Goal: Use online tool/utility: Utilize a website feature to perform a specific function

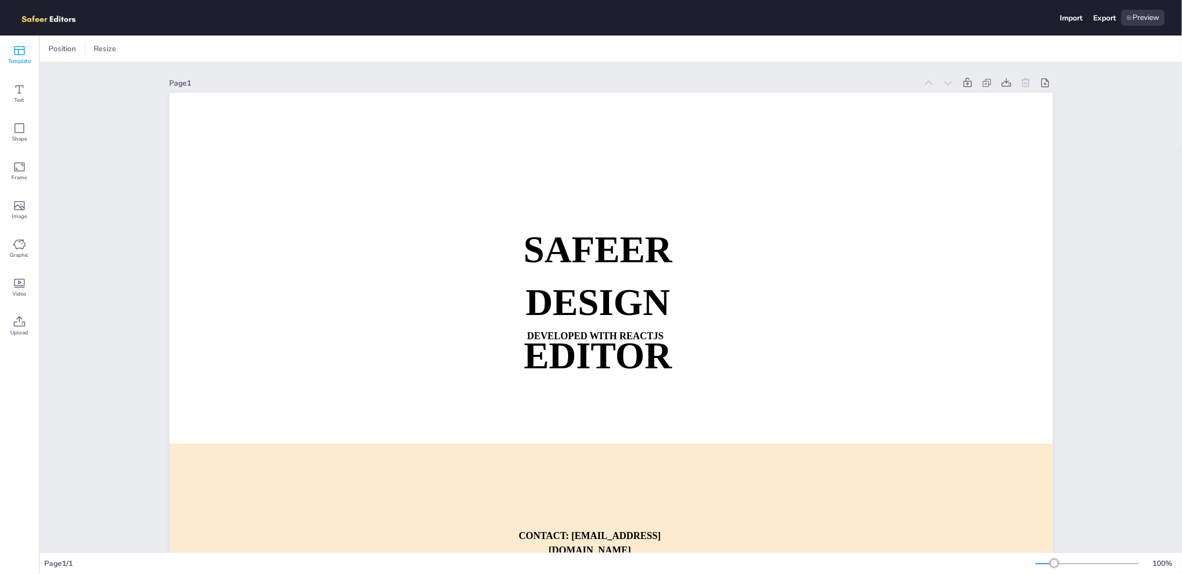
click at [19, 61] on span "Template" at bounding box center [19, 61] width 23 height 9
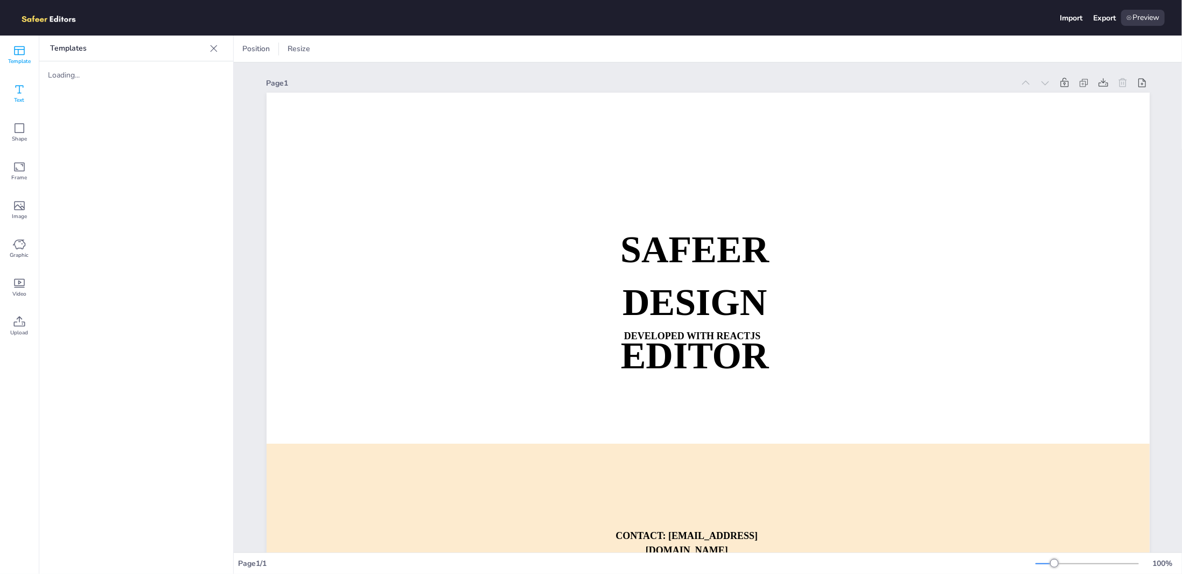
click at [10, 95] on div "Text" at bounding box center [19, 93] width 39 height 39
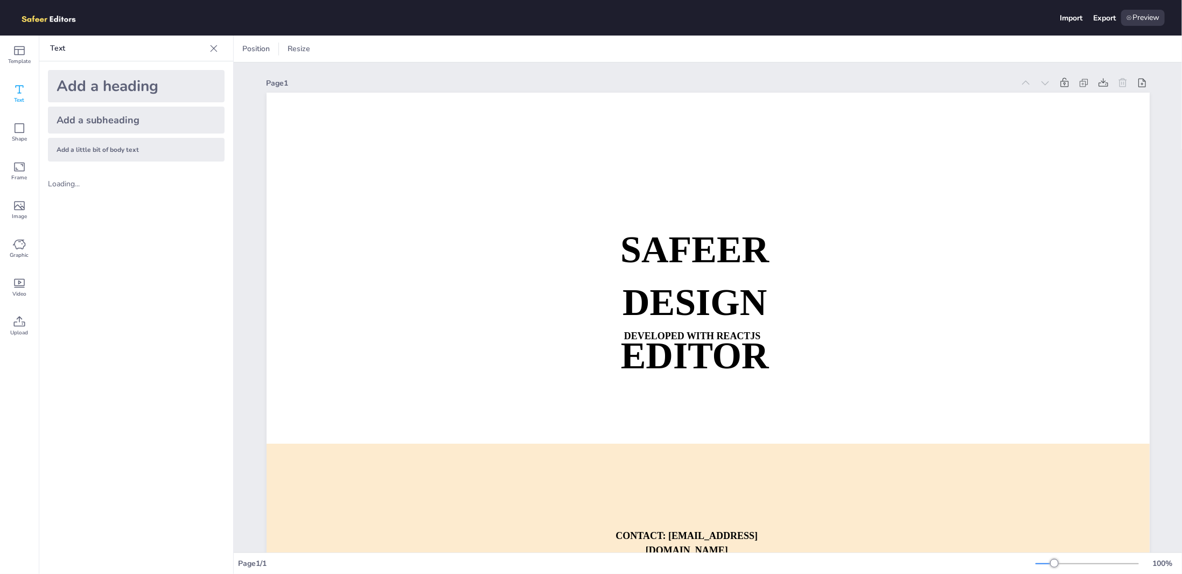
click at [122, 89] on div "Add a heading" at bounding box center [136, 86] width 177 height 32
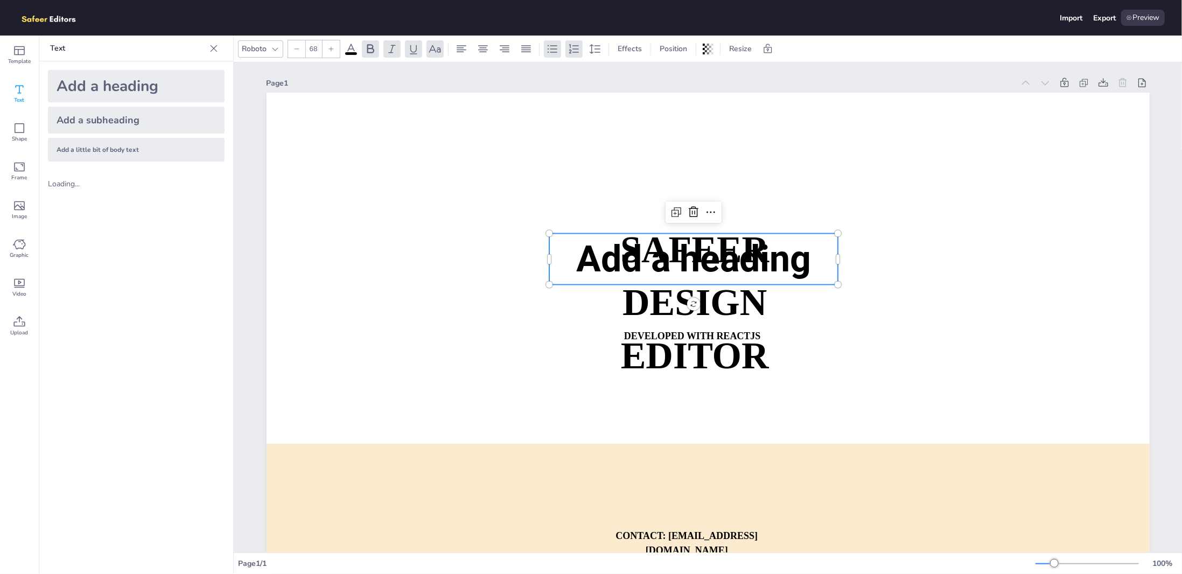
drag, startPoint x: 580, startPoint y: 239, endPoint x: 483, endPoint y: 168, distance: 120.2
click at [491, 93] on div "SAFEER DESIGN EDITOR DEVELOPED WITH REACTJS WHATSAPP: [URL][DOMAIN_NAME][PHONE_…" at bounding box center [708, 93] width 883 height 0
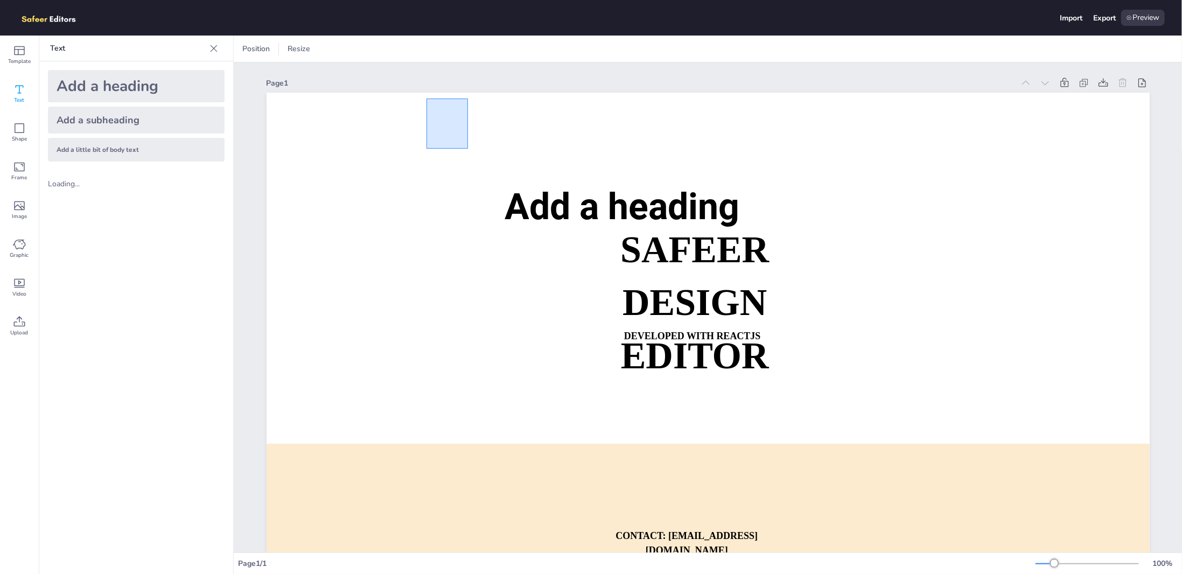
drag, startPoint x: 450, startPoint y: 121, endPoint x: 427, endPoint y: 102, distance: 30.2
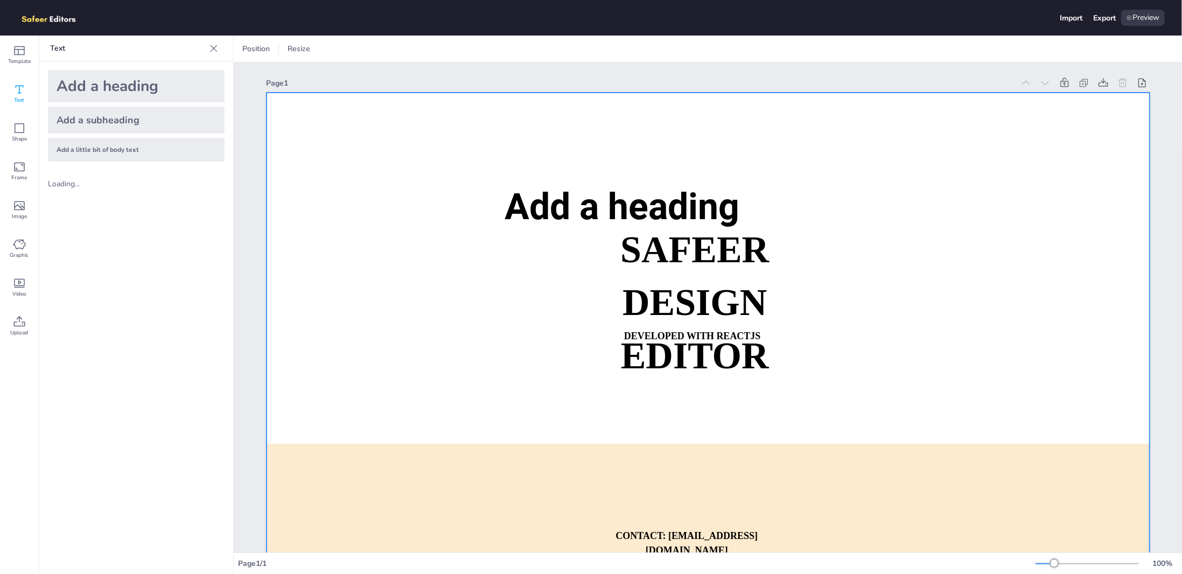
click at [544, 180] on div at bounding box center [708, 342] width 883 height 498
click at [582, 210] on span "Add a heading" at bounding box center [622, 206] width 235 height 43
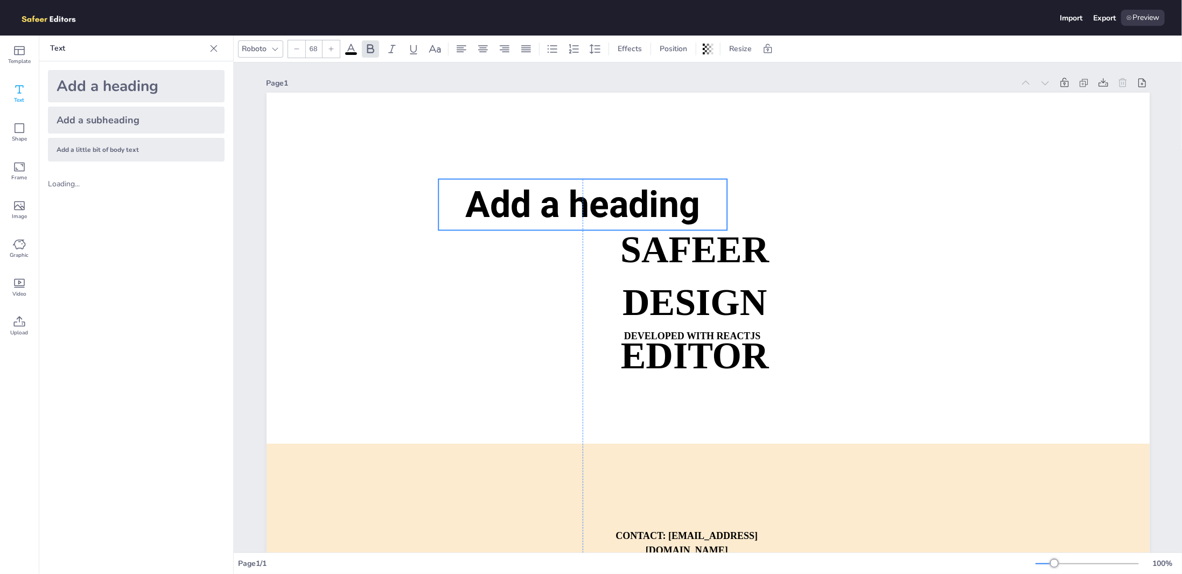
drag, startPoint x: 607, startPoint y: 210, endPoint x: 504, endPoint y: 196, distance: 103.8
click at [504, 196] on span "Add a heading" at bounding box center [582, 204] width 235 height 43
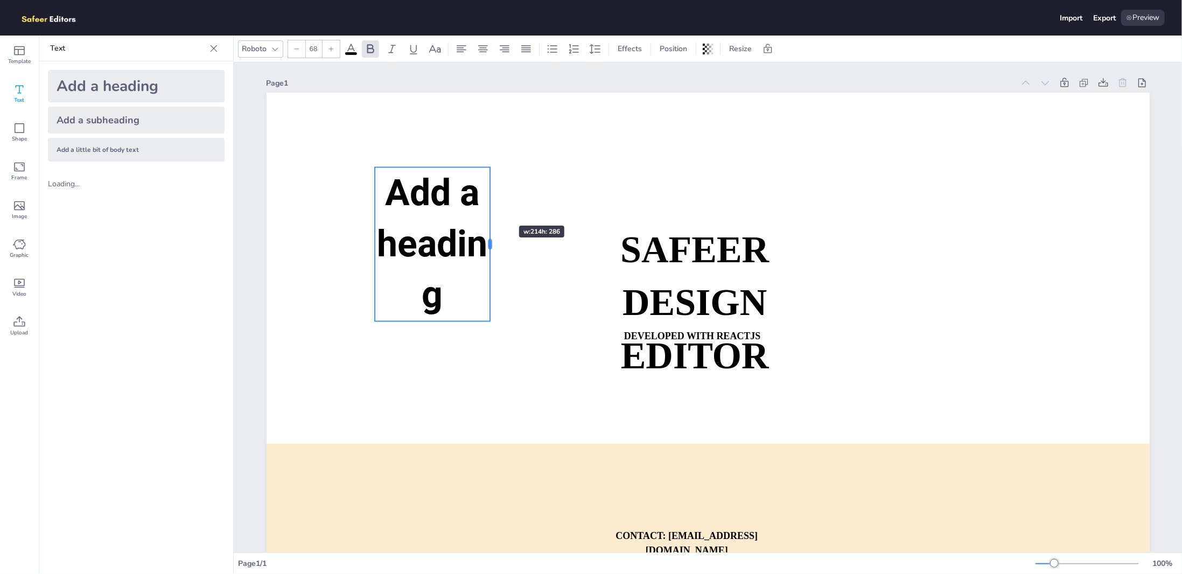
drag, startPoint x: 660, startPoint y: 189, endPoint x: 497, endPoint y: 205, distance: 164.6
click at [495, 206] on div at bounding box center [490, 245] width 9 height 154
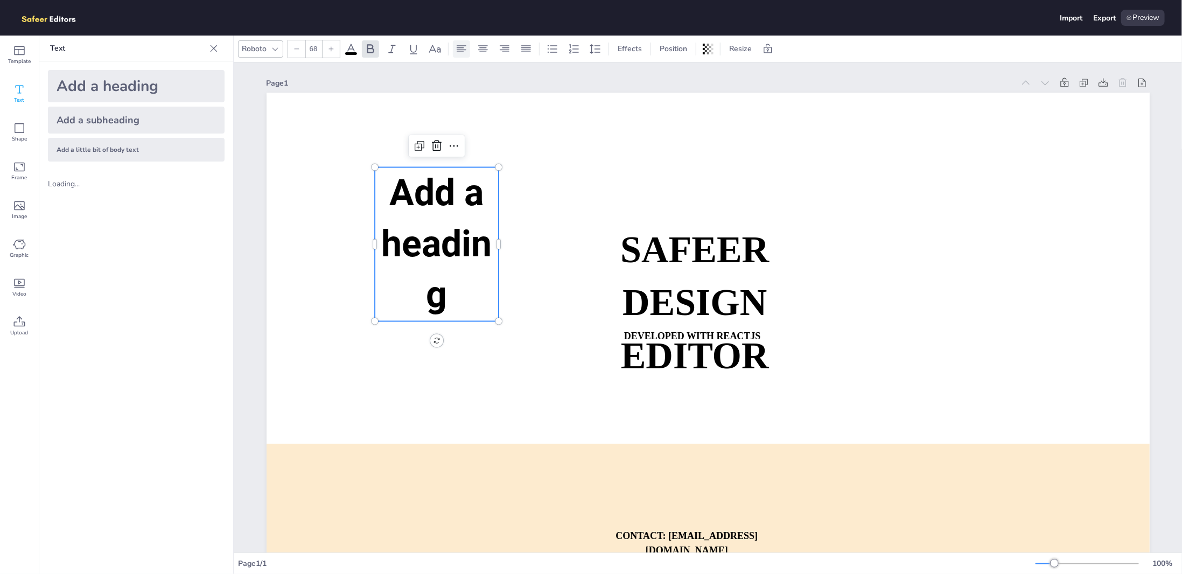
click at [461, 49] on icon at bounding box center [462, 48] width 10 height 7
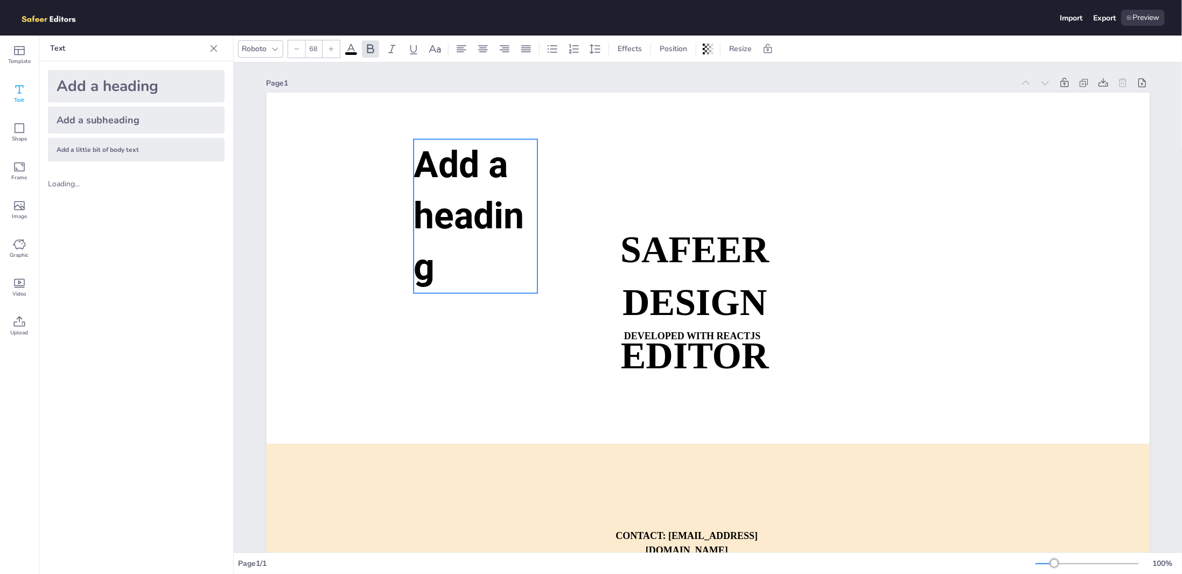
drag, startPoint x: 450, startPoint y: 203, endPoint x: 461, endPoint y: 237, distance: 36.0
click at [429, 193] on p "Add a heading" at bounding box center [476, 217] width 124 height 154
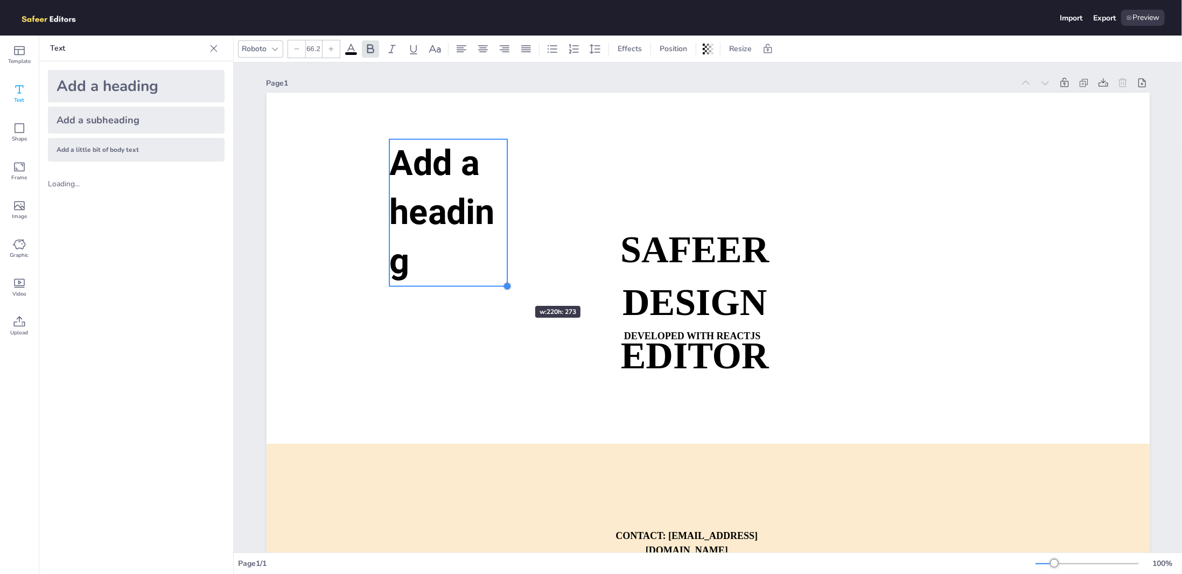
type input "66.5"
drag, startPoint x: 511, startPoint y: 294, endPoint x: 520, endPoint y: 290, distance: 9.7
click at [508, 287] on div at bounding box center [507, 286] width 9 height 9
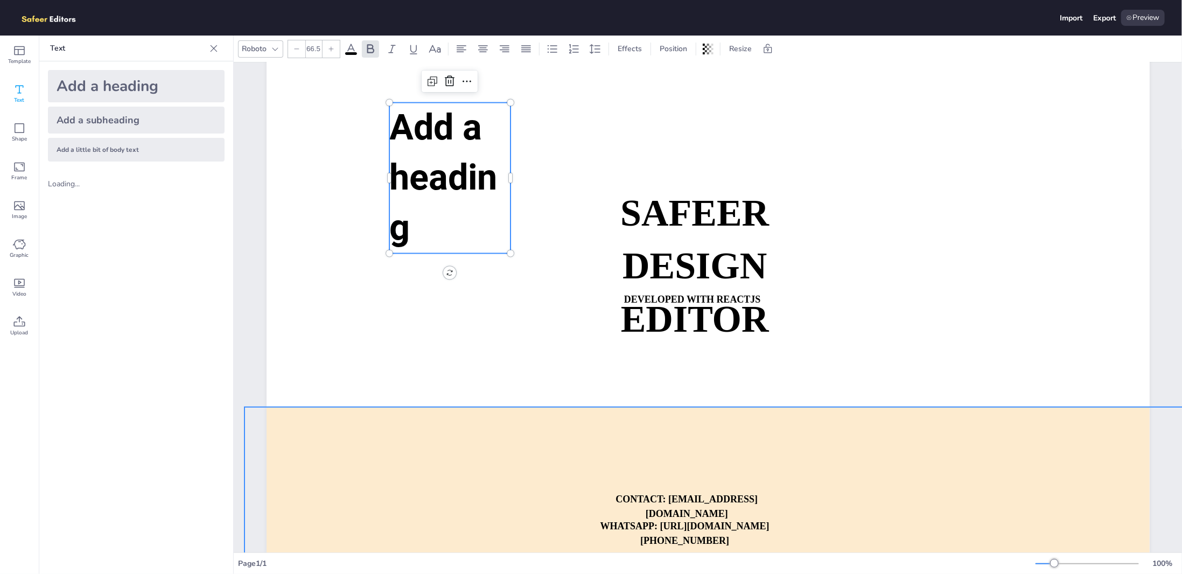
scroll to position [86, 0]
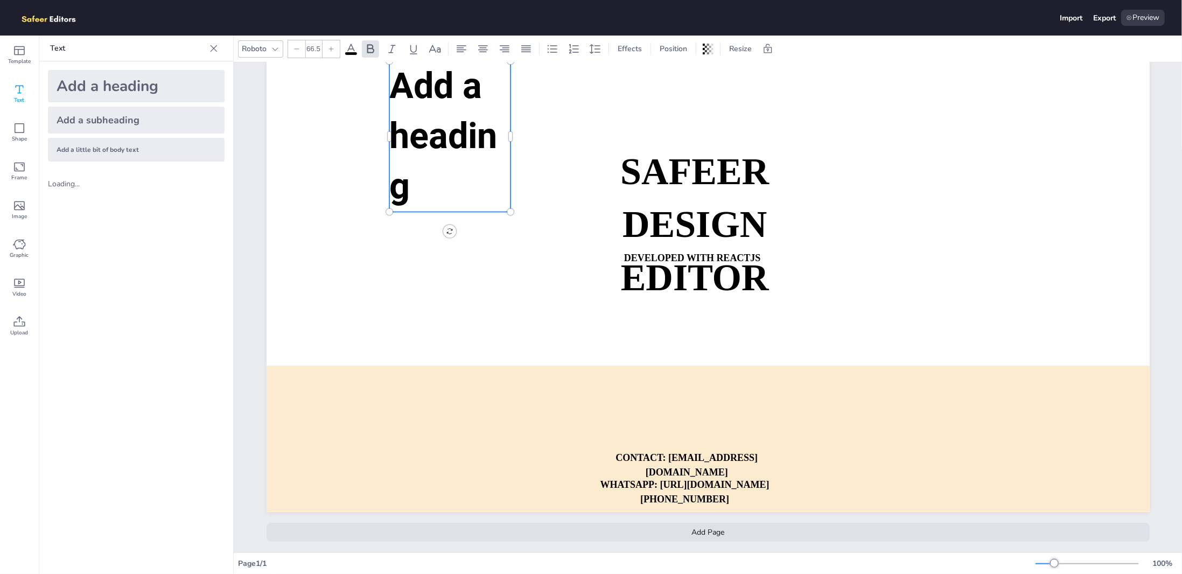
click at [715, 528] on div "Add Page" at bounding box center [708, 532] width 883 height 19
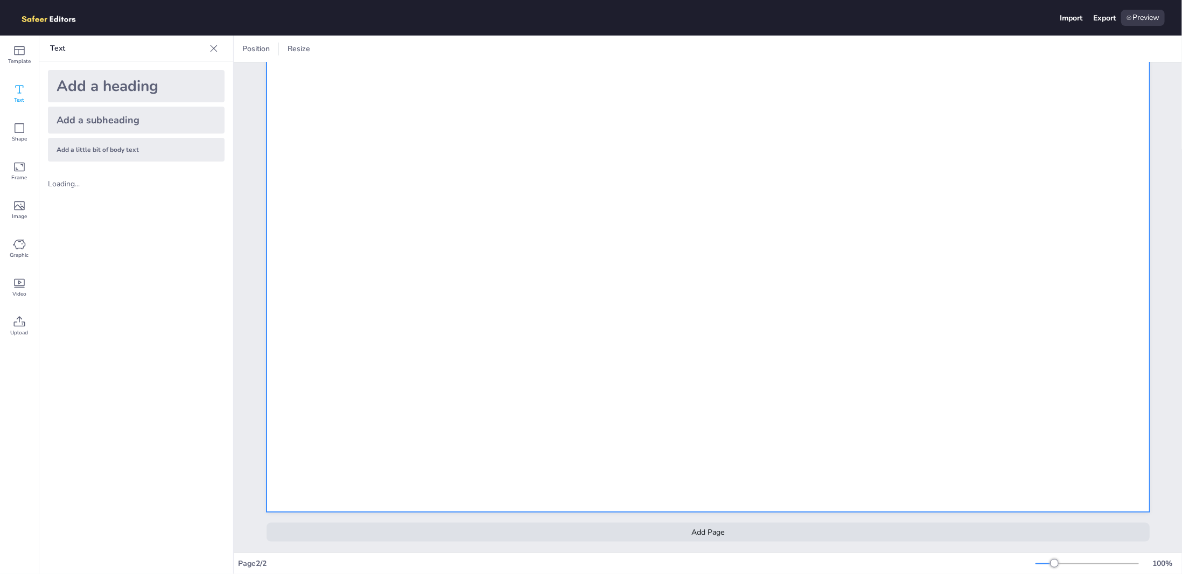
click at [504, 351] on div at bounding box center [708, 264] width 883 height 498
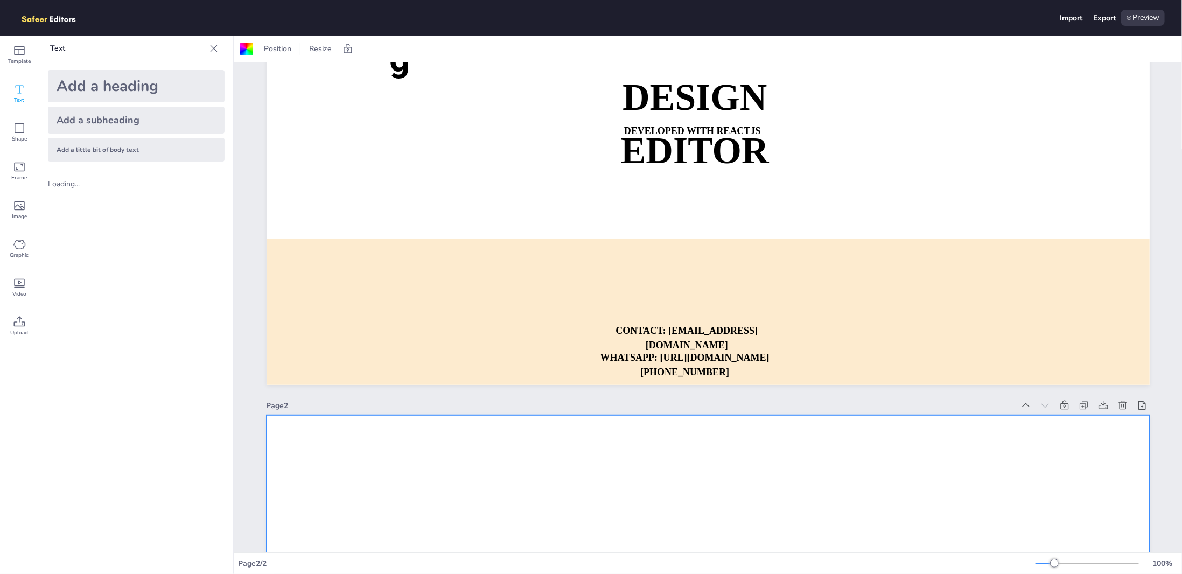
scroll to position [129, 0]
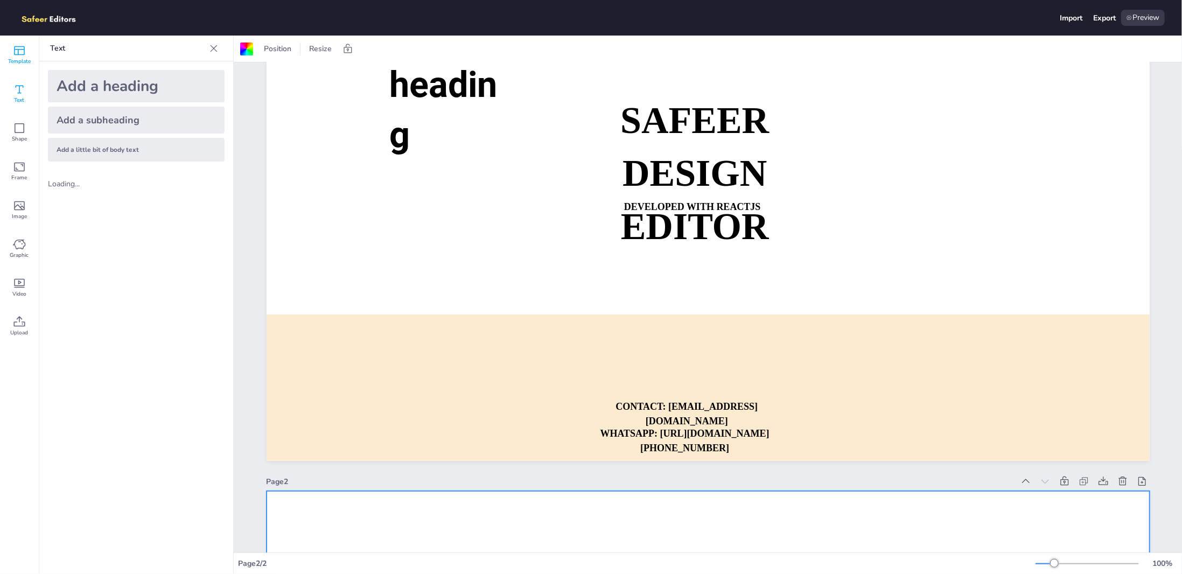
click at [24, 47] on icon at bounding box center [19, 50] width 11 height 9
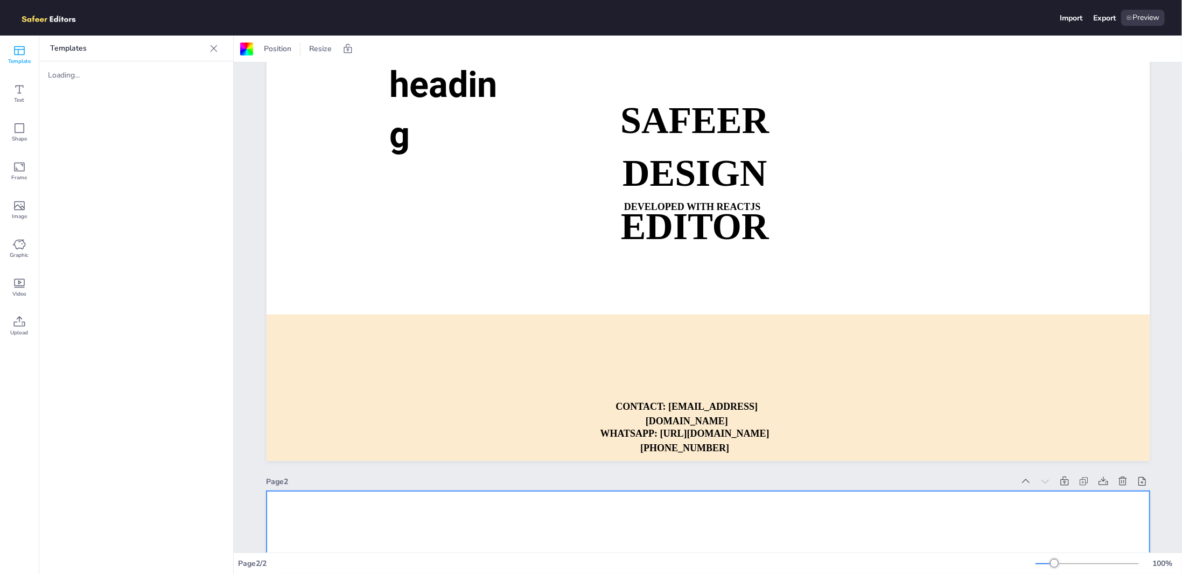
drag, startPoint x: 53, startPoint y: 75, endPoint x: 85, endPoint y: 78, distance: 31.4
click at [85, 78] on div "Loading..." at bounding box center [91, 75] width 86 height 10
click at [95, 48] on p "Templates" at bounding box center [127, 49] width 155 height 26
click at [18, 129] on icon at bounding box center [19, 128] width 13 height 13
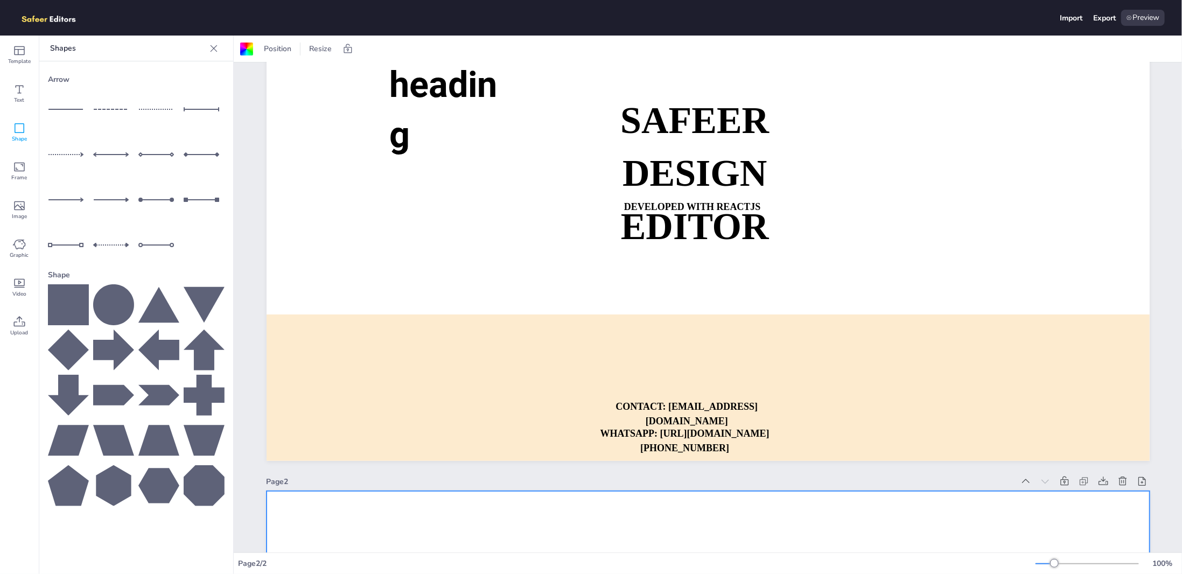
click at [116, 300] on icon at bounding box center [113, 304] width 41 height 41
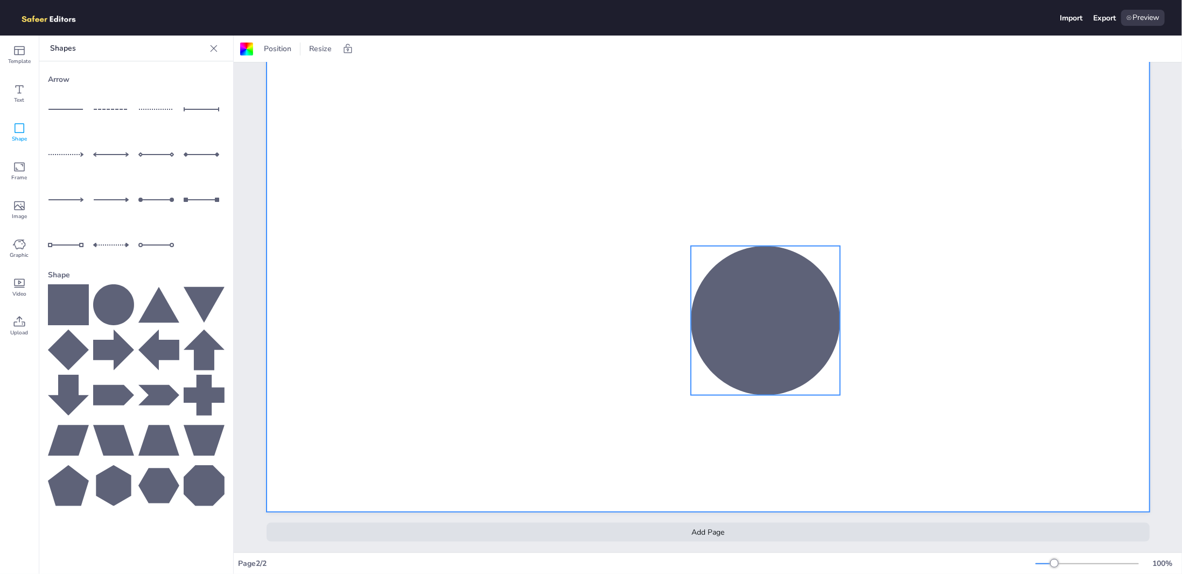
scroll to position [614, 0]
click at [815, 323] on div at bounding box center [765, 320] width 149 height 149
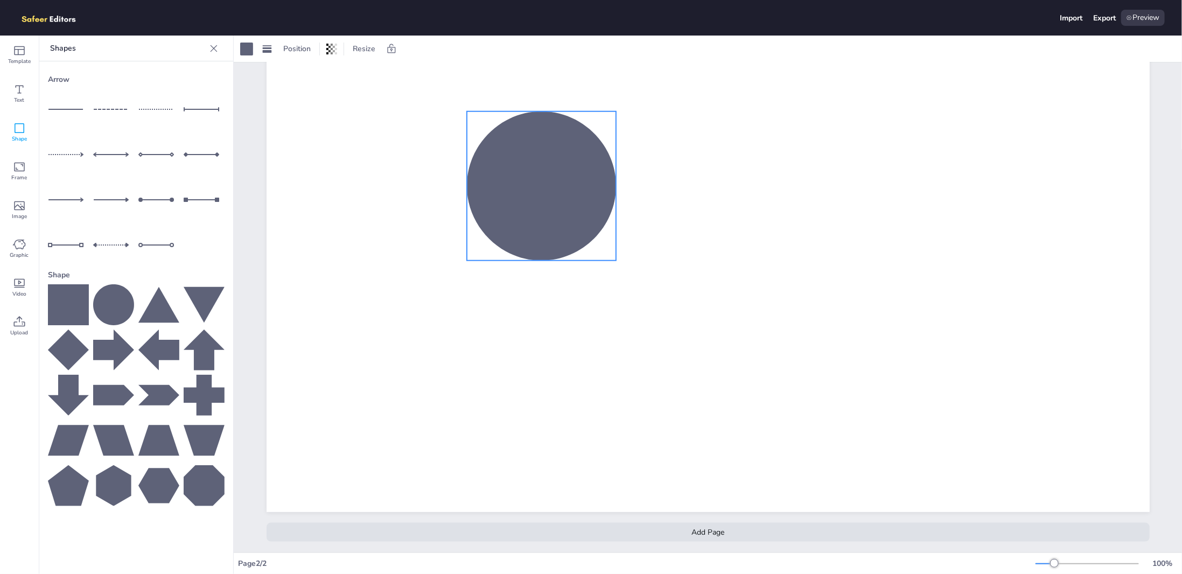
drag, startPoint x: 778, startPoint y: 308, endPoint x: 589, endPoint y: 203, distance: 216.3
click at [582, 196] on div at bounding box center [541, 186] width 149 height 149
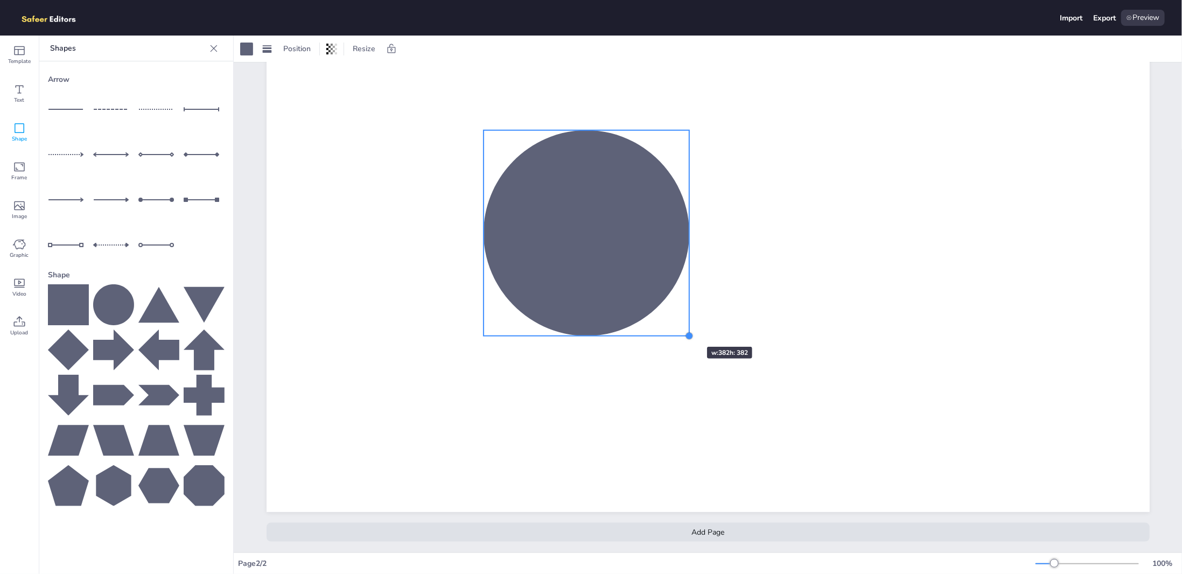
drag, startPoint x: 628, startPoint y: 271, endPoint x: 290, endPoint y: 274, distance: 337.8
click at [674, 328] on div at bounding box center [708, 264] width 883 height 498
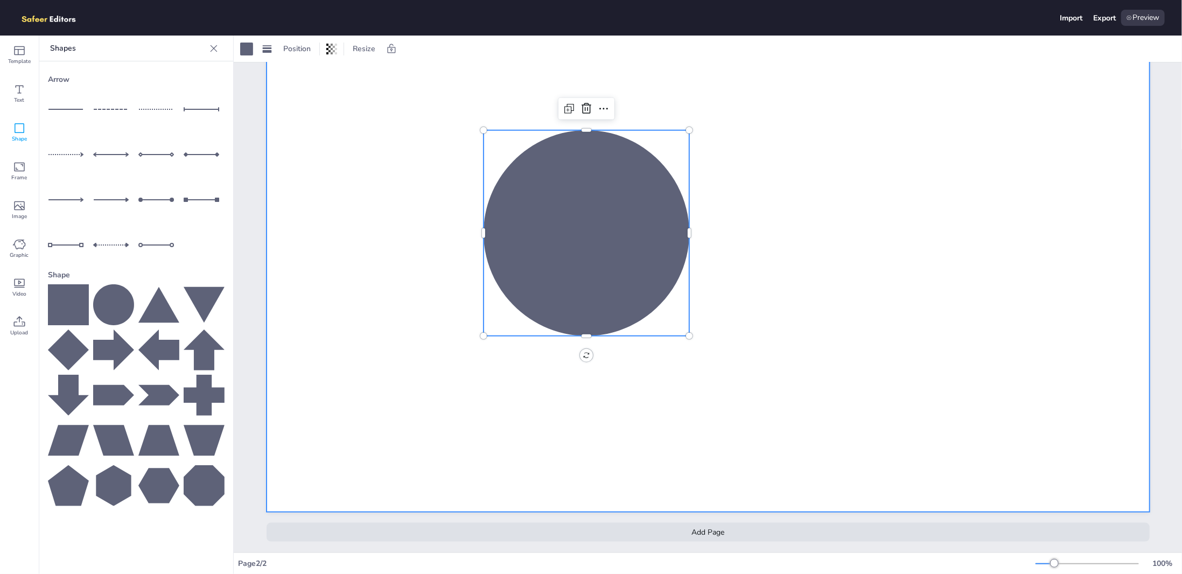
click at [351, 231] on div at bounding box center [708, 264] width 883 height 498
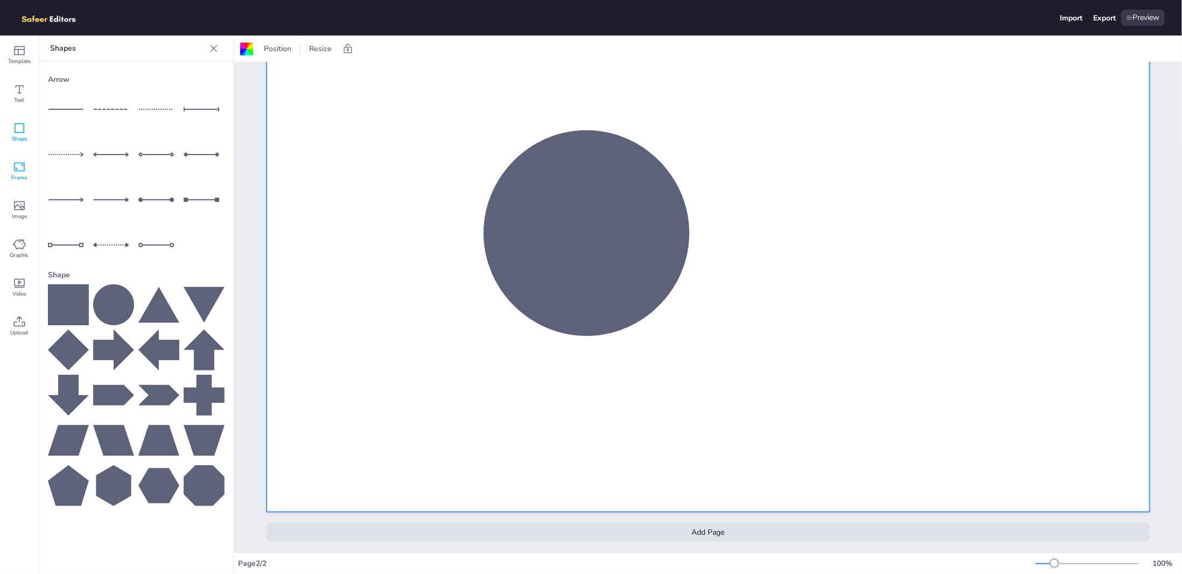
click at [24, 171] on icon at bounding box center [19, 167] width 13 height 13
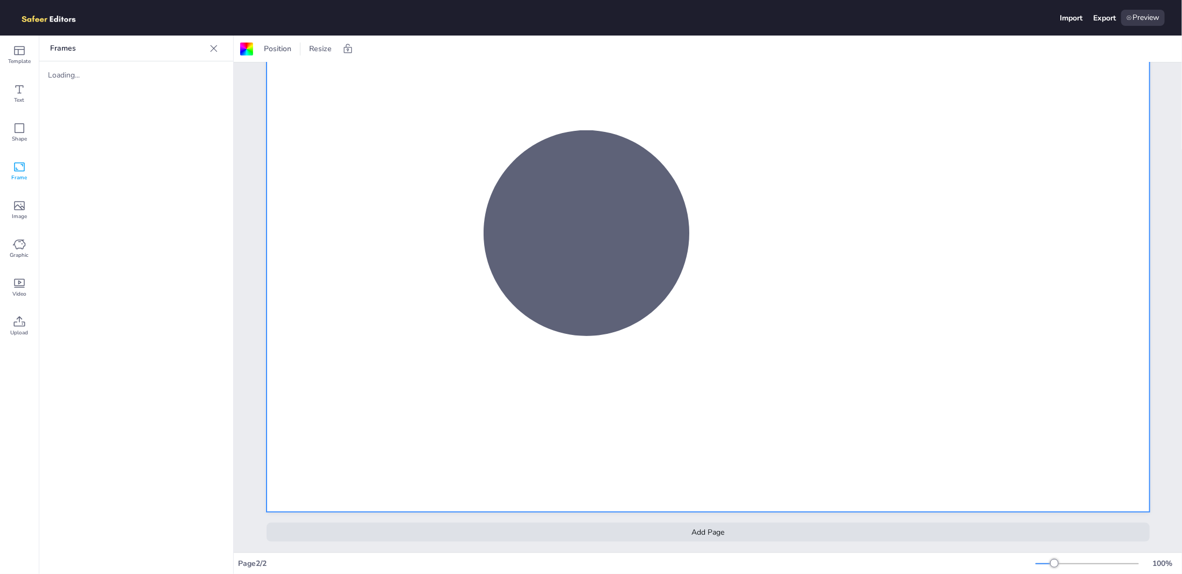
drag, startPoint x: 55, startPoint y: 78, endPoint x: 95, endPoint y: 89, distance: 41.4
click at [95, 86] on div "Loading..." at bounding box center [136, 74] width 194 height 27
click at [16, 213] on span "Image" at bounding box center [19, 216] width 15 height 9
click at [108, 76] on form at bounding box center [117, 81] width 91 height 10
click at [111, 85] on input "text" at bounding box center [117, 81] width 91 height 8
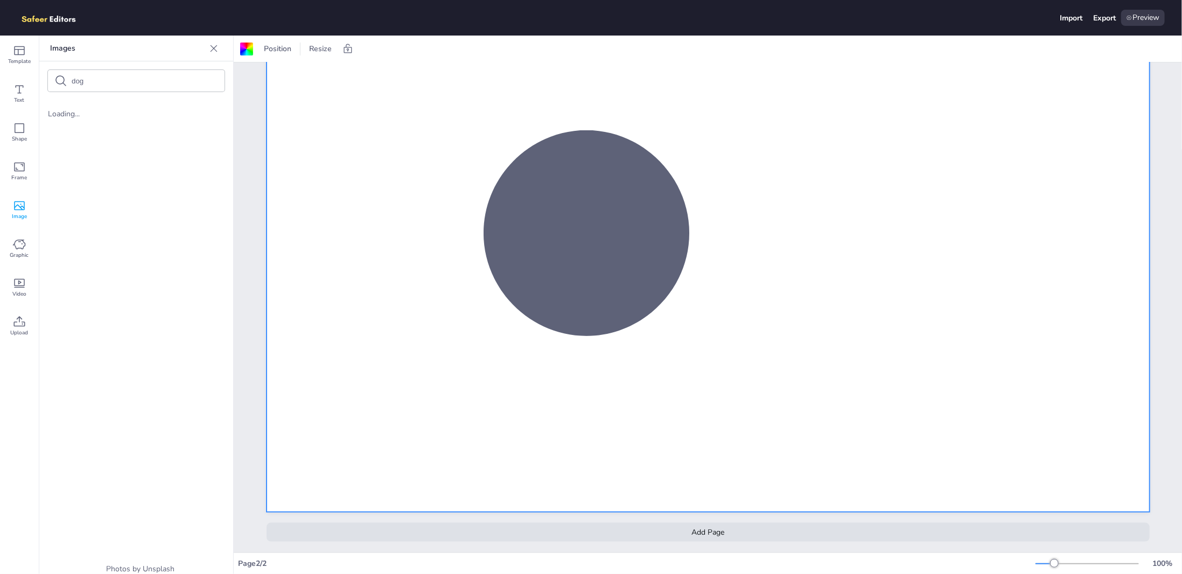
type input "dog'"
click at [221, 55] on div at bounding box center [213, 48] width 17 height 17
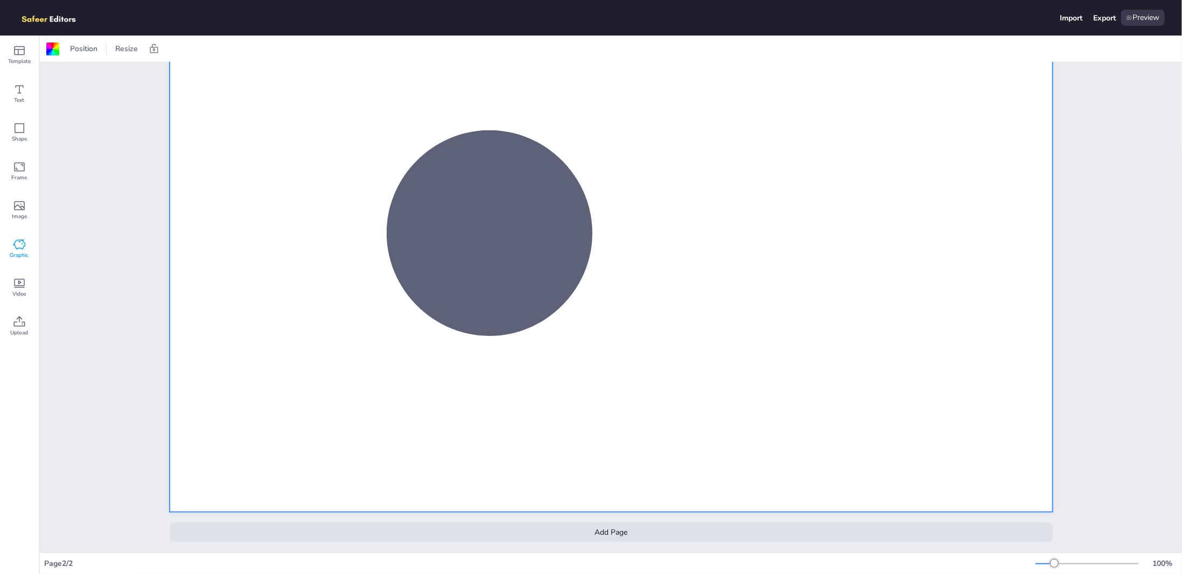
click at [22, 239] on icon at bounding box center [19, 244] width 13 height 13
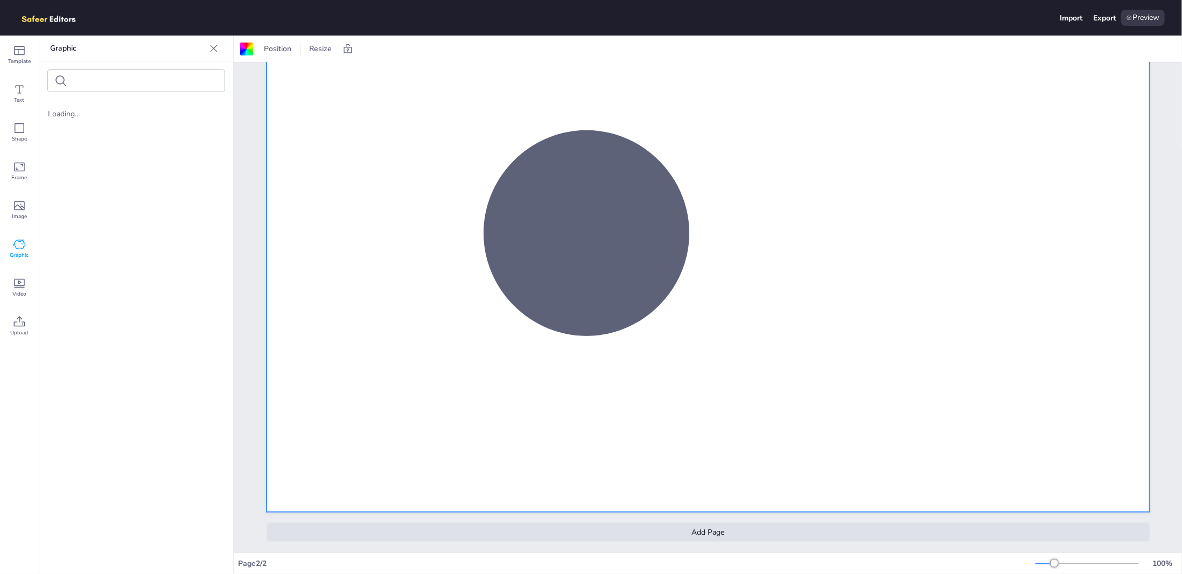
click at [49, 114] on div "Loading..." at bounding box center [136, 114] width 177 height 10
click at [25, 285] on icon at bounding box center [19, 283] width 13 height 13
click at [12, 341] on div "Upload" at bounding box center [19, 326] width 39 height 39
click at [15, 279] on icon at bounding box center [19, 283] width 11 height 9
click at [15, 328] on icon at bounding box center [19, 322] width 13 height 13
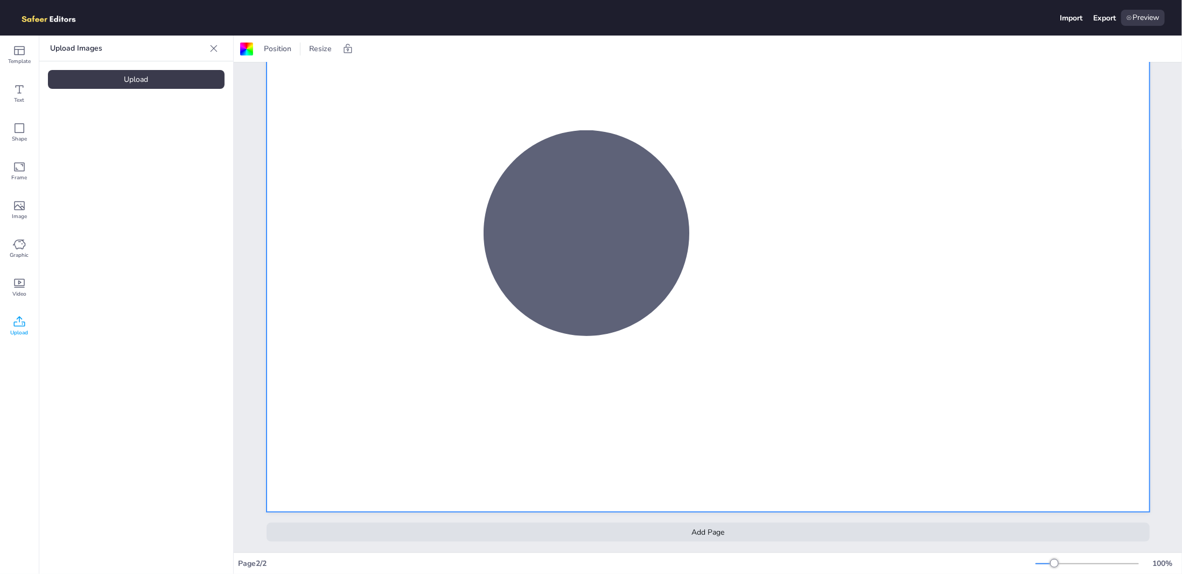
click at [119, 81] on div "Upload" at bounding box center [136, 79] width 177 height 19
click at [103, 158] on img at bounding box center [91, 148] width 86 height 49
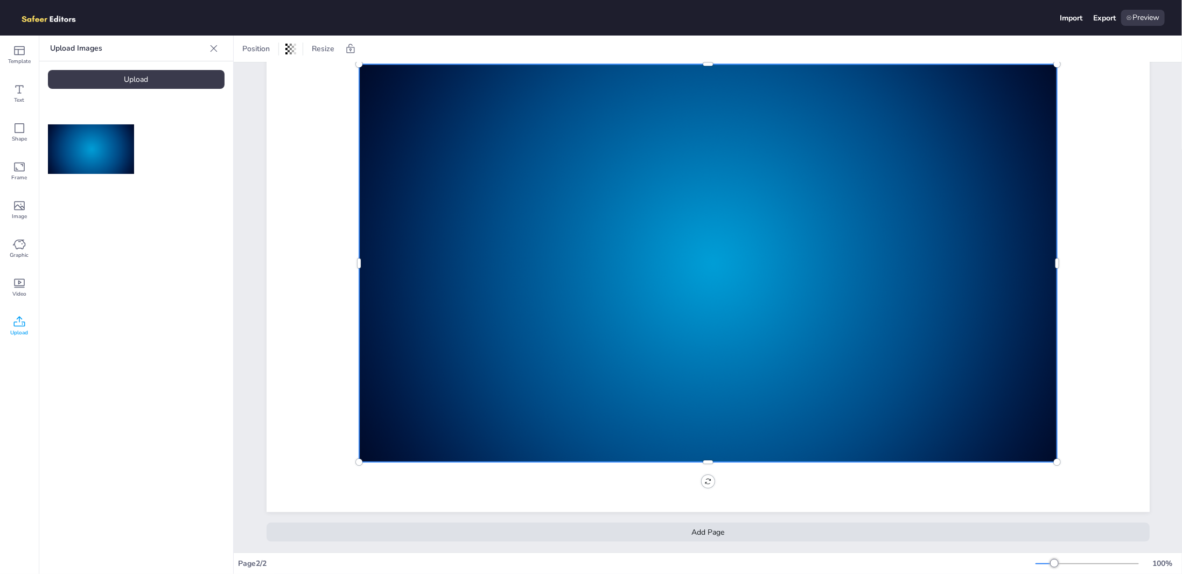
click at [512, 191] on div at bounding box center [708, 263] width 698 height 398
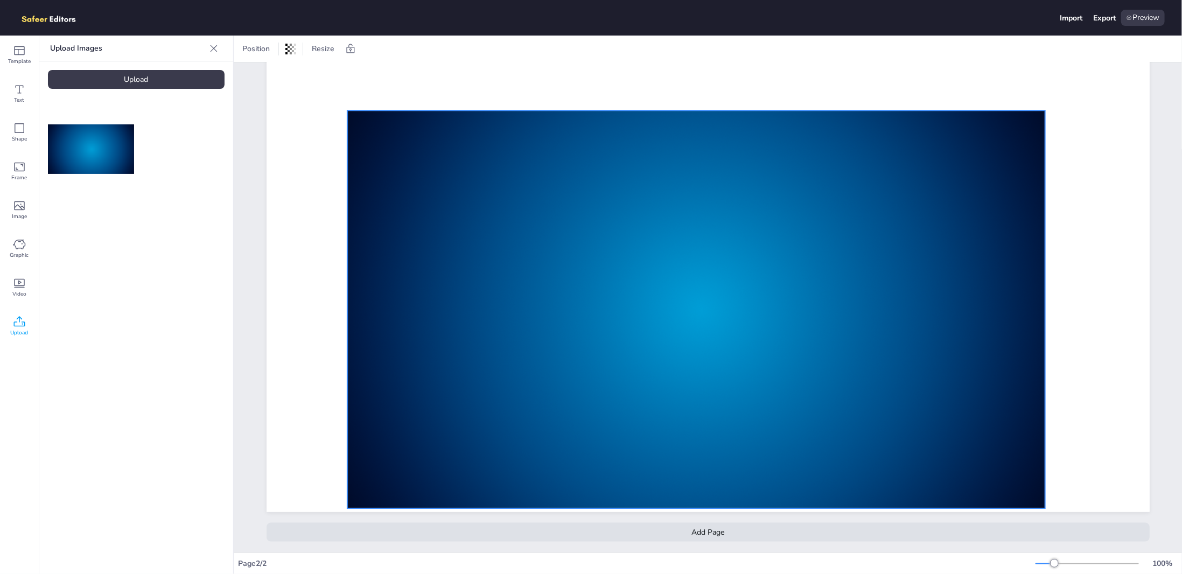
drag, startPoint x: 557, startPoint y: 203, endPoint x: 554, endPoint y: 235, distance: 33.0
click at [554, 235] on div at bounding box center [696, 309] width 698 height 398
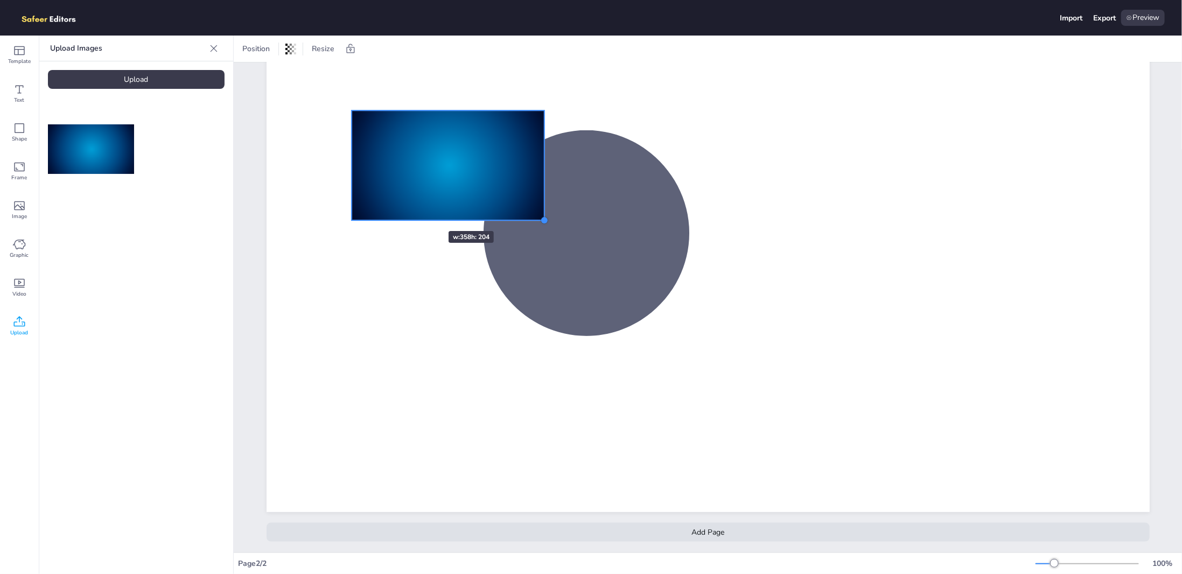
drag, startPoint x: 1045, startPoint y: 500, endPoint x: 384, endPoint y: 169, distance: 739.4
click at [416, 211] on div at bounding box center [708, 264] width 883 height 498
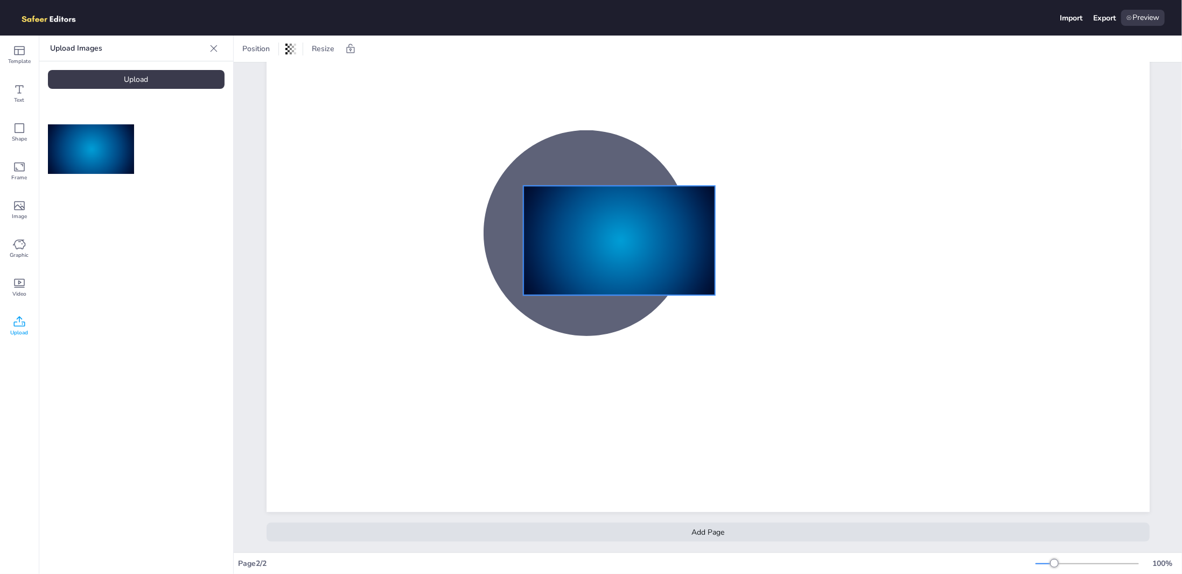
drag, startPoint x: 427, startPoint y: 171, endPoint x: 483, endPoint y: 200, distance: 63.6
click at [523, 200] on div at bounding box center [619, 240] width 192 height 109
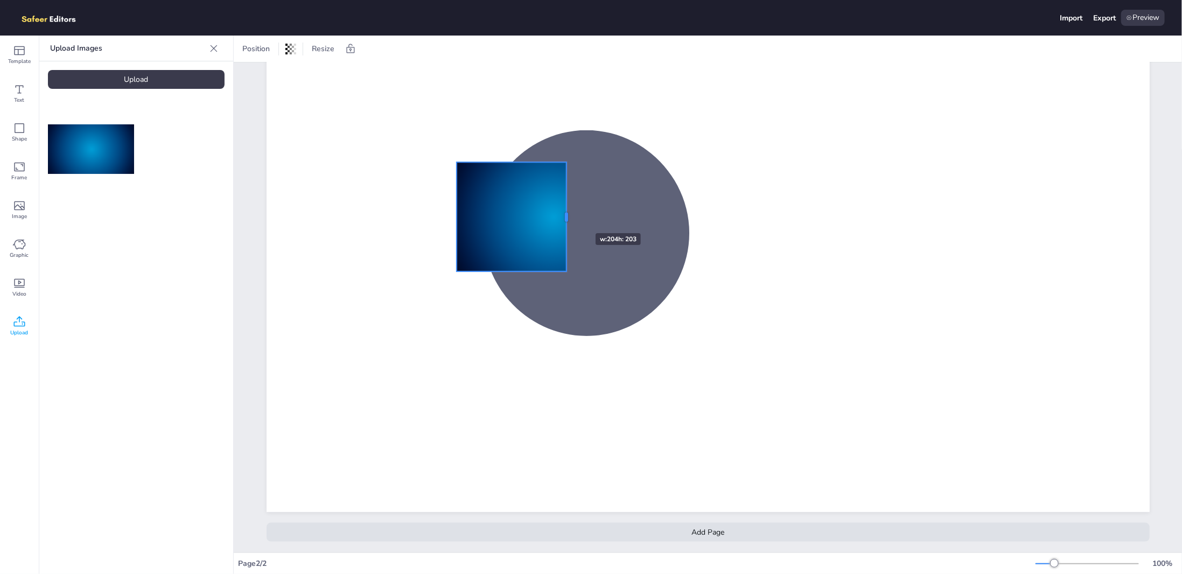
drag, startPoint x: 645, startPoint y: 210, endPoint x: 520, endPoint y: 215, distance: 125.6
click at [563, 214] on div at bounding box center [566, 216] width 9 height 109
click at [517, 215] on div at bounding box center [552, 216] width 192 height 109
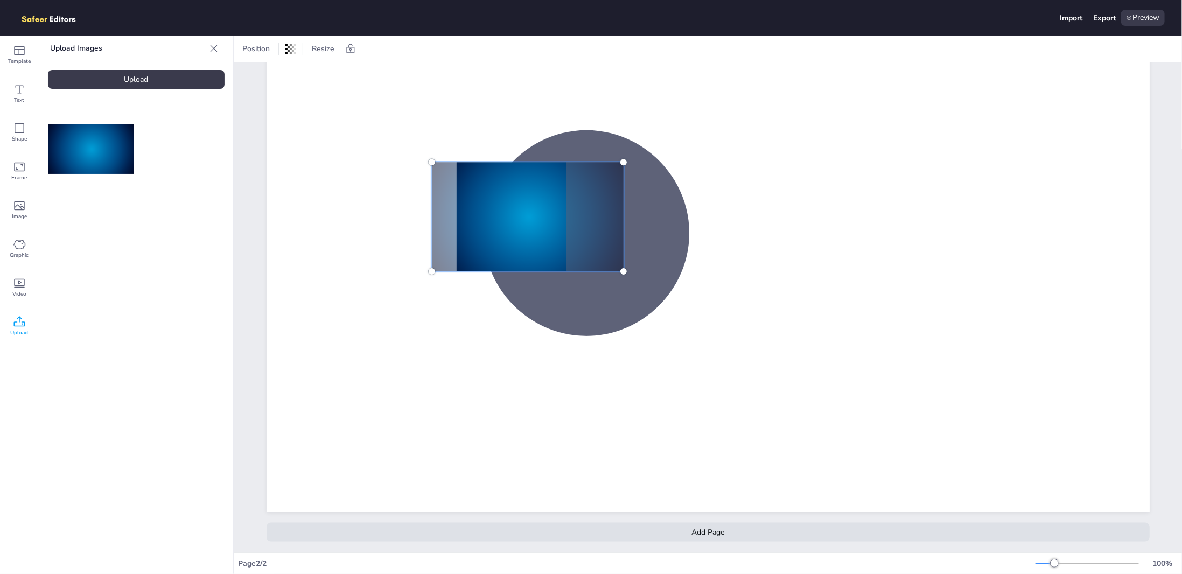
click at [526, 220] on div at bounding box center [527, 217] width 205 height 122
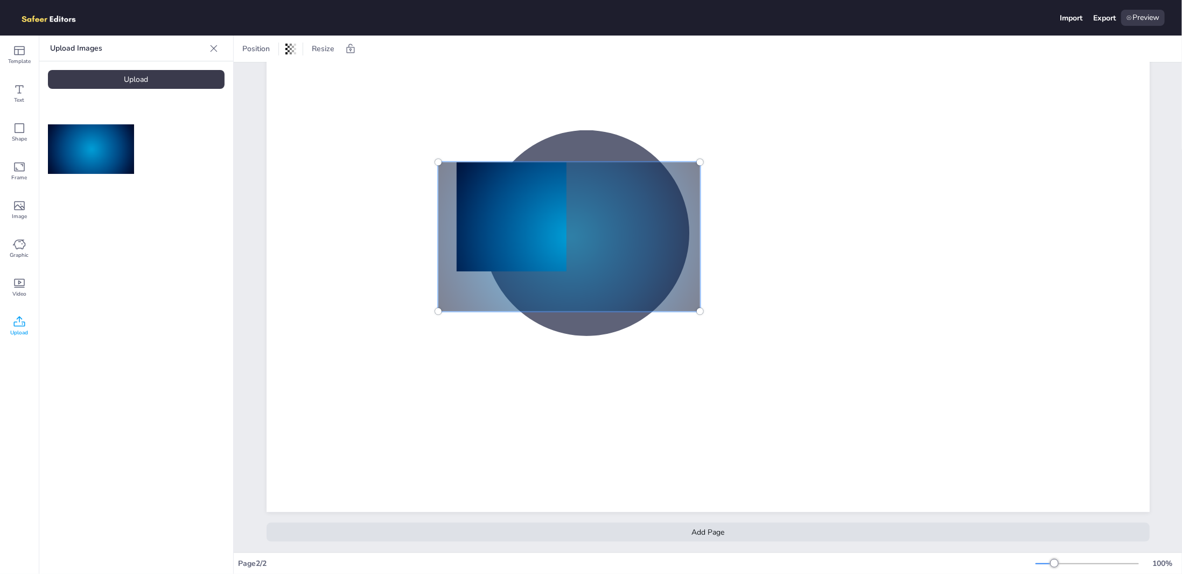
drag, startPoint x: 626, startPoint y: 263, endPoint x: 654, endPoint y: 303, distance: 48.7
click at [654, 303] on div at bounding box center [569, 236] width 262 height 149
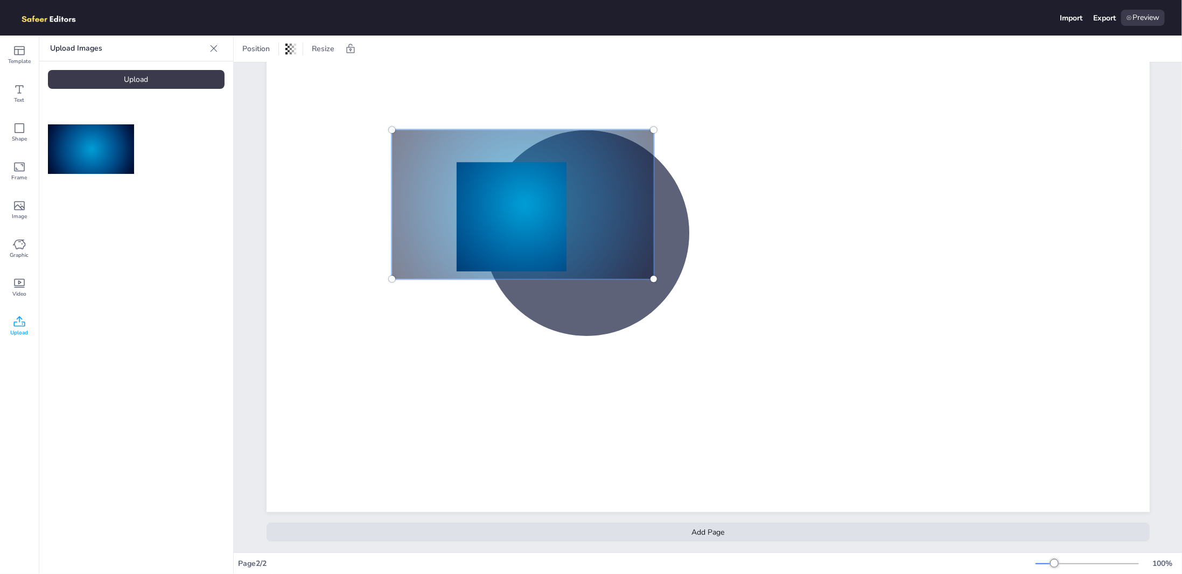
drag, startPoint x: 589, startPoint y: 262, endPoint x: 573, endPoint y: 254, distance: 17.6
click at [573, 254] on div at bounding box center [522, 204] width 275 height 162
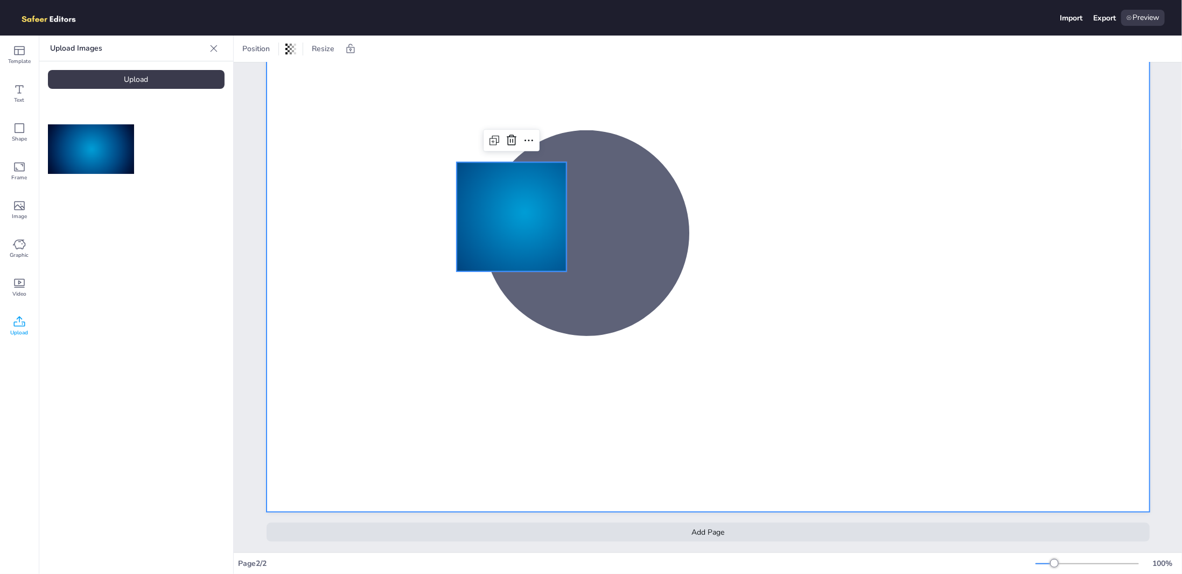
drag, startPoint x: 542, startPoint y: 358, endPoint x: 534, endPoint y: 328, distance: 31.2
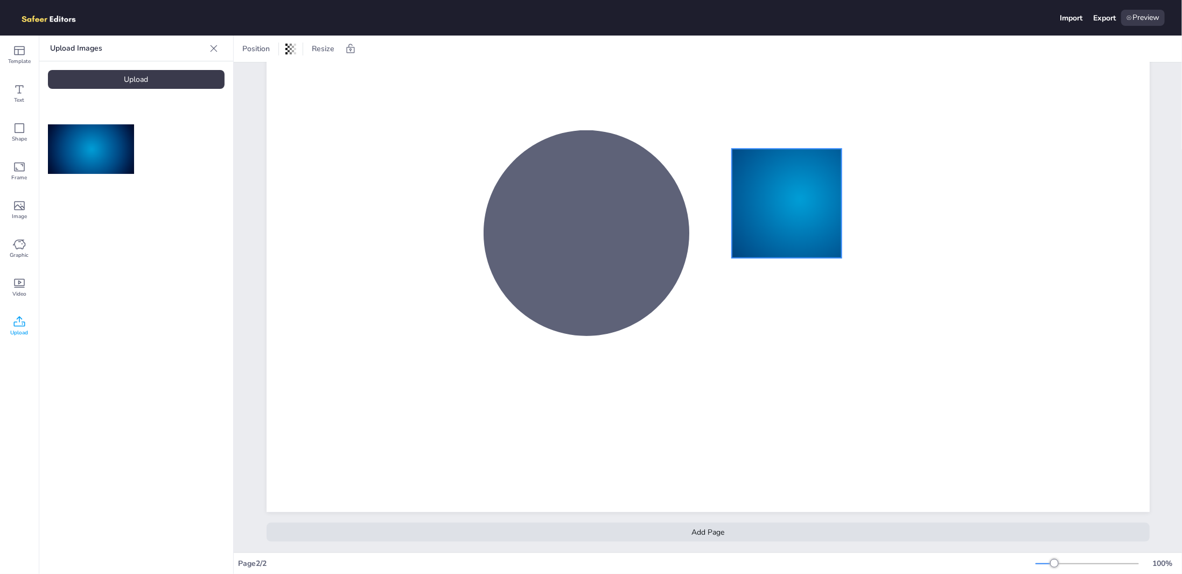
drag, startPoint x: 496, startPoint y: 200, endPoint x: 757, endPoint y: 210, distance: 261.4
click at [768, 197] on div at bounding box center [798, 198] width 262 height 149
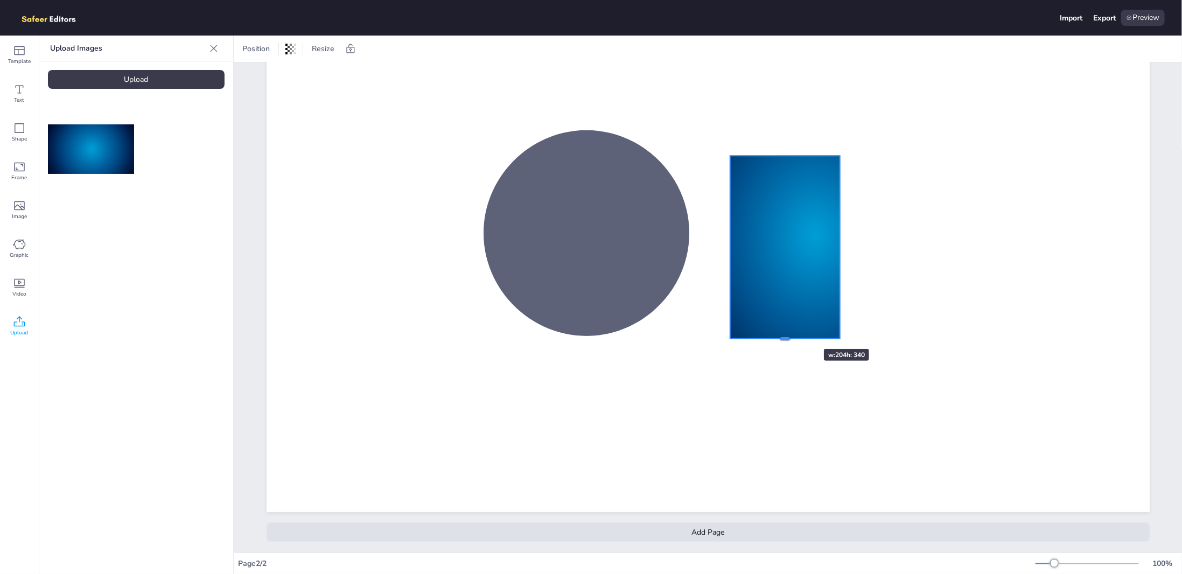
drag, startPoint x: 784, startPoint y: 256, endPoint x: 830, endPoint y: 279, distance: 50.6
click at [792, 335] on div at bounding box center [785, 339] width 110 height 9
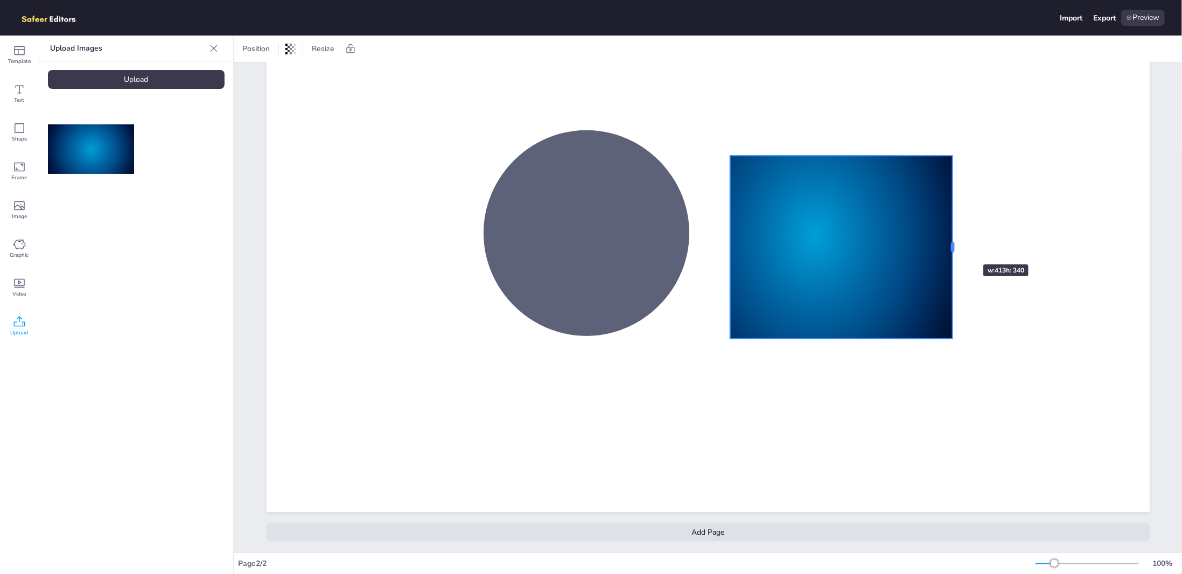
drag, startPoint x: 839, startPoint y: 241, endPoint x: 934, endPoint y: 302, distance: 112.8
click at [949, 247] on div at bounding box center [953, 247] width 9 height 183
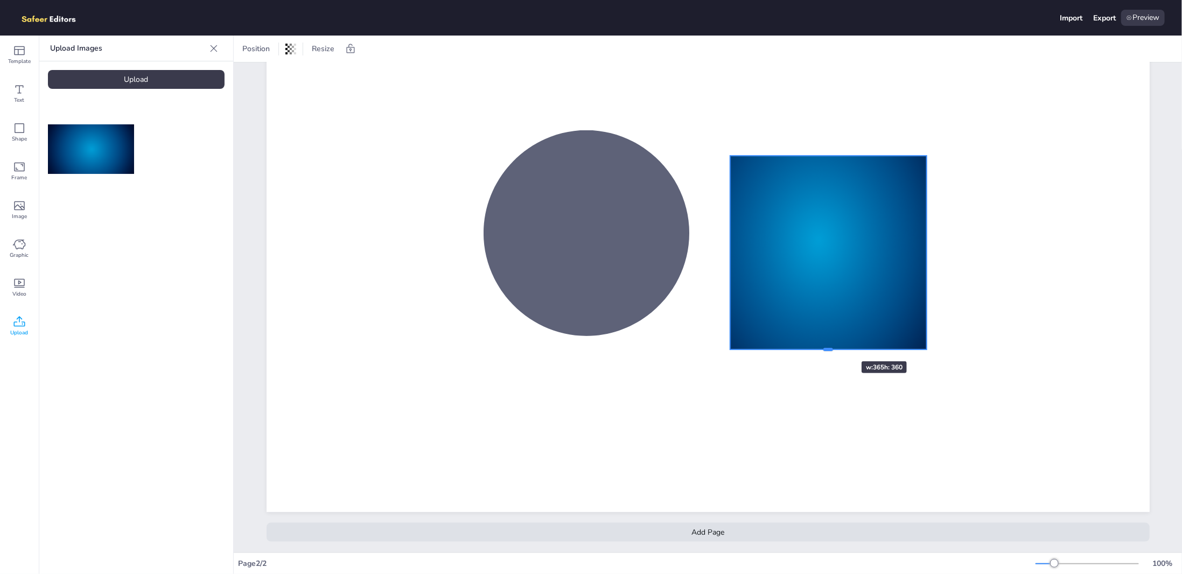
drag, startPoint x: 829, startPoint y: 331, endPoint x: 830, endPoint y: 342, distance: 10.8
click at [830, 349] on div at bounding box center [829, 350] width 10 height 3
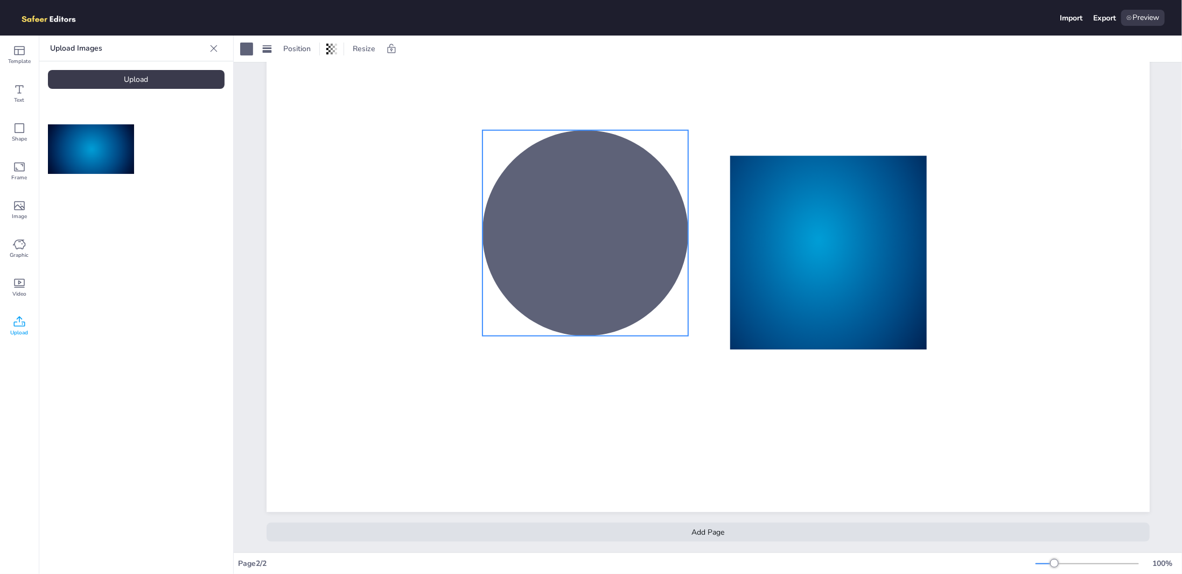
click at [510, 235] on div at bounding box center [586, 233] width 206 height 206
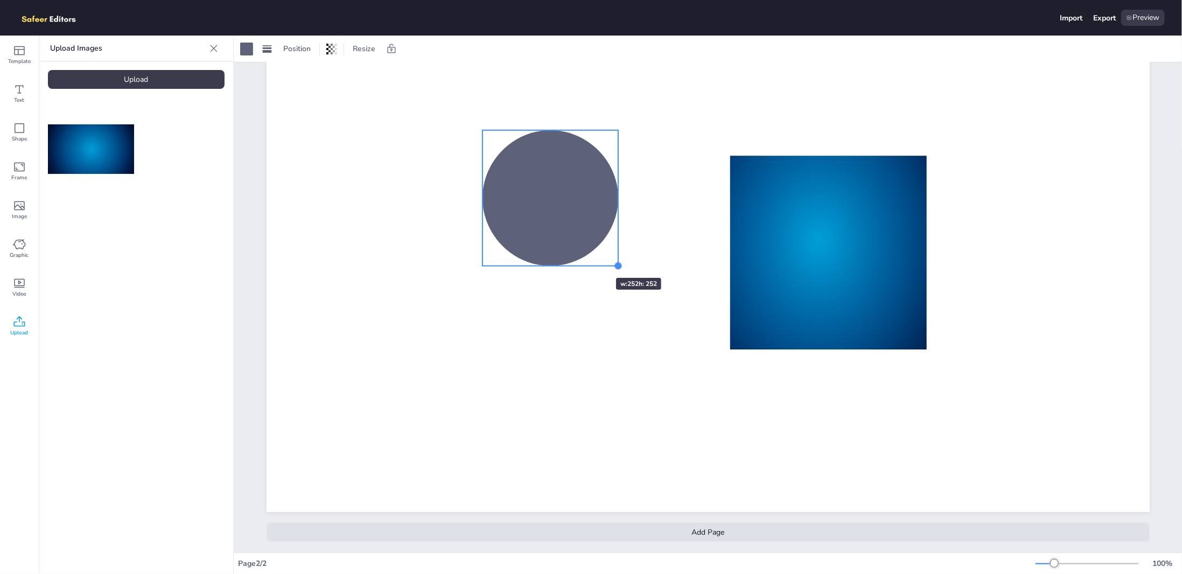
drag, startPoint x: 686, startPoint y: 329, endPoint x: 617, endPoint y: 277, distance: 85.4
click at [617, 277] on div at bounding box center [708, 264] width 883 height 498
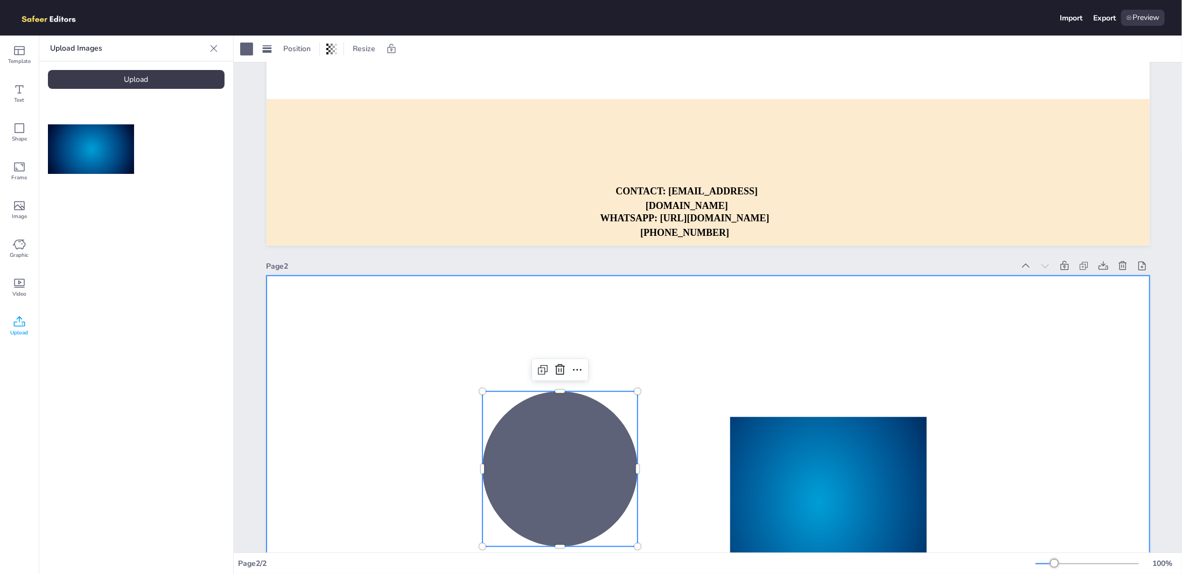
scroll to position [22, 0]
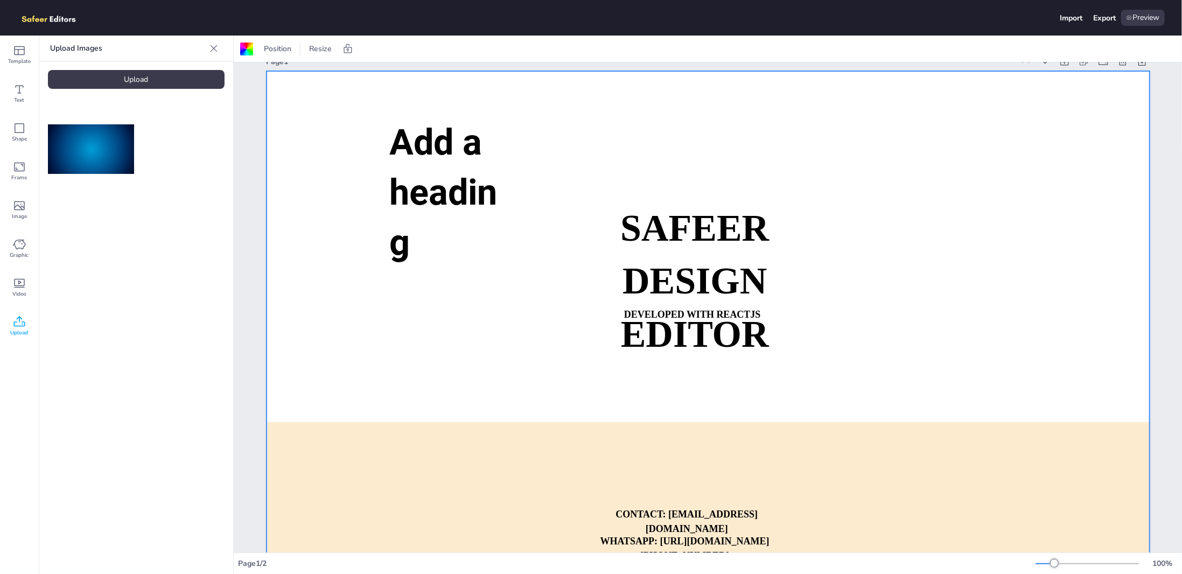
click at [692, 241] on strong "SAFEER" at bounding box center [695, 228] width 149 height 41
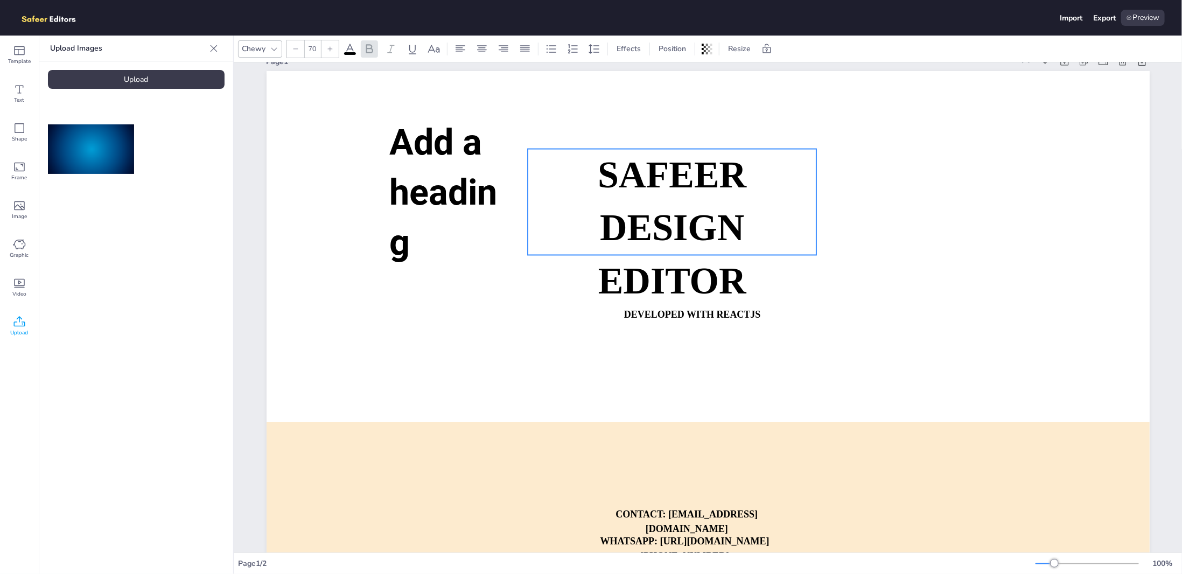
drag, startPoint x: 616, startPoint y: 214, endPoint x: 709, endPoint y: 219, distance: 93.9
click at [709, 202] on p "SAFEER" at bounding box center [672, 175] width 289 height 53
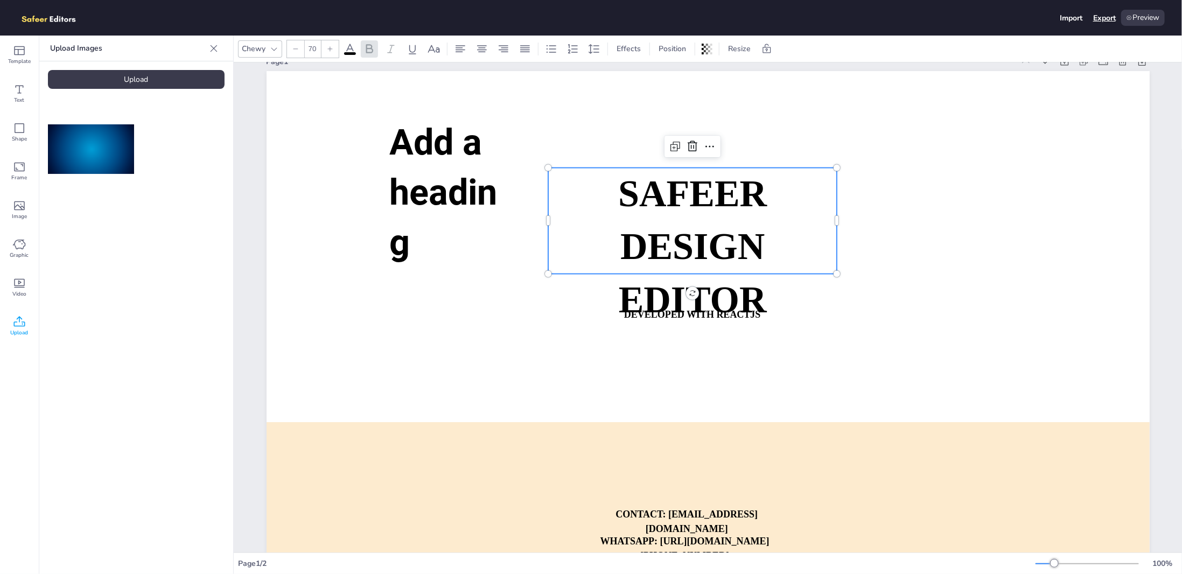
click at [1096, 20] on div "Export" at bounding box center [1105, 18] width 23 height 10
click at [1143, 19] on div "Preview" at bounding box center [1144, 18] width 44 height 16
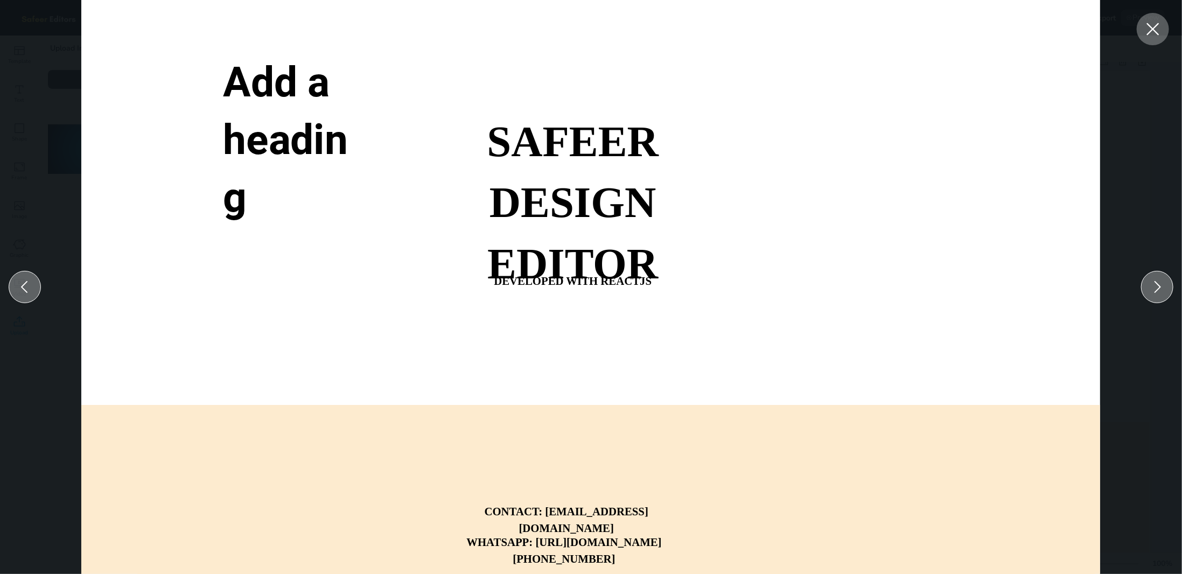
click at [1155, 26] on icon at bounding box center [1153, 29] width 12 height 12
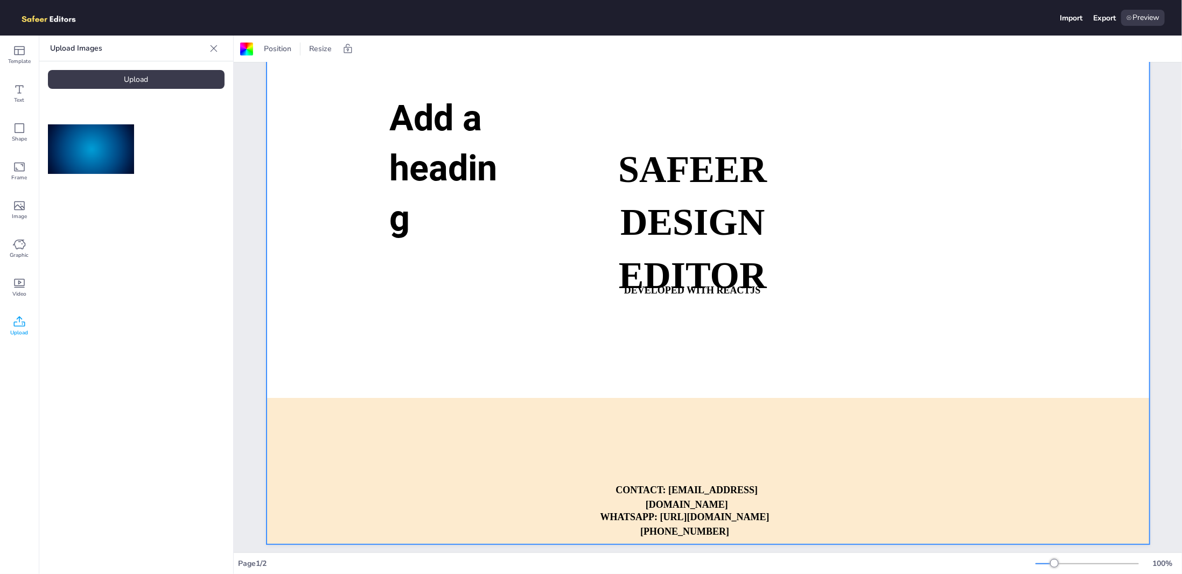
scroll to position [0, 0]
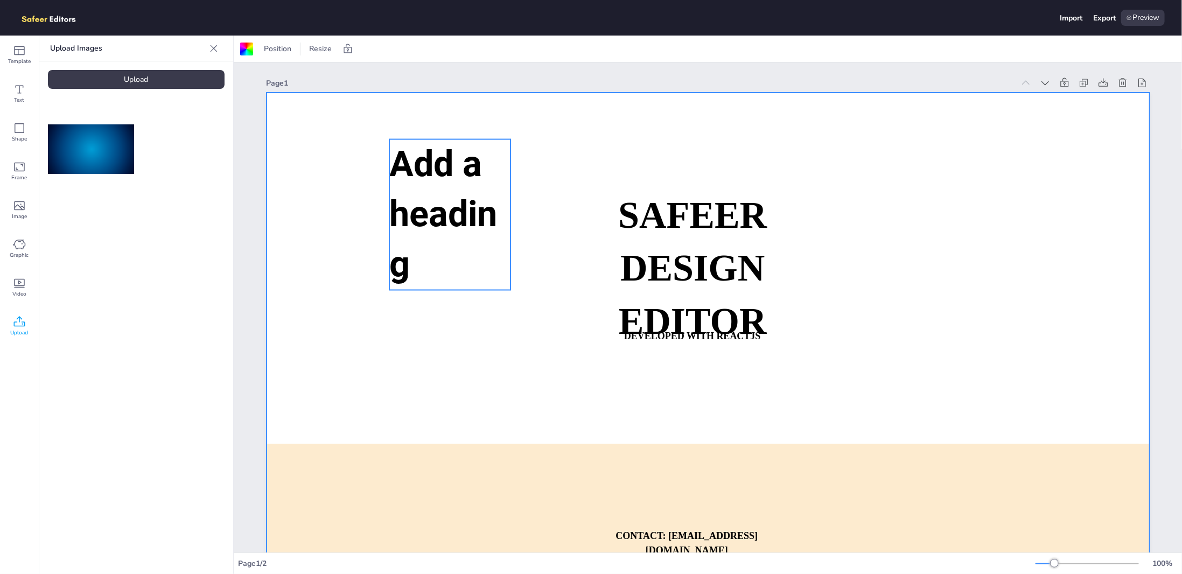
click at [505, 168] on div "SAFEER DESIGN EDITOR DEVELOPED WITH REACTJS WHATSAPP: [URL][DOMAIN_NAME][PHONE_…" at bounding box center [708, 342] width 883 height 498
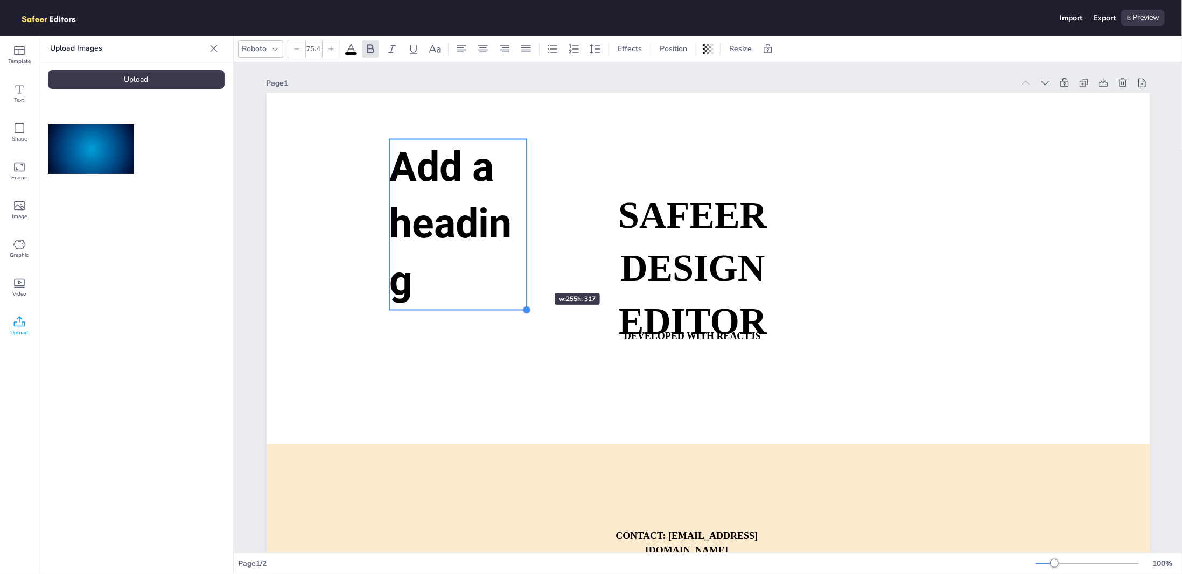
type input "76.3"
drag, startPoint x: 506, startPoint y: 292, endPoint x: 525, endPoint y: 263, distance: 34.4
click at [525, 263] on div "SAFEER DESIGN EDITOR DEVELOPED WITH REACTJS WHATSAPP: [URL][DOMAIN_NAME][PHONE_…" at bounding box center [708, 342] width 883 height 498
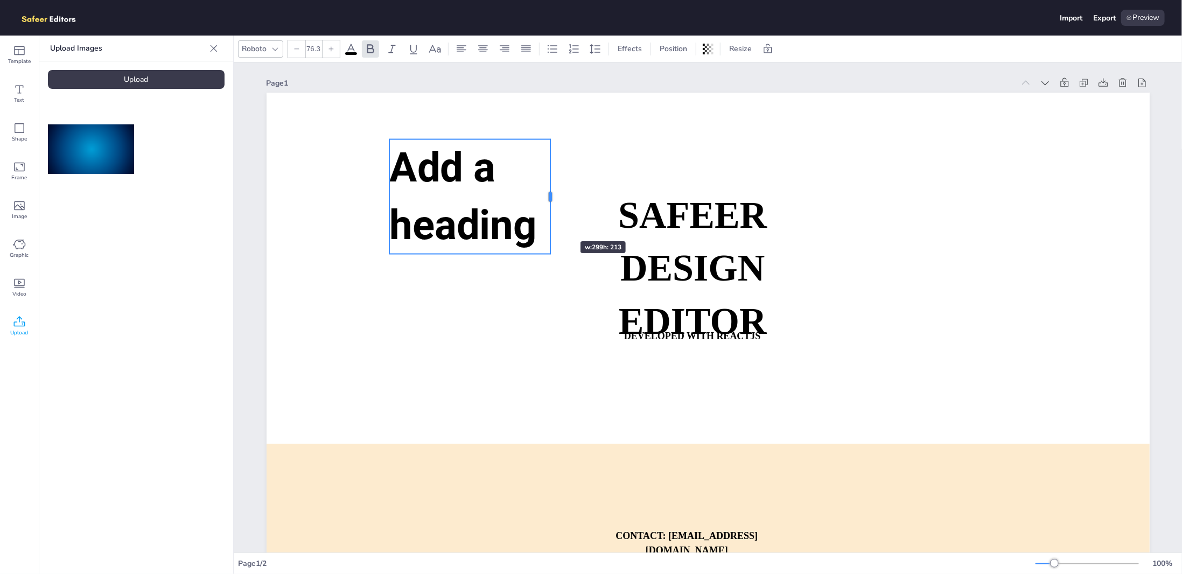
drag, startPoint x: 526, startPoint y: 225, endPoint x: 547, endPoint y: 222, distance: 21.3
click at [547, 222] on div at bounding box center [550, 197] width 9 height 115
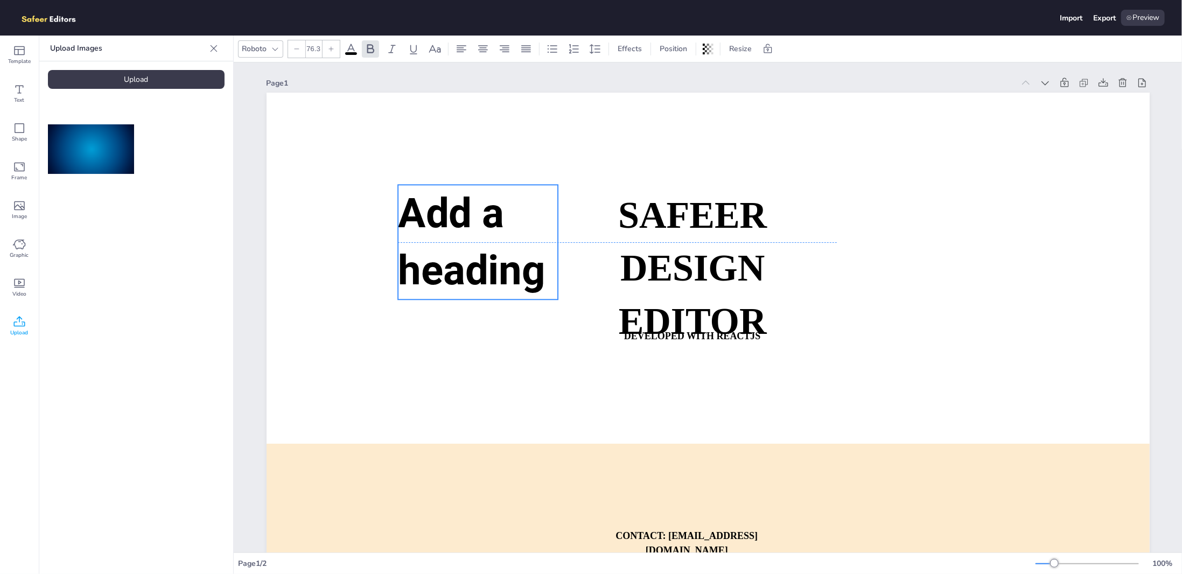
drag, startPoint x: 455, startPoint y: 239, endPoint x: 470, endPoint y: 233, distance: 15.7
click at [470, 232] on p "Add a heading" at bounding box center [478, 242] width 160 height 115
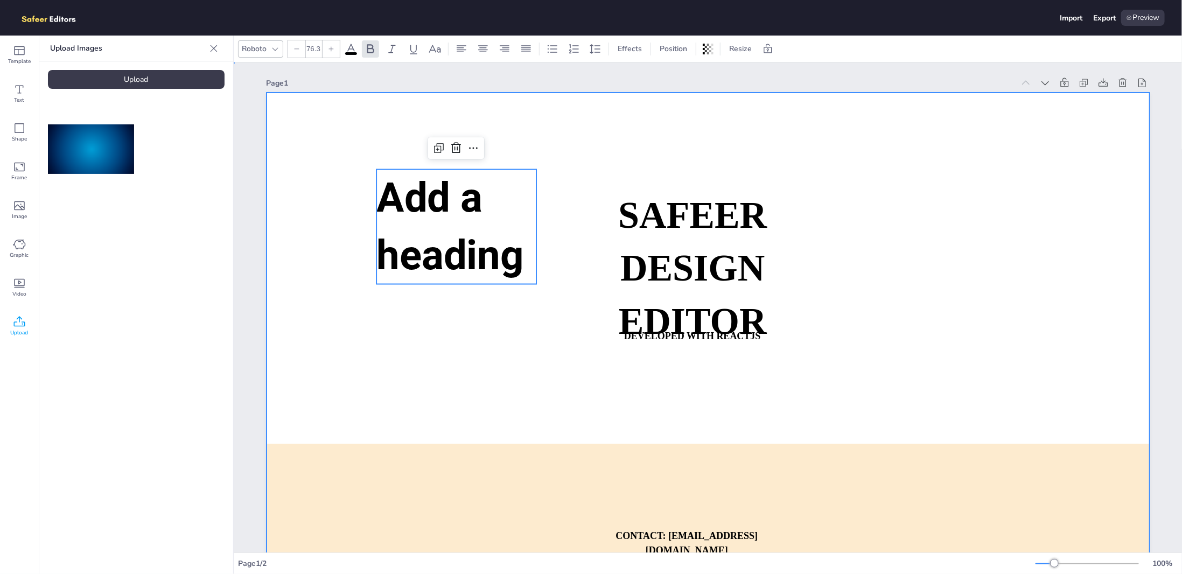
click at [310, 176] on div at bounding box center [708, 342] width 883 height 498
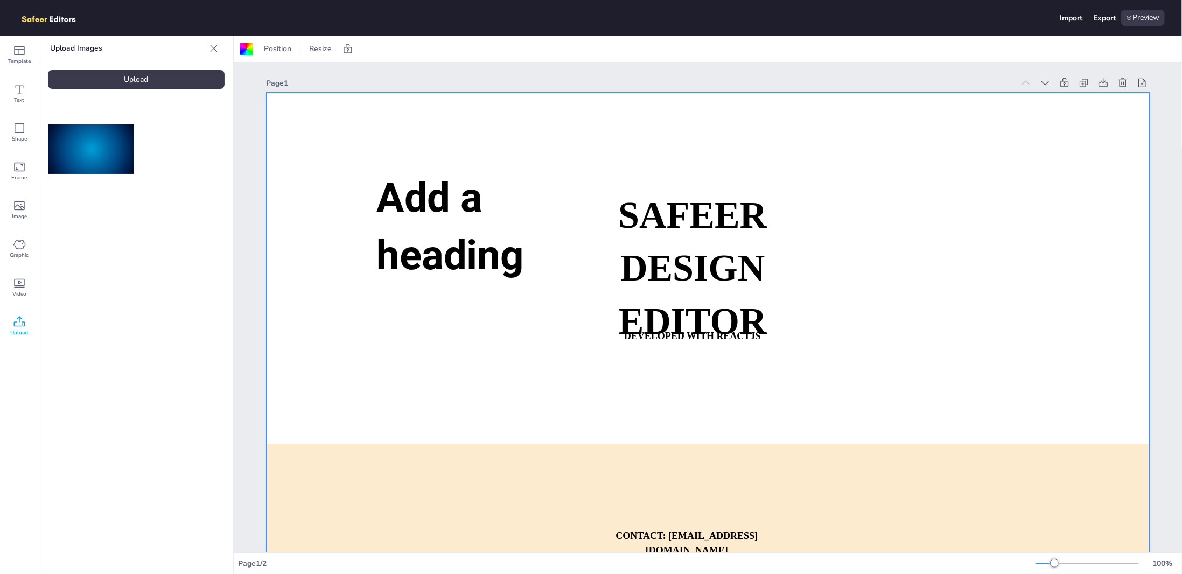
click at [73, 147] on img at bounding box center [91, 148] width 86 height 49
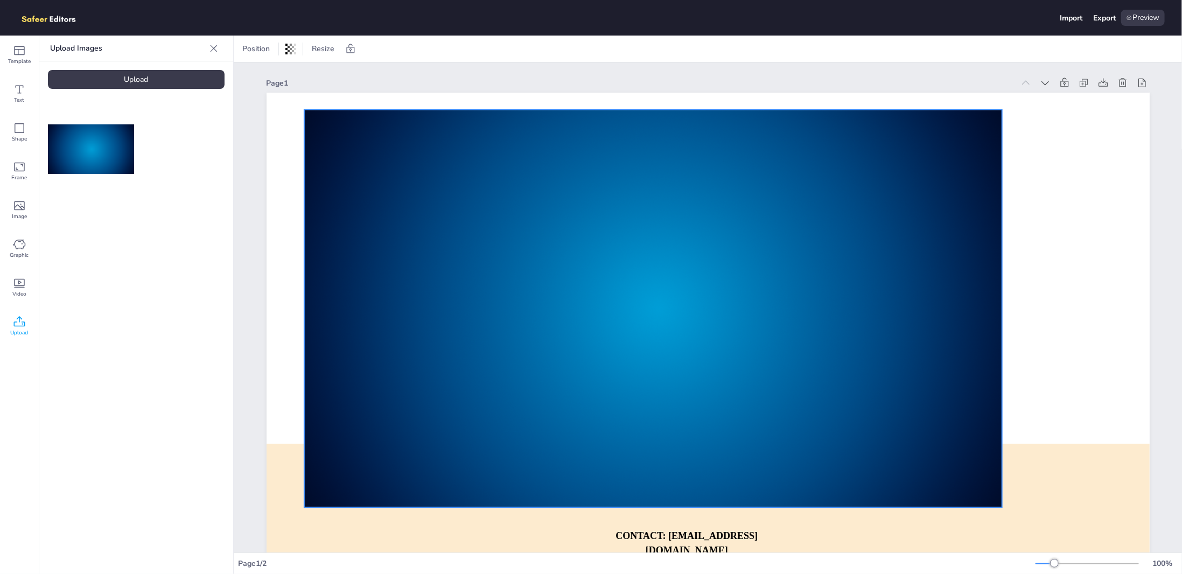
drag, startPoint x: 732, startPoint y: 263, endPoint x: 702, endPoint y: 231, distance: 44.2
click at [702, 231] on div at bounding box center [653, 308] width 698 height 398
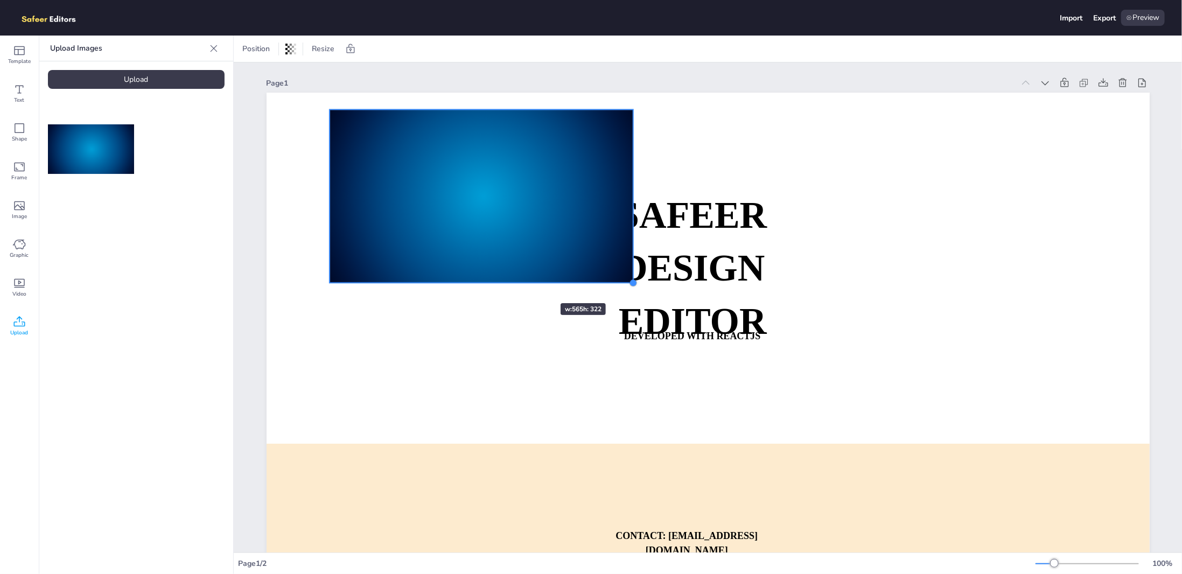
drag, startPoint x: 1022, startPoint y: 509, endPoint x: 505, endPoint y: 273, distance: 568.4
click at [505, 273] on div "SAFEER DESIGN EDITOR DEVELOPED WITH REACTJS WHATSAPP: [URL][DOMAIN_NAME][PHONE_…" at bounding box center [708, 342] width 883 height 498
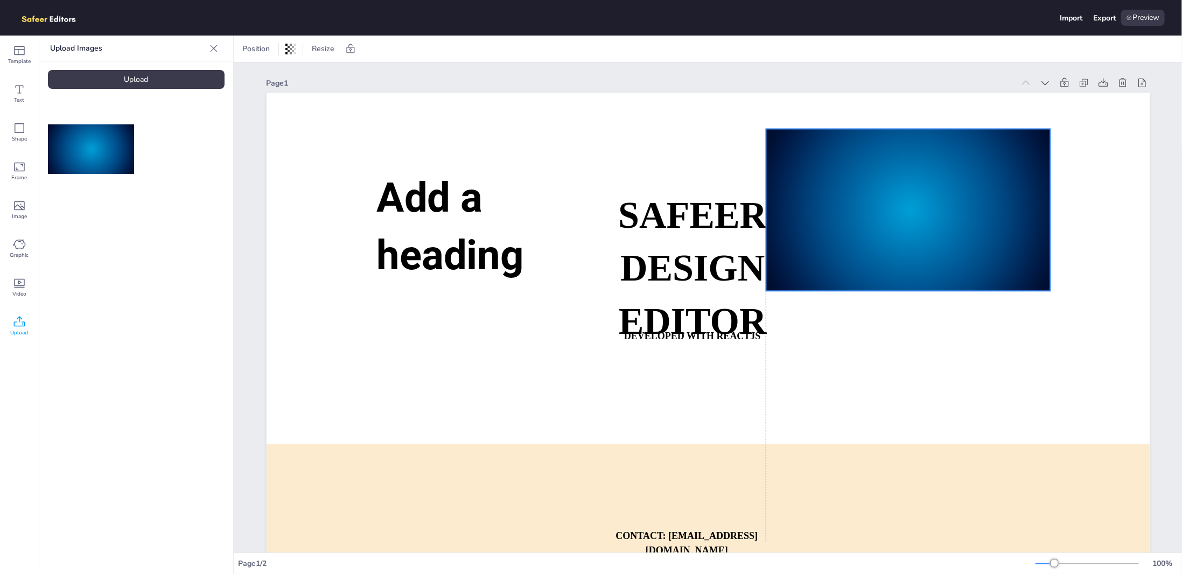
drag, startPoint x: 442, startPoint y: 214, endPoint x: 874, endPoint y: 219, distance: 431.5
click at [874, 219] on div at bounding box center [908, 210] width 284 height 162
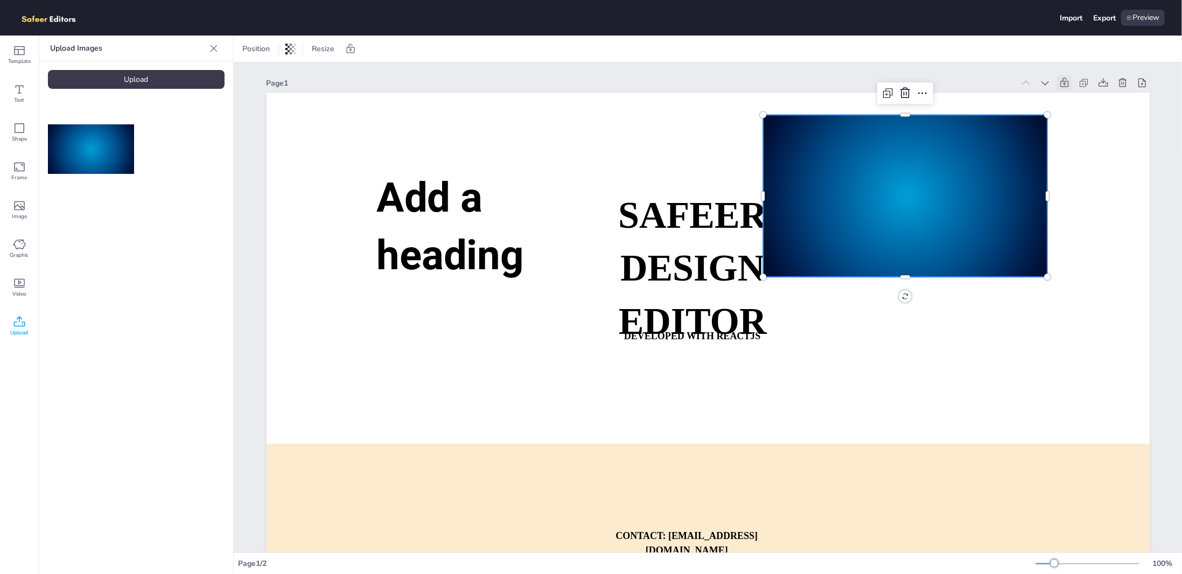
click at [1061, 79] on icon at bounding box center [1065, 83] width 11 height 11
drag, startPoint x: 930, startPoint y: 182, endPoint x: 977, endPoint y: 186, distance: 47.1
click at [937, 207] on div at bounding box center [905, 196] width 284 height 162
click at [1065, 84] on icon at bounding box center [1065, 82] width 8 height 9
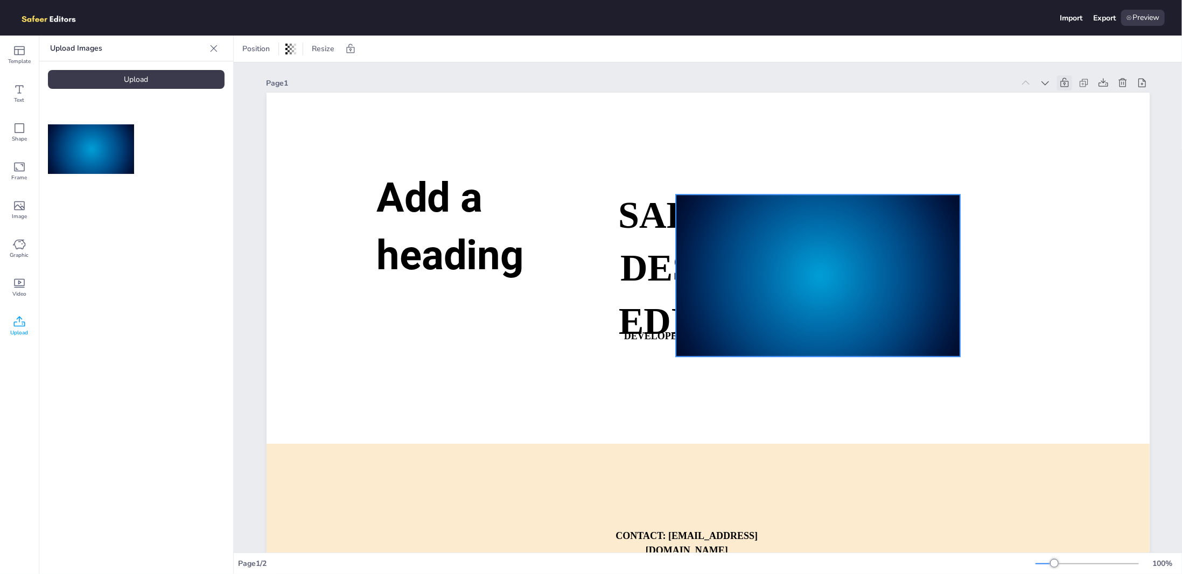
drag, startPoint x: 913, startPoint y: 243, endPoint x: 877, endPoint y: 248, distance: 36.3
click at [881, 246] on div at bounding box center [818, 275] width 284 height 162
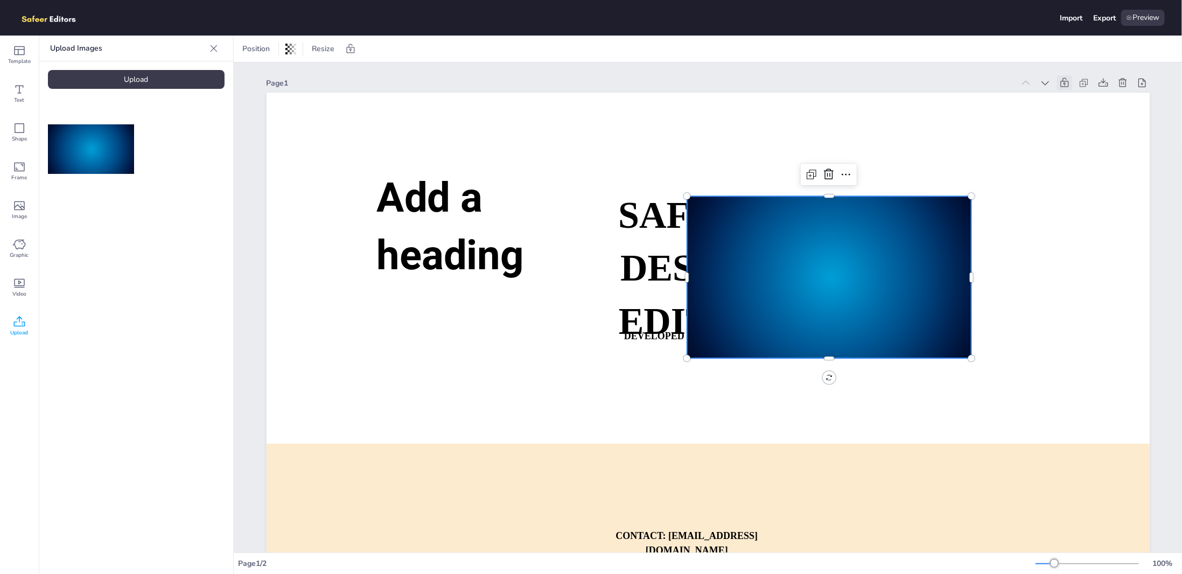
click at [867, 266] on div at bounding box center [829, 277] width 284 height 162
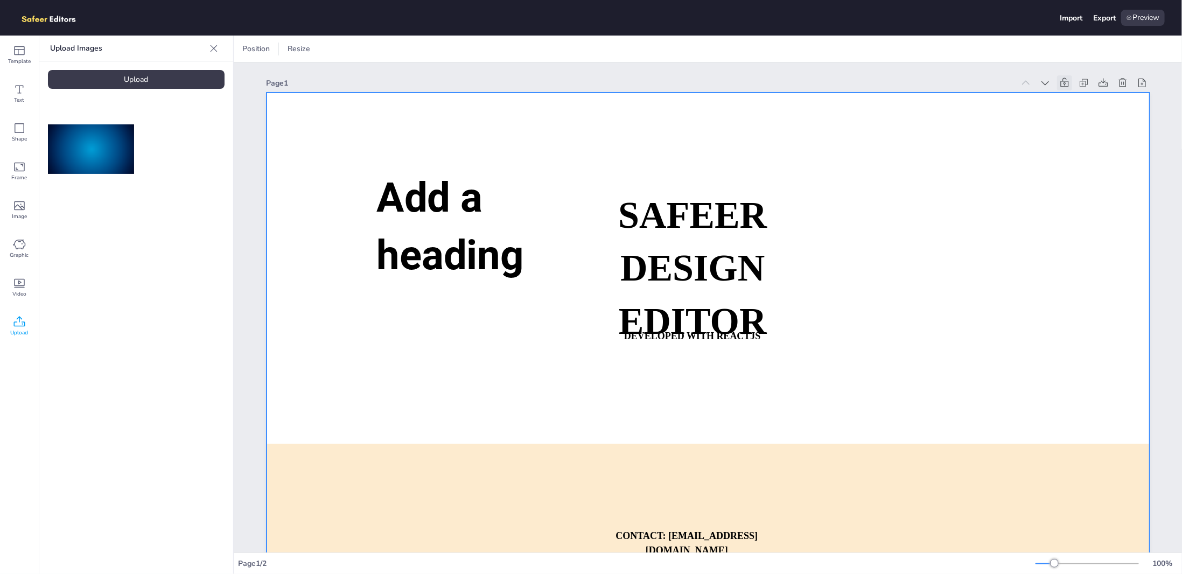
click at [602, 310] on p "DESIGN EDITOR" at bounding box center [692, 295] width 289 height 106
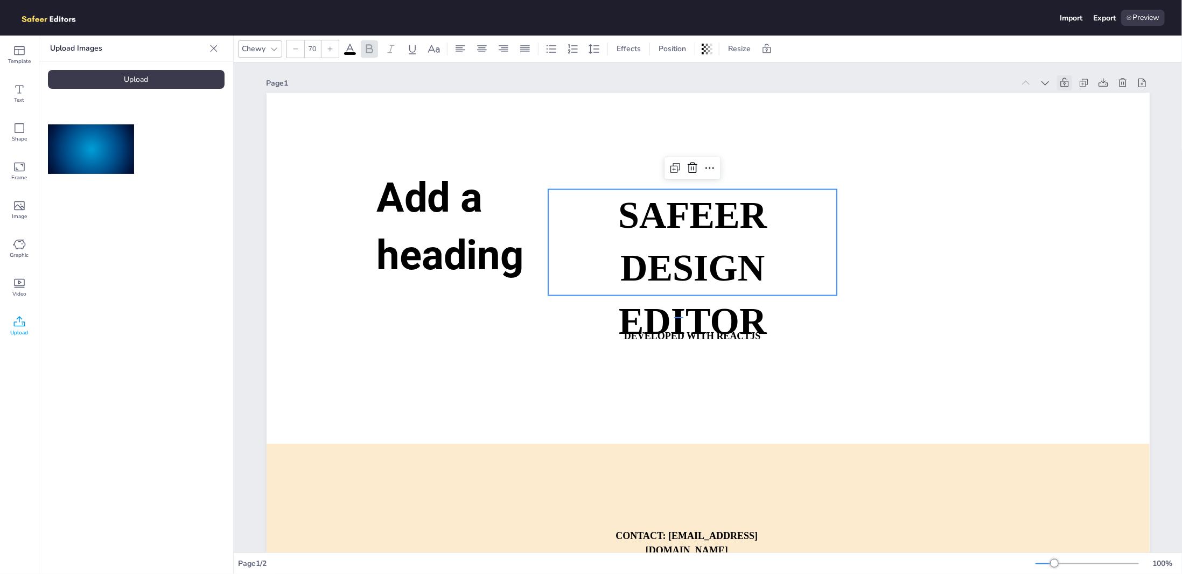
drag, startPoint x: 683, startPoint y: 317, endPoint x: 690, endPoint y: 283, distance: 34.7
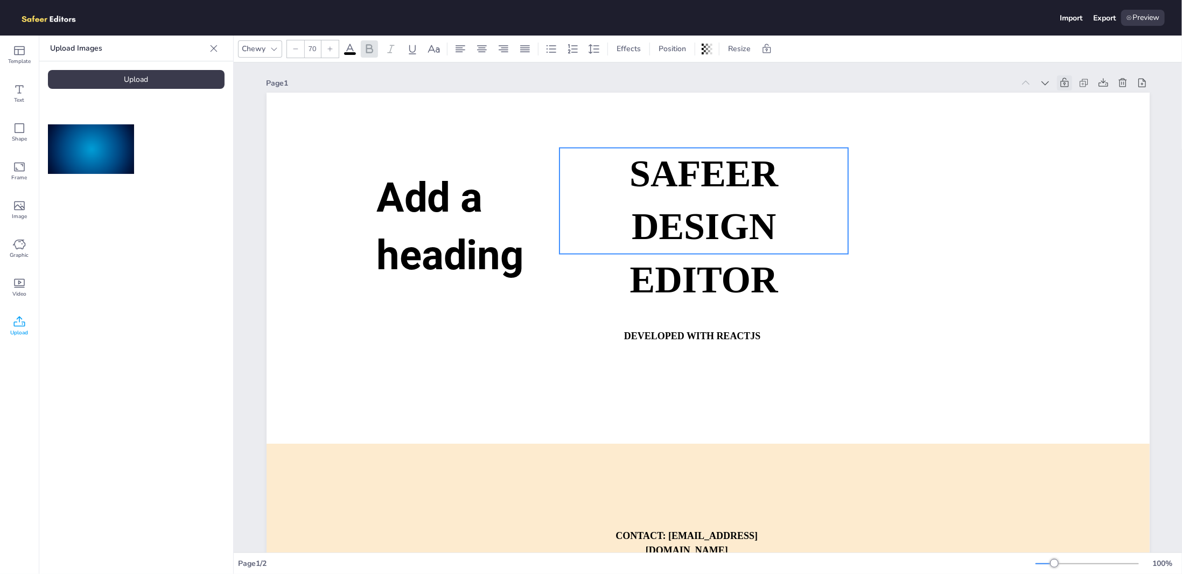
drag, startPoint x: 725, startPoint y: 260, endPoint x: 740, endPoint y: 212, distance: 50.3
click at [740, 212] on strong "DESIGN EDITOR" at bounding box center [704, 253] width 148 height 94
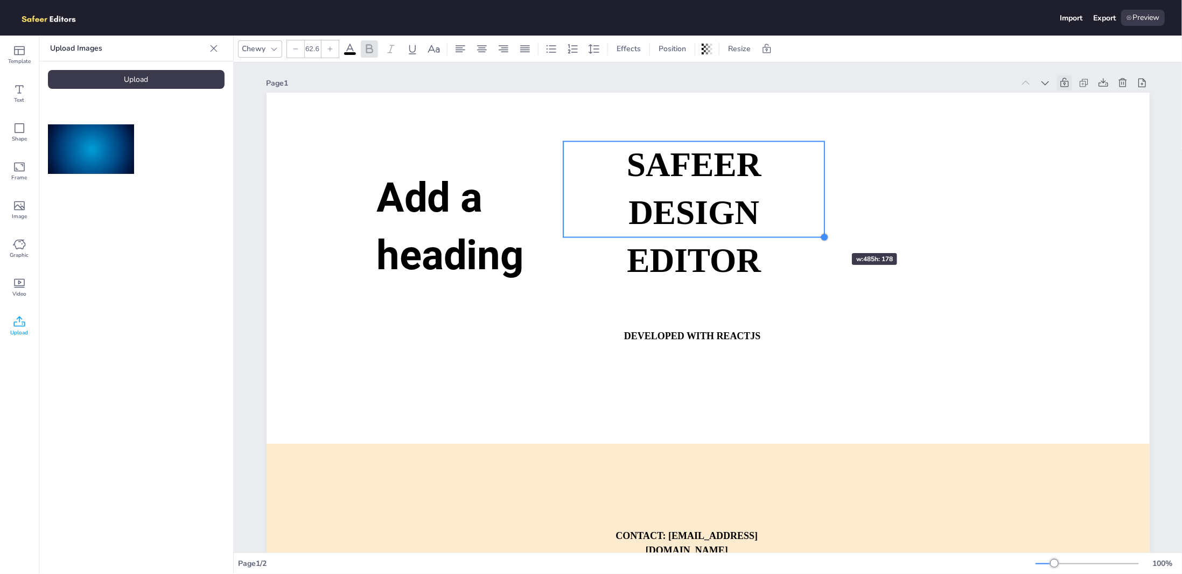
type input "63.2"
drag, startPoint x: 847, startPoint y: 247, endPoint x: 826, endPoint y: 235, distance: 24.1
click at [820, 237] on div at bounding box center [824, 237] width 9 height 9
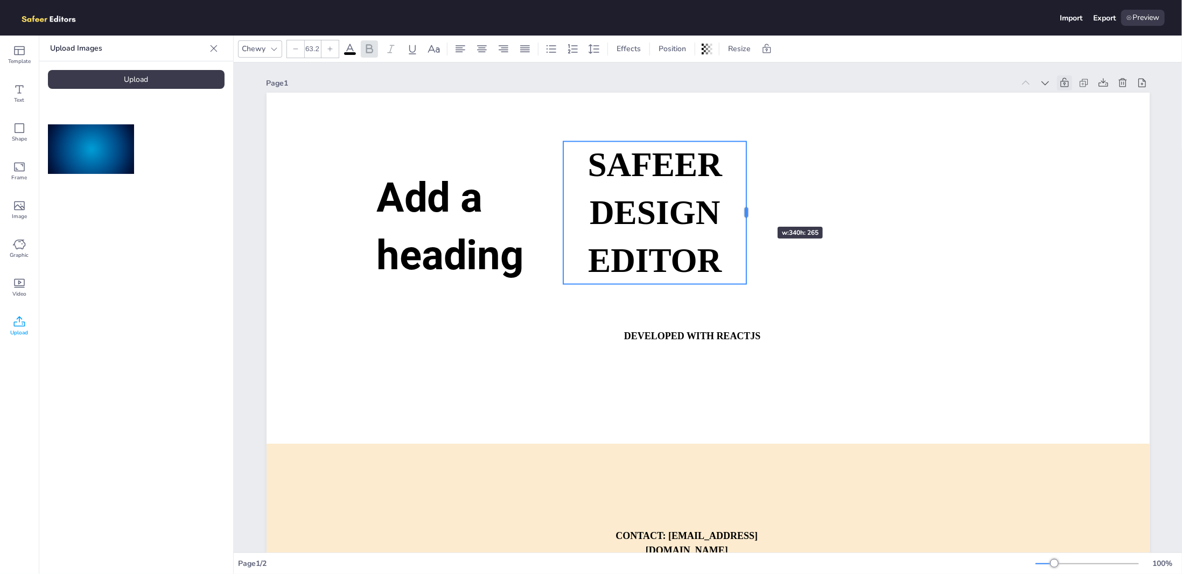
drag, startPoint x: 823, startPoint y: 190, endPoint x: 746, endPoint y: 207, distance: 79.6
click at [746, 207] on div at bounding box center [746, 213] width 9 height 143
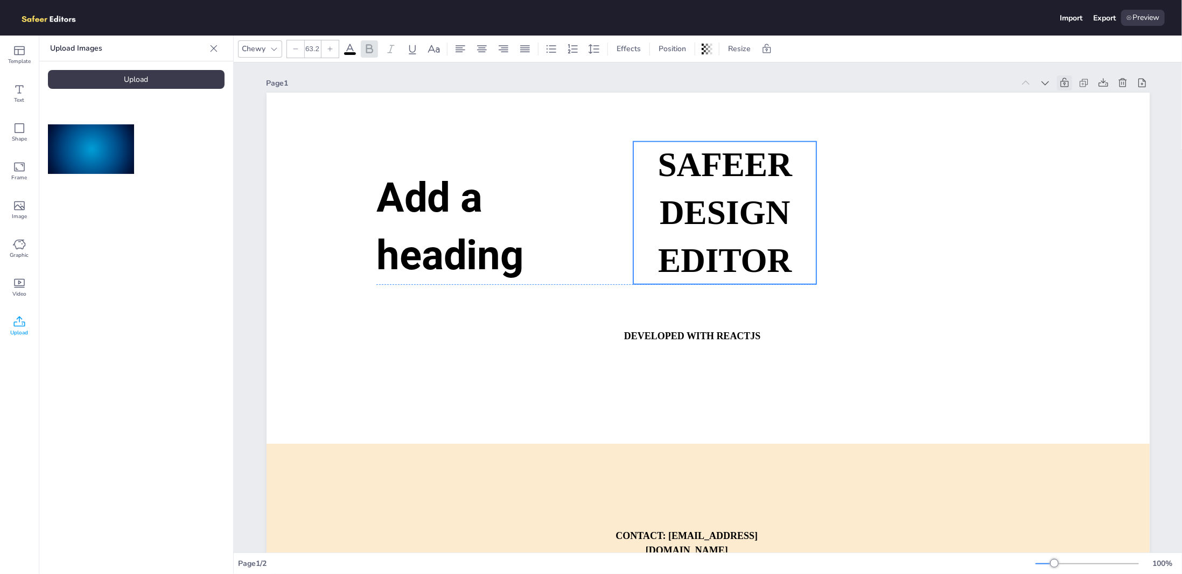
drag, startPoint x: 714, startPoint y: 275, endPoint x: 761, endPoint y: 250, distance: 53.5
click at [761, 250] on strong "DESIGN EDITOR" at bounding box center [725, 236] width 134 height 85
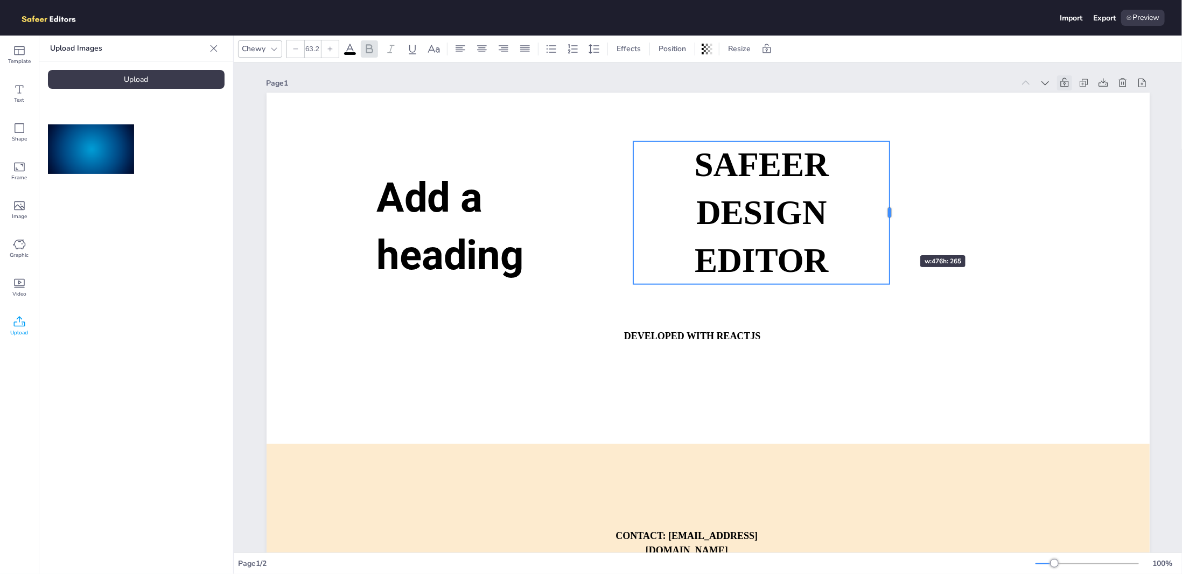
drag, startPoint x: 798, startPoint y: 217, endPoint x: 871, endPoint y: 235, distance: 75.5
click at [886, 235] on div at bounding box center [890, 213] width 9 height 143
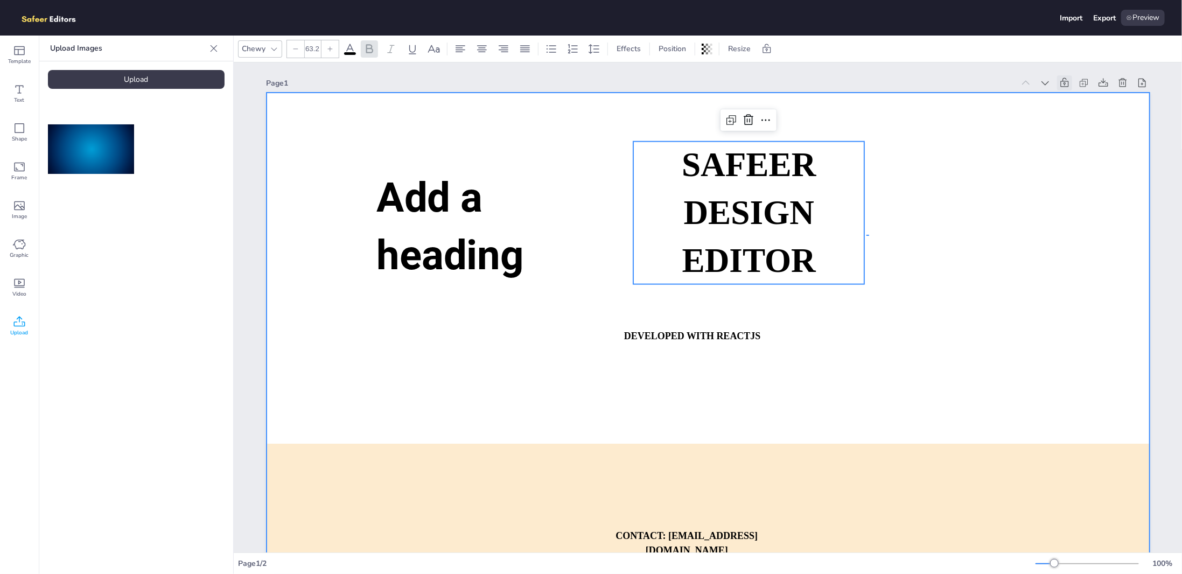
drag, startPoint x: 871, startPoint y: 235, endPoint x: 848, endPoint y: 235, distance: 23.2
click at [848, 235] on p "DESIGN EDITOR" at bounding box center [749, 236] width 231 height 95
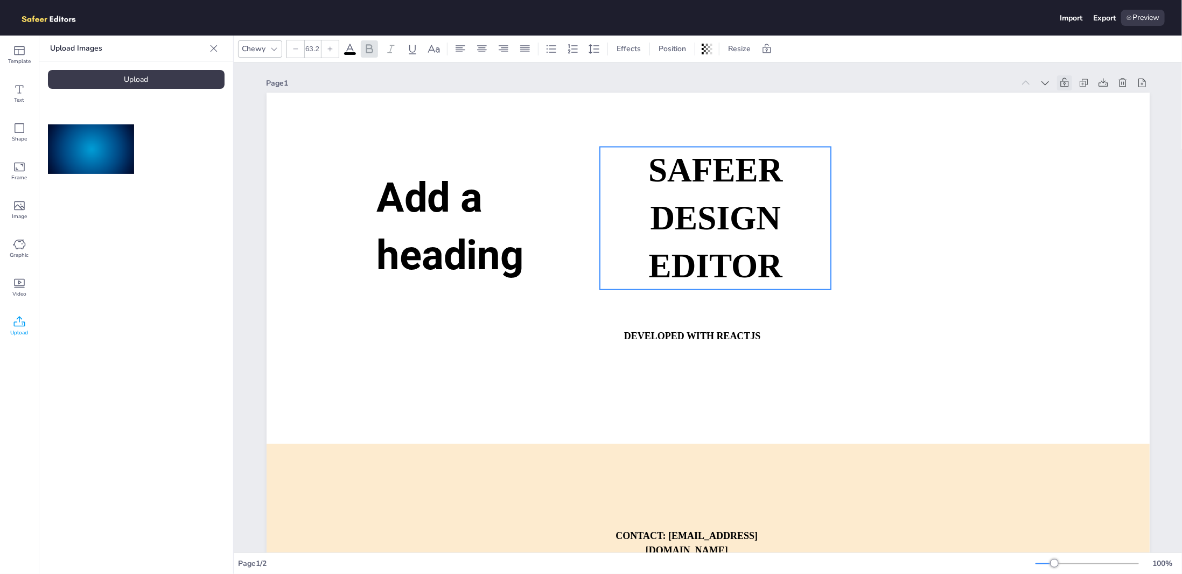
drag, startPoint x: 731, startPoint y: 238, endPoint x: 727, endPoint y: 215, distance: 23.0
click at [731, 224] on strong "DESIGN EDITOR" at bounding box center [716, 241] width 134 height 85
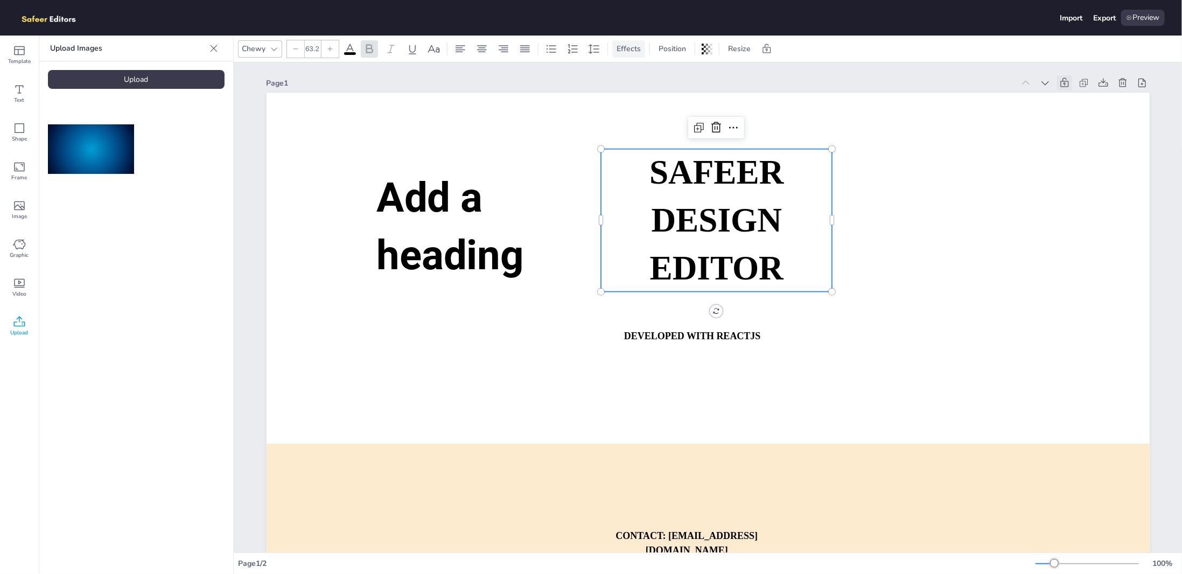
click at [629, 48] on span "Effects" at bounding box center [629, 49] width 29 height 10
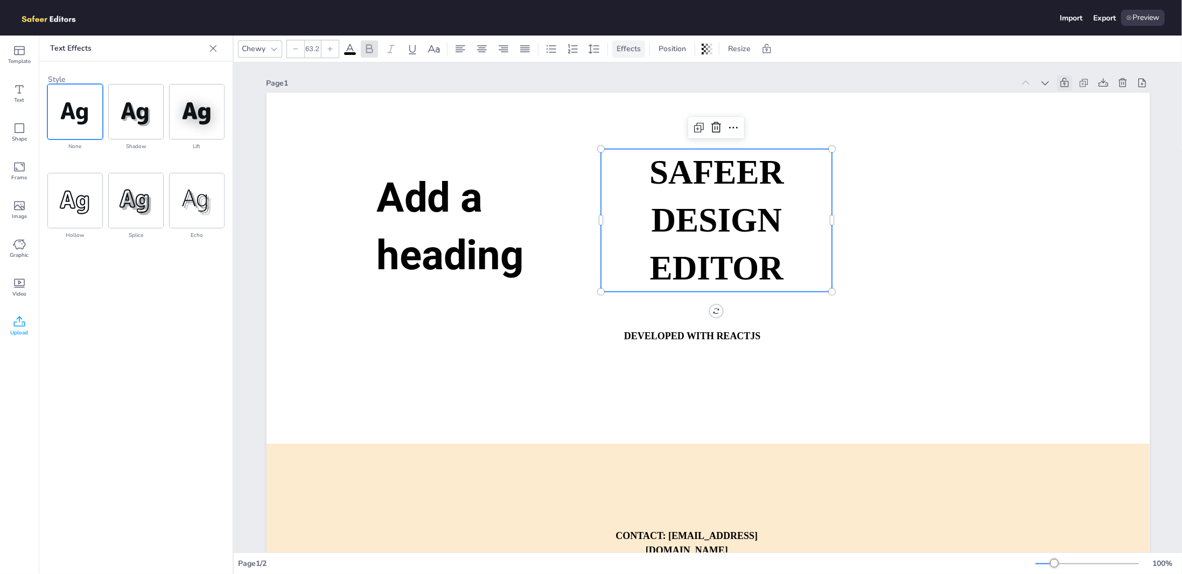
click at [629, 48] on span "Effects" at bounding box center [629, 49] width 29 height 10
click at [140, 199] on img at bounding box center [136, 200] width 54 height 54
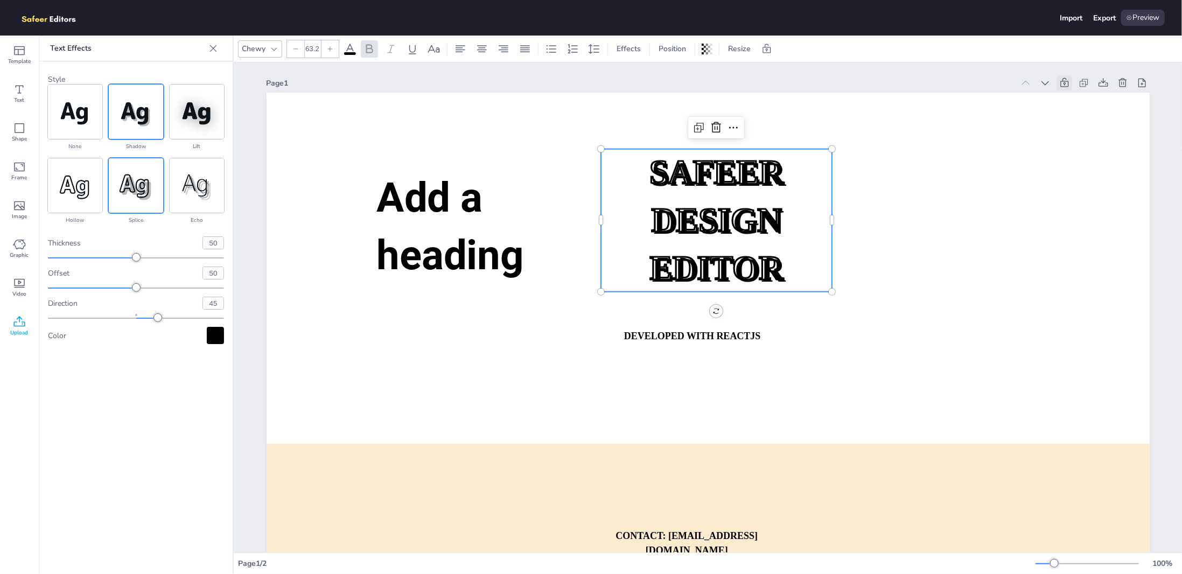
click at [148, 119] on img at bounding box center [136, 112] width 54 height 54
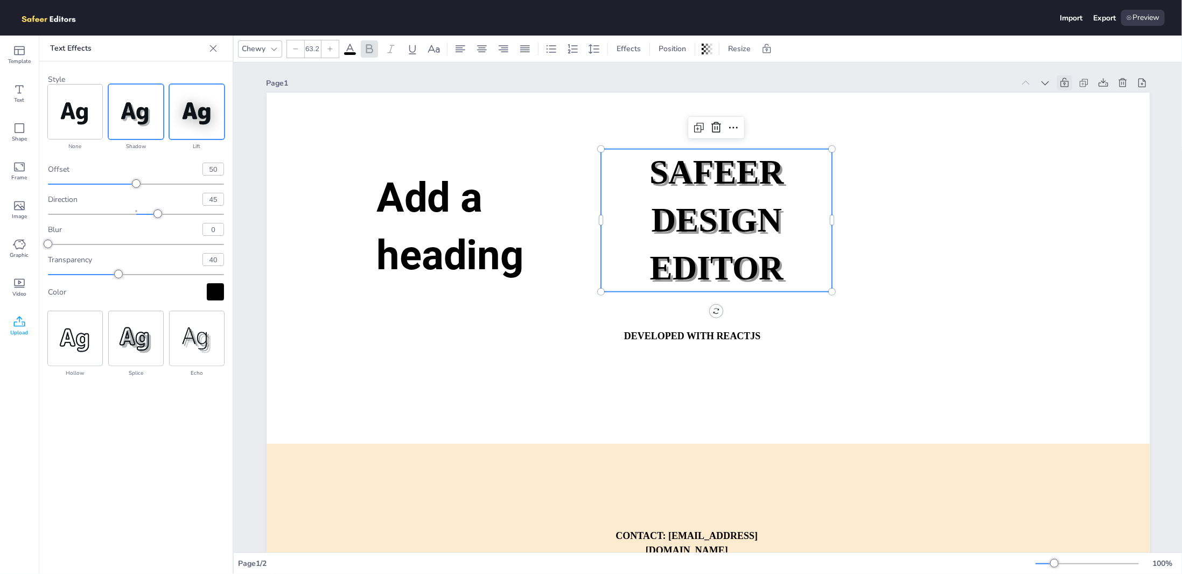
click at [186, 115] on img at bounding box center [197, 112] width 54 height 54
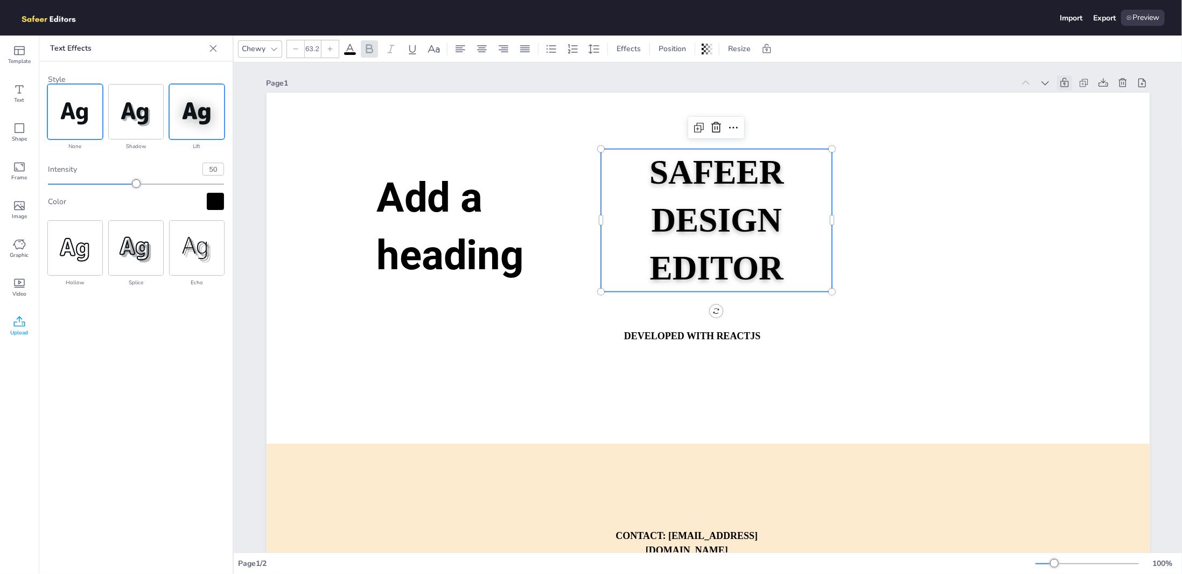
click at [88, 127] on img at bounding box center [75, 112] width 54 height 54
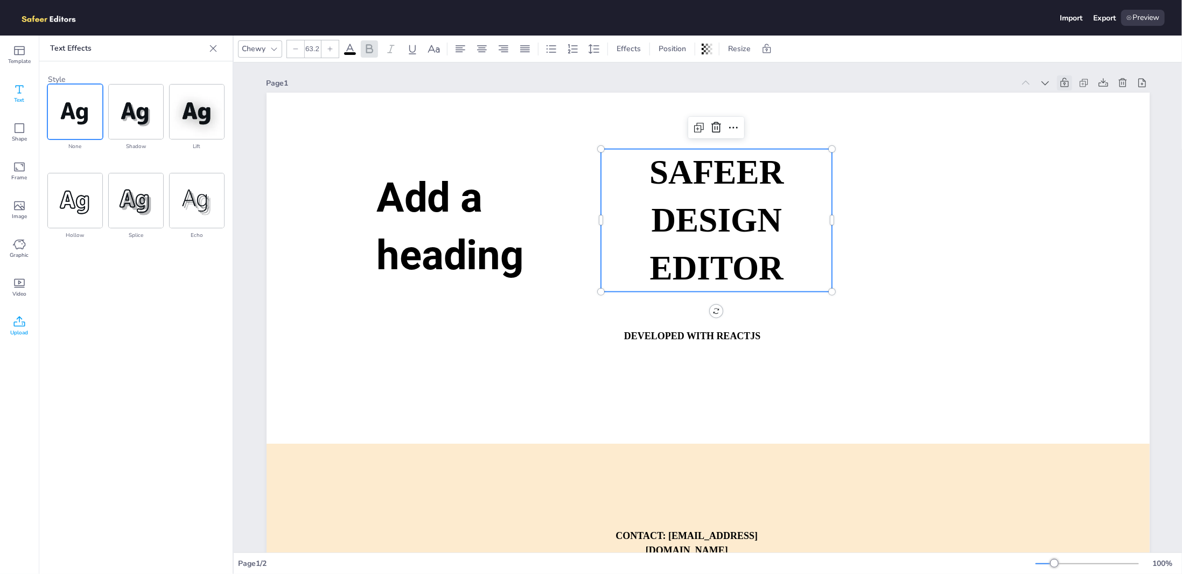
click at [23, 88] on icon at bounding box center [19, 89] width 13 height 13
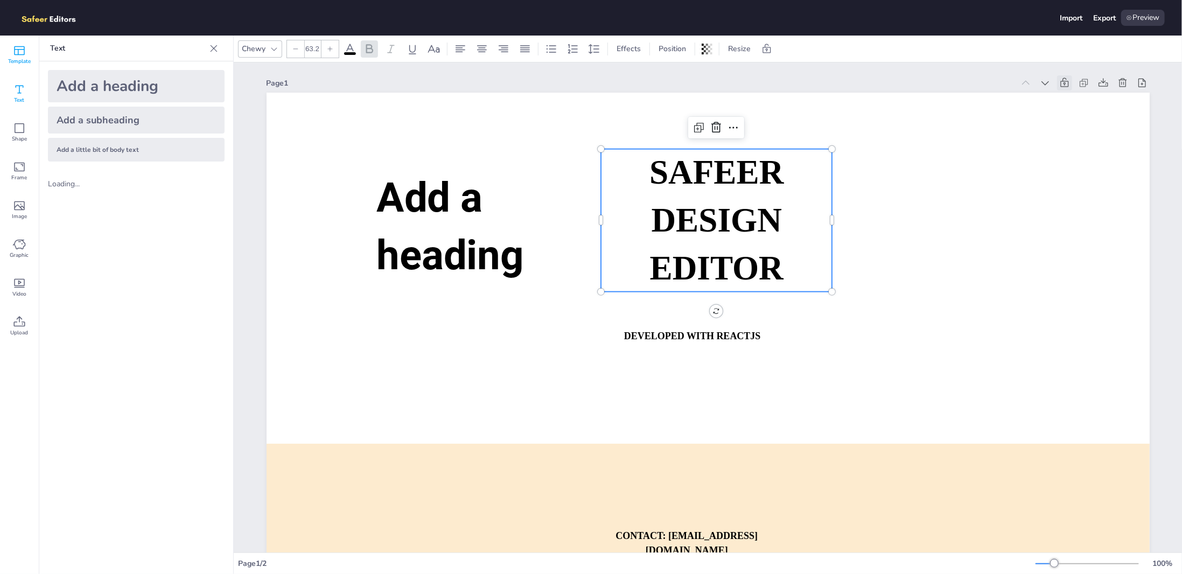
click at [16, 63] on span "Template" at bounding box center [19, 61] width 23 height 9
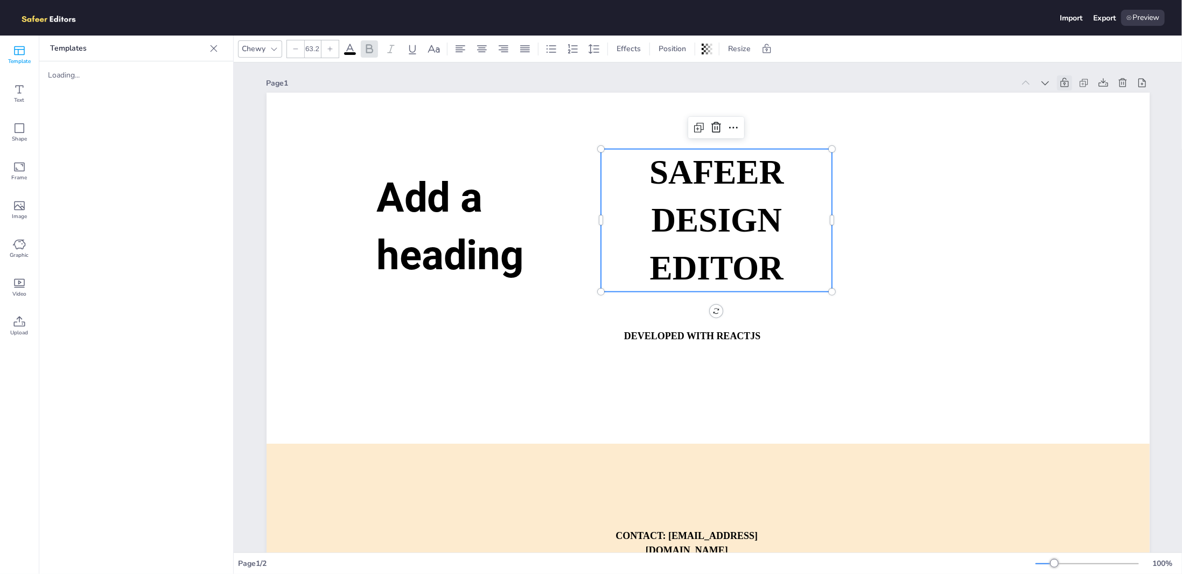
click at [69, 76] on div "Loading..." at bounding box center [91, 75] width 86 height 10
click at [408, 155] on div at bounding box center [708, 342] width 883 height 498
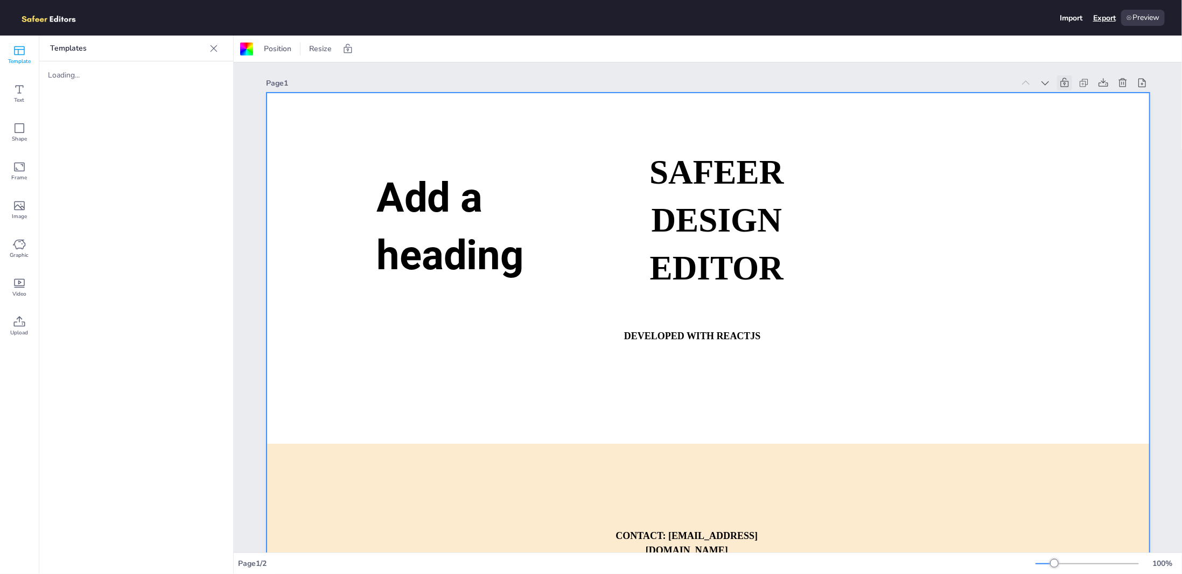
click at [1100, 16] on div "Export" at bounding box center [1105, 18] width 23 height 10
click at [1067, 17] on div "Import" at bounding box center [1071, 18] width 23 height 10
click at [380, 137] on div at bounding box center [708, 341] width 881 height 496
click at [110, 100] on div "Templates Loading..." at bounding box center [136, 305] width 194 height 539
drag, startPoint x: 96, startPoint y: 78, endPoint x: 112, endPoint y: 54, distance: 28.2
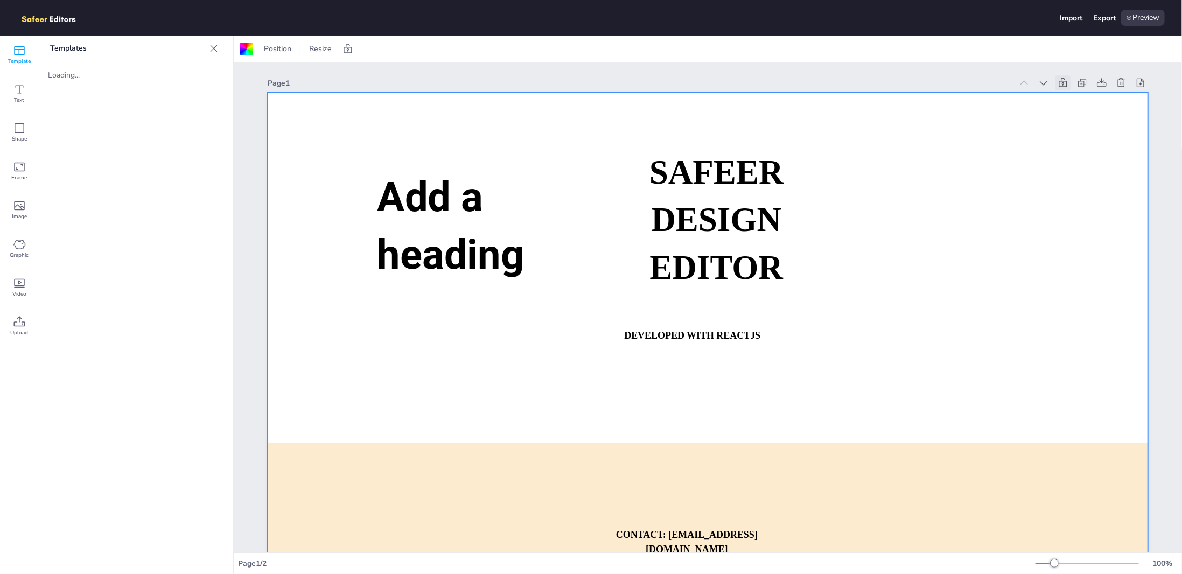
click at [126, 83] on div "Loading..." at bounding box center [136, 74] width 194 height 27
click at [108, 50] on p "Templates" at bounding box center [127, 49] width 155 height 26
click at [210, 52] on icon at bounding box center [213, 48] width 11 height 11
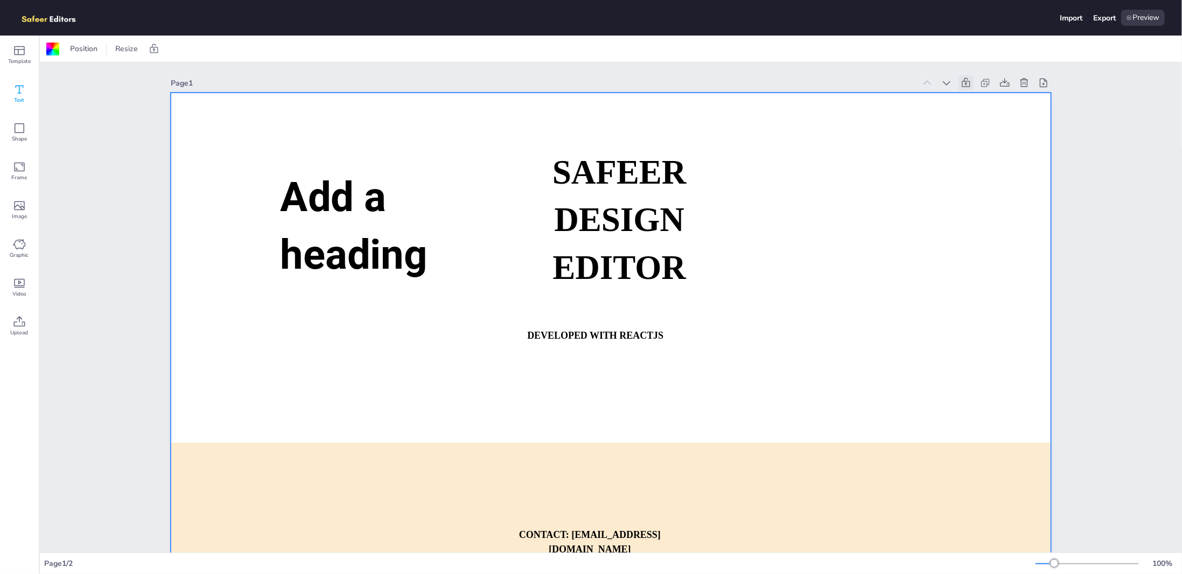
click at [19, 102] on span "Text" at bounding box center [20, 100] width 10 height 9
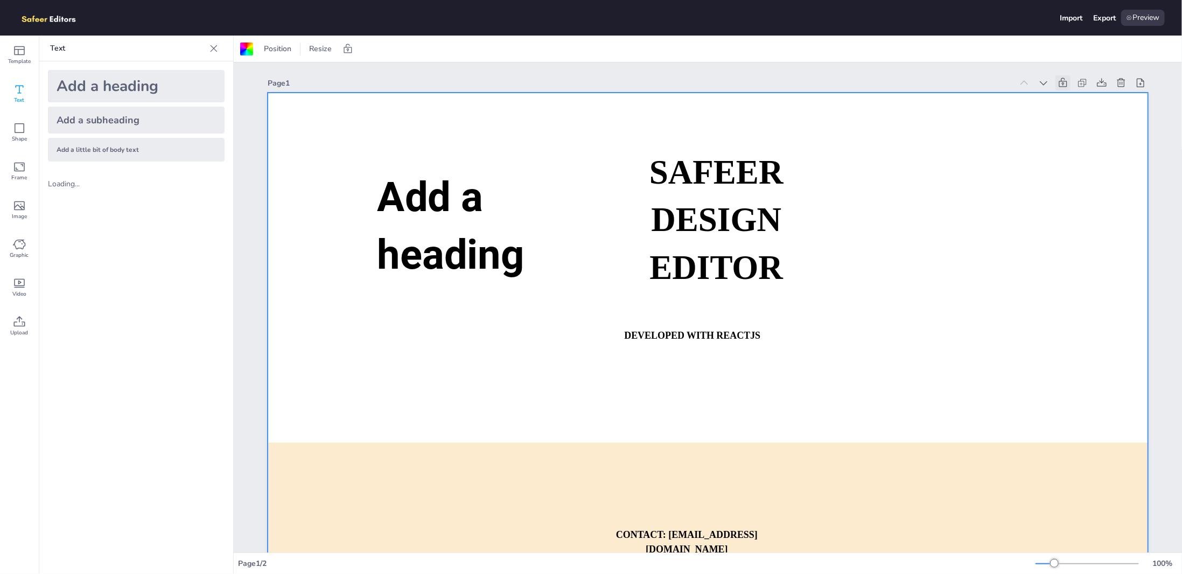
click at [119, 152] on div "Add a little bit of body text" at bounding box center [136, 150] width 177 height 24
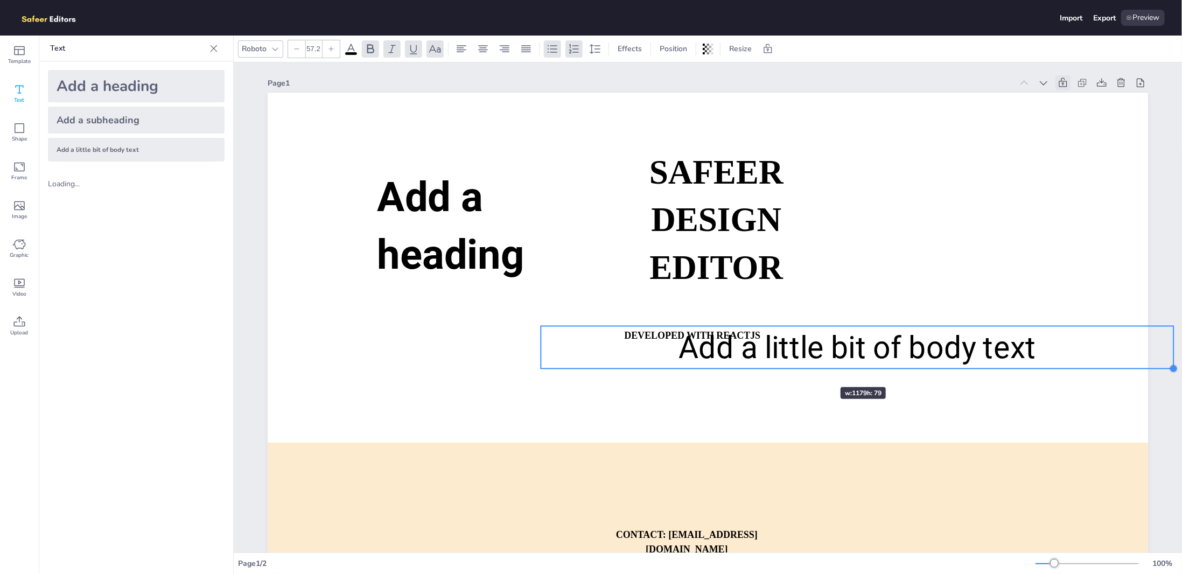
drag, startPoint x: 825, startPoint y: 345, endPoint x: 809, endPoint y: 368, distance: 28.1
click at [809, 368] on div "SAFEER DESIGN EDITOR DEVELOPED WITH REACTJS WHATSAPP: [URL][DOMAIN_NAME][PHONE_…" at bounding box center [708, 341] width 881 height 496
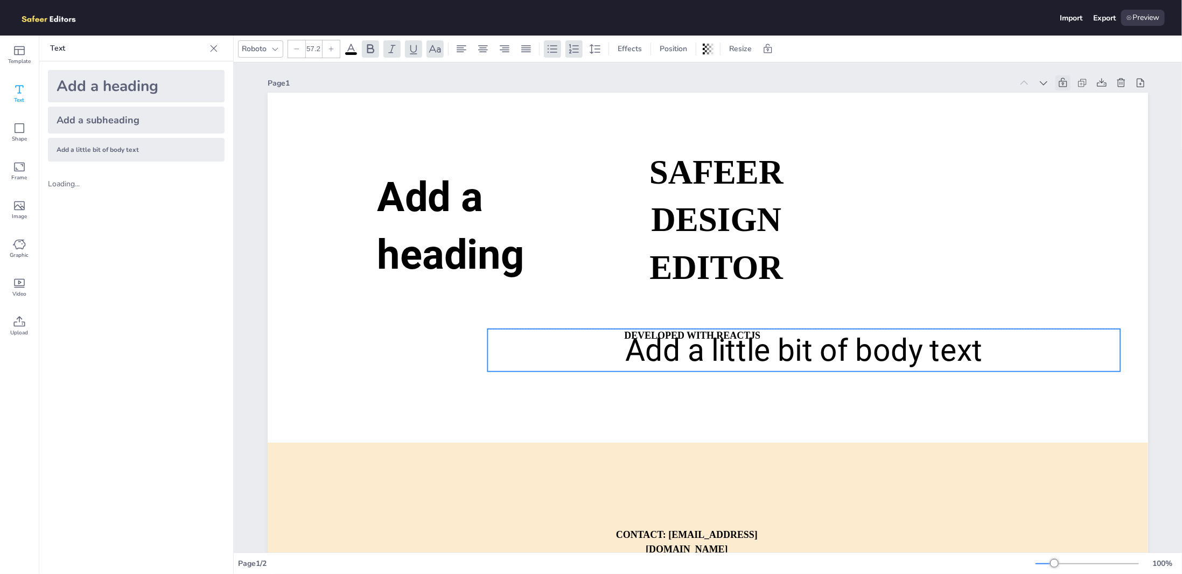
drag, startPoint x: 832, startPoint y: 351, endPoint x: 778, endPoint y: 352, distance: 54.4
click at [688, 352] on span "Add a little bit of body text" at bounding box center [804, 350] width 358 height 36
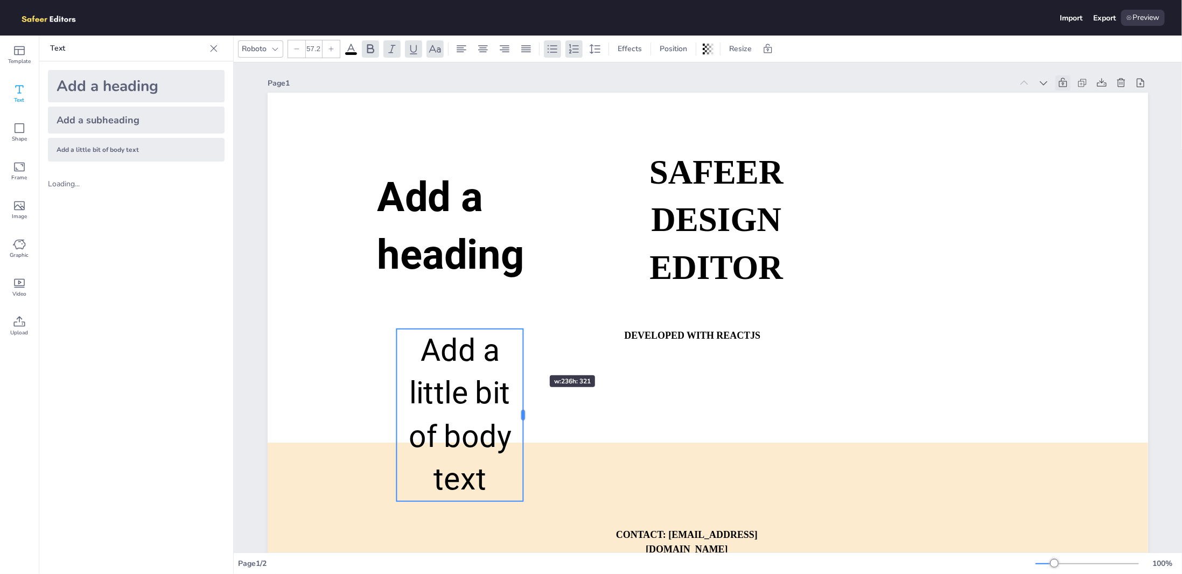
drag, startPoint x: 1024, startPoint y: 348, endPoint x: 427, endPoint y: 362, distance: 597.6
click at [519, 358] on div at bounding box center [523, 415] width 9 height 172
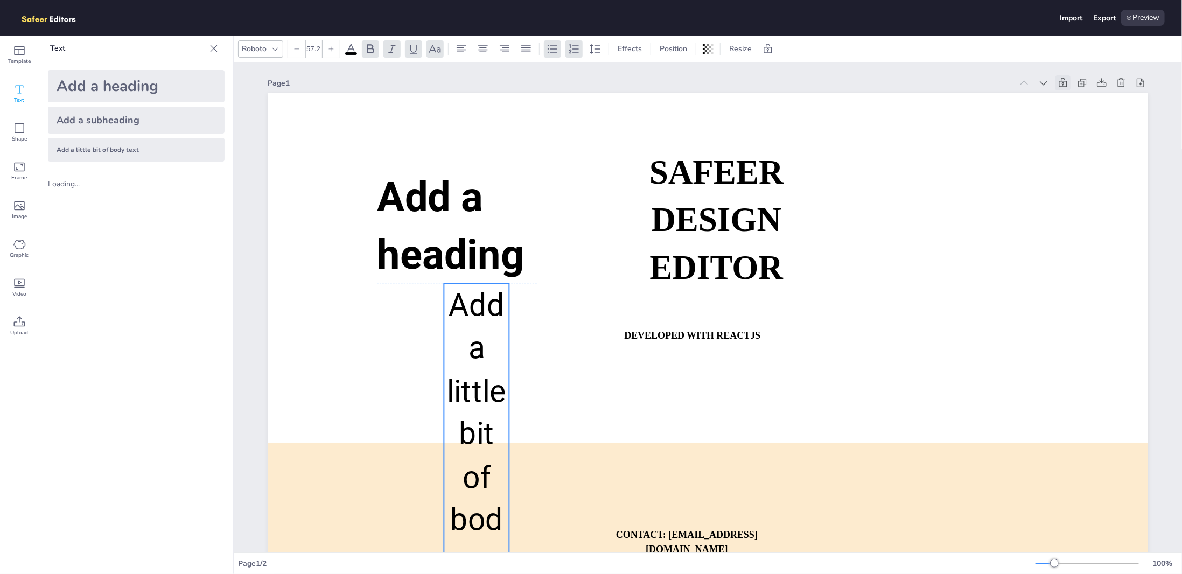
drag, startPoint x: 409, startPoint y: 366, endPoint x: 455, endPoint y: 302, distance: 79.5
click at [455, 302] on p "Add a little bit of body text" at bounding box center [476, 456] width 65 height 344
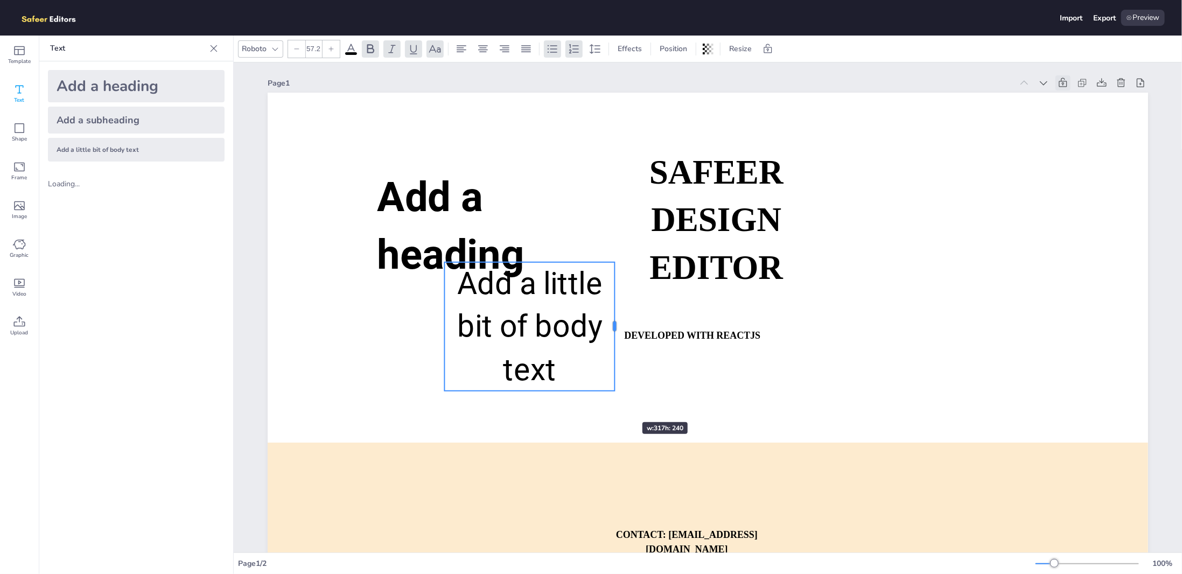
drag, startPoint x: 505, startPoint y: 414, endPoint x: 597, endPoint y: 402, distance: 92.8
click at [597, 402] on div "SAFEER DESIGN EDITOR DEVELOPED WITH REACTJS WHATSAPP: [URL][DOMAIN_NAME][PHONE_…" at bounding box center [708, 341] width 881 height 496
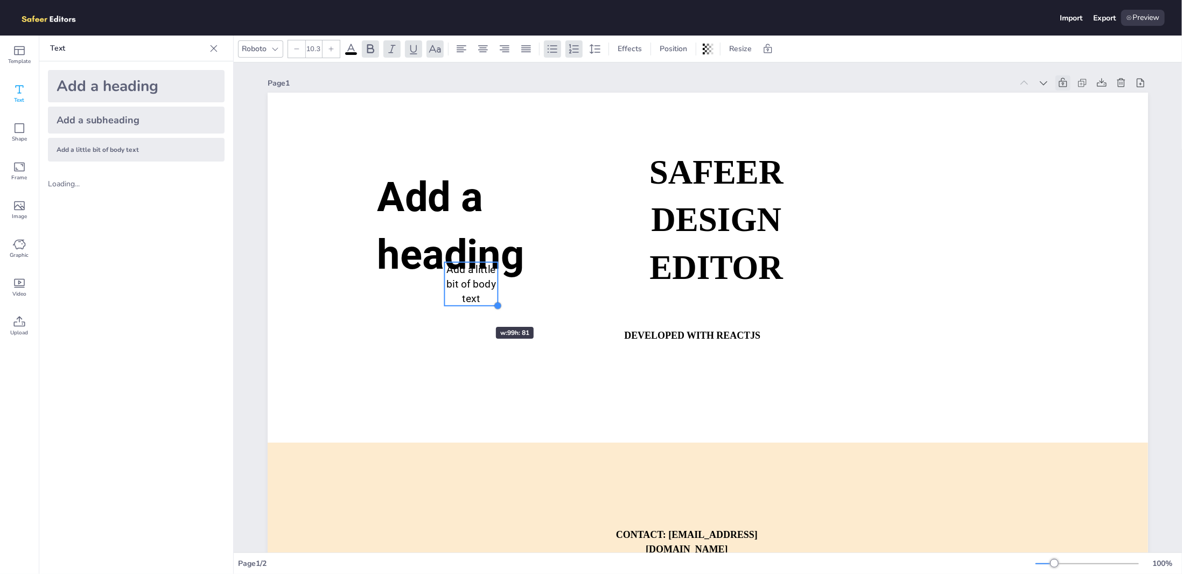
type input "10"
drag, startPoint x: 598, startPoint y: 393, endPoint x: 448, endPoint y: 287, distance: 183.5
click at [448, 287] on div "SAFEER DESIGN EDITOR DEVELOPED WITH REACTJS WHATSAPP: [URL][DOMAIN_NAME][PHONE_…" at bounding box center [708, 341] width 881 height 496
drag, startPoint x: 457, startPoint y: 280, endPoint x: 454, endPoint y: 333, distance: 54.0
click at [454, 283] on span "Add a little bit of body text" at bounding box center [459, 272] width 25 height 21
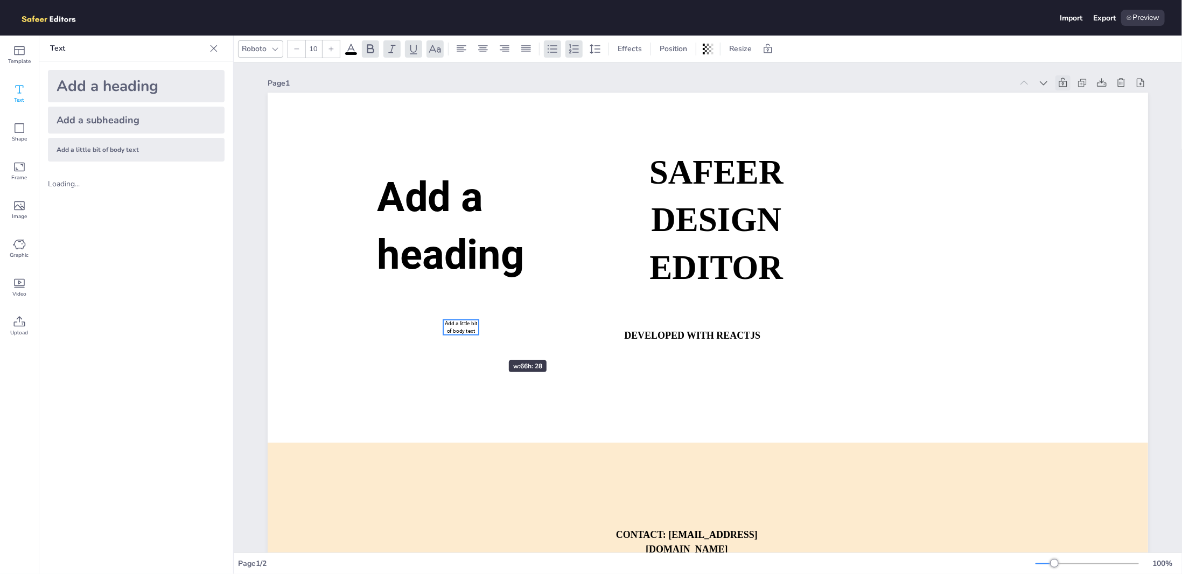
drag, startPoint x: 469, startPoint y: 331, endPoint x: 477, endPoint y: 341, distance: 13.0
click at [477, 341] on div "SAFEER DESIGN EDITOR DEVELOPED WITH REACTJS WHATSAPP: [URL][DOMAIN_NAME][PHONE_…" at bounding box center [708, 341] width 881 height 496
click at [17, 138] on span "Shape" at bounding box center [19, 139] width 15 height 9
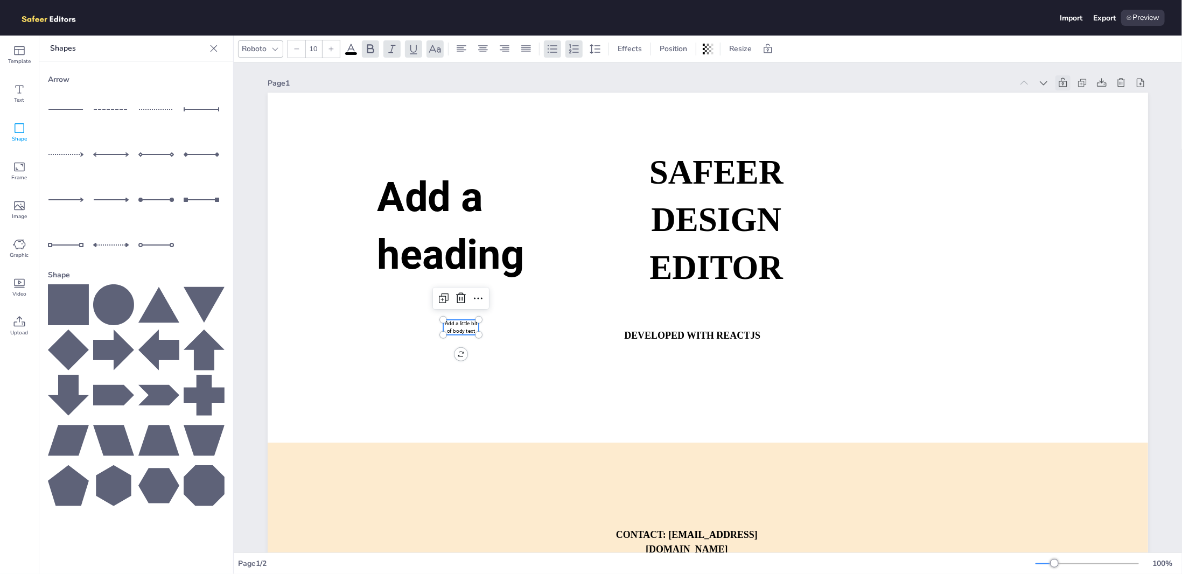
click at [164, 201] on div at bounding box center [158, 199] width 41 height 41
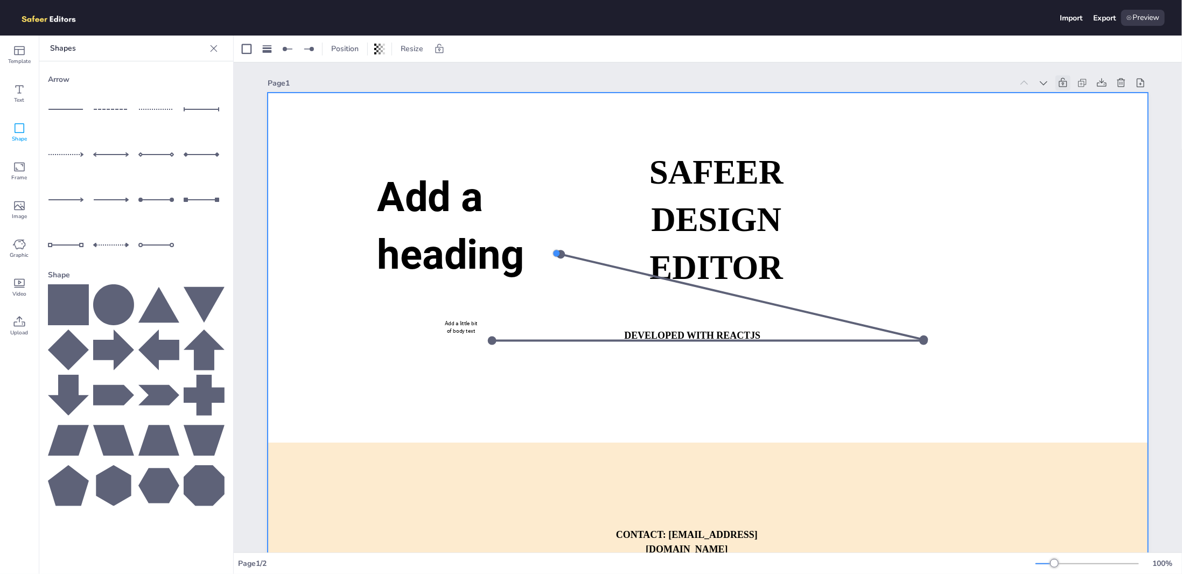
drag, startPoint x: 528, startPoint y: 294, endPoint x: 572, endPoint y: 174, distance: 127.5
click at [562, 248] on div at bounding box center [557, 253] width 10 height 10
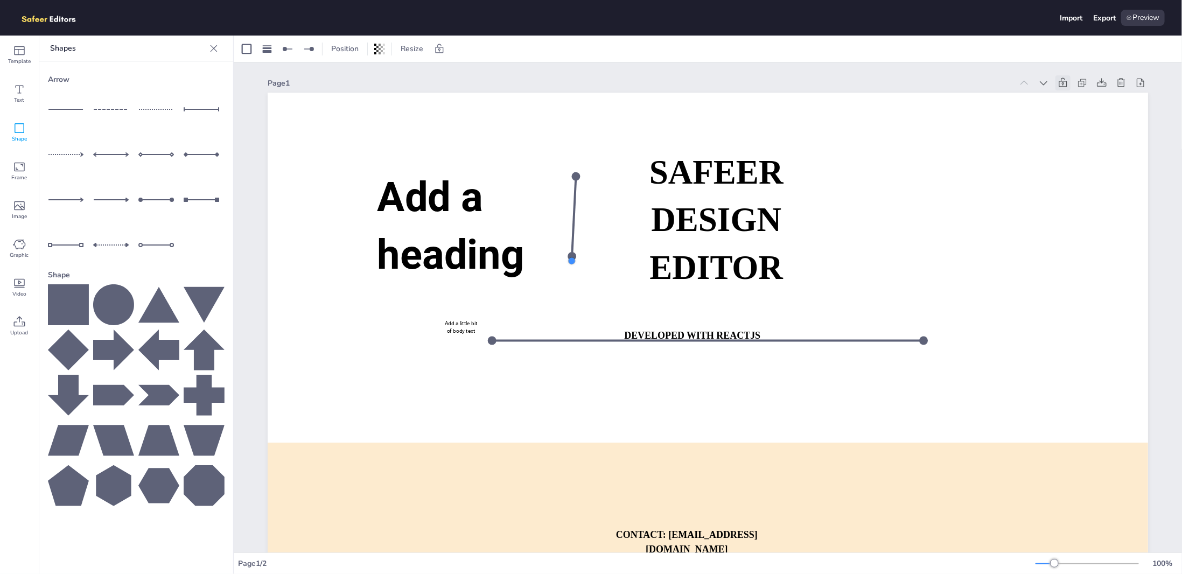
drag, startPoint x: 900, startPoint y: 335, endPoint x: 570, endPoint y: 266, distance: 336.9
click at [570, 266] on div at bounding box center [571, 260] width 9 height 9
click at [566, 340] on div at bounding box center [708, 340] width 440 height 17
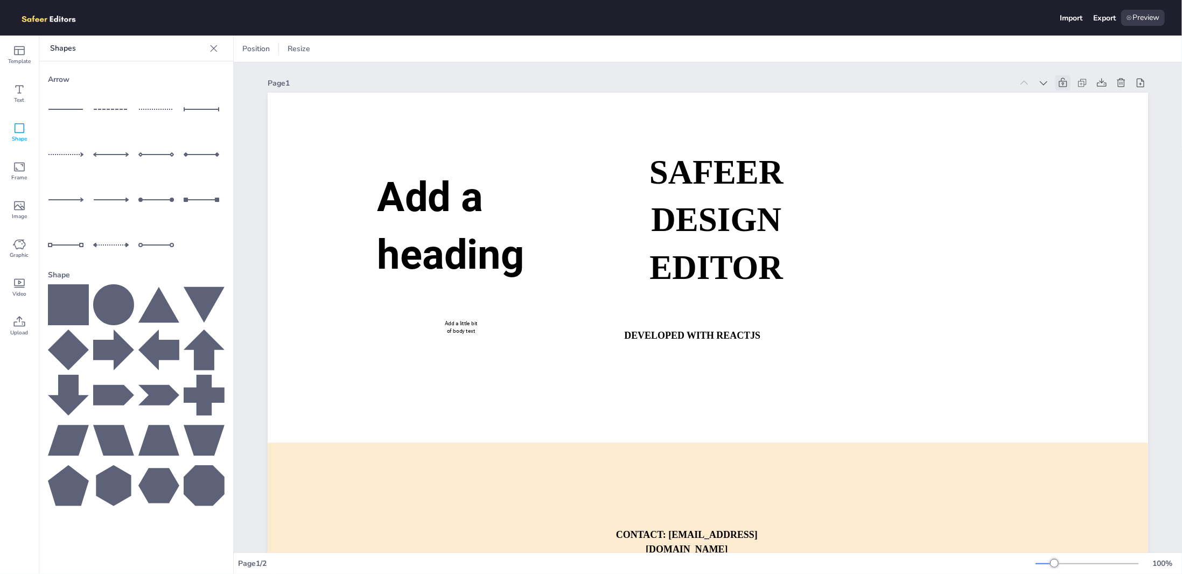
click at [195, 151] on div at bounding box center [204, 154] width 41 height 41
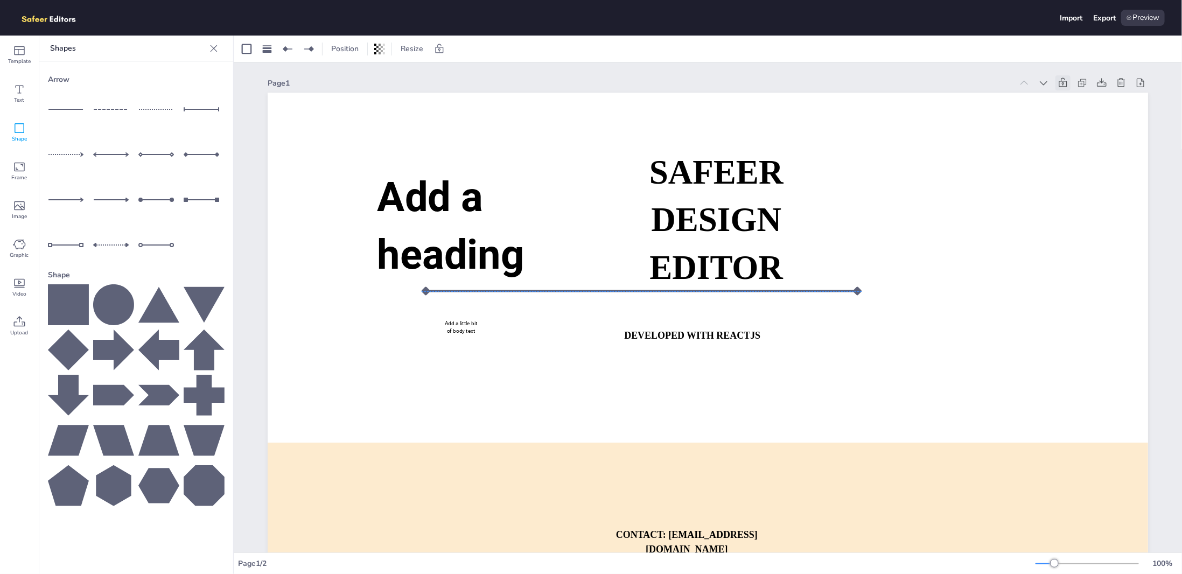
drag, startPoint x: 619, startPoint y: 338, endPoint x: 559, endPoint y: 287, distance: 79.5
click at [559, 287] on div at bounding box center [642, 291] width 440 height 17
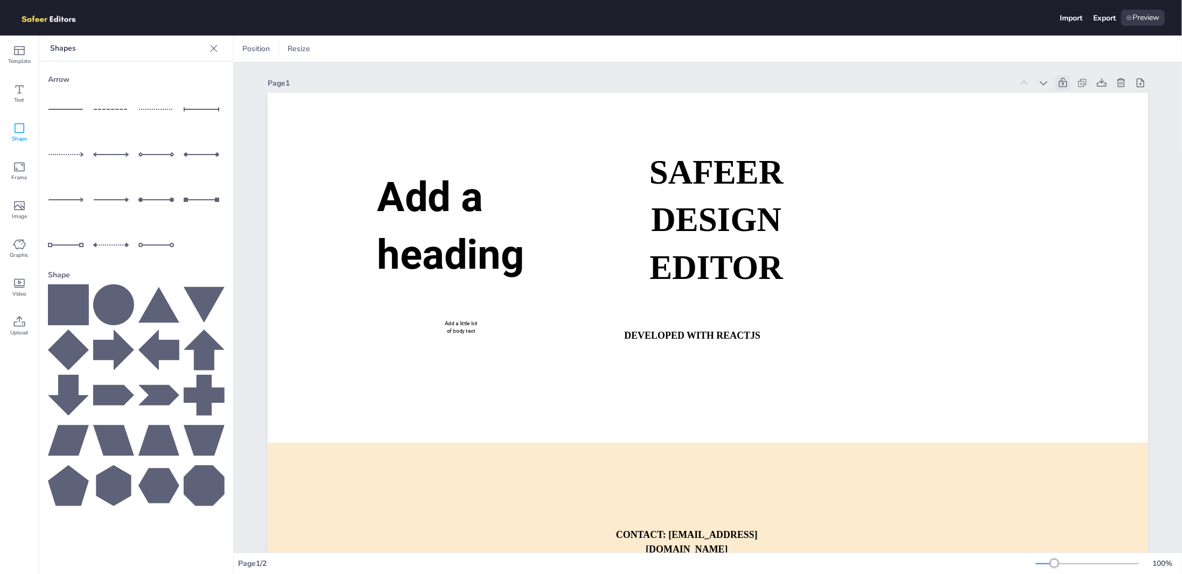
click at [176, 311] on icon at bounding box center [158, 304] width 41 height 41
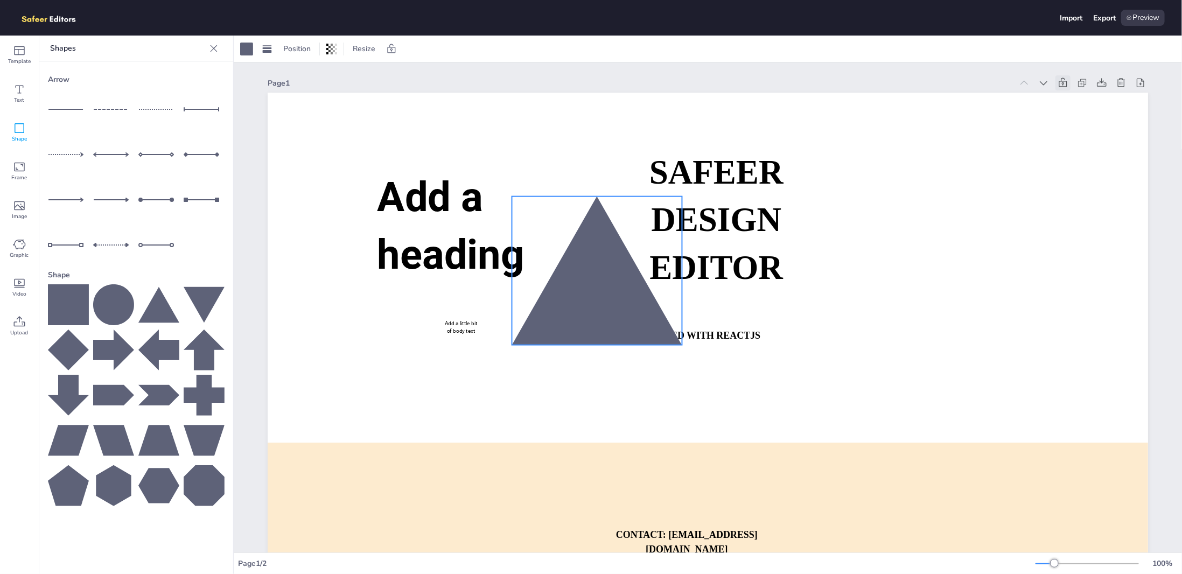
drag, startPoint x: 765, startPoint y: 389, endPoint x: 560, endPoint y: 226, distance: 261.9
click at [560, 226] on div at bounding box center [597, 271] width 170 height 149
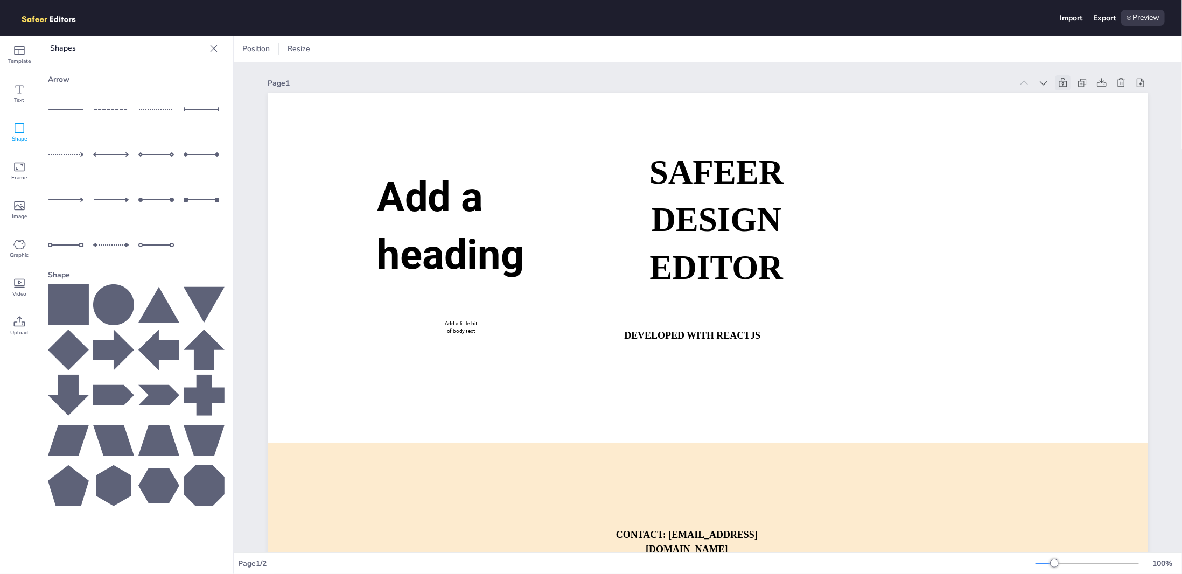
click at [170, 444] on icon at bounding box center [158, 441] width 41 height 31
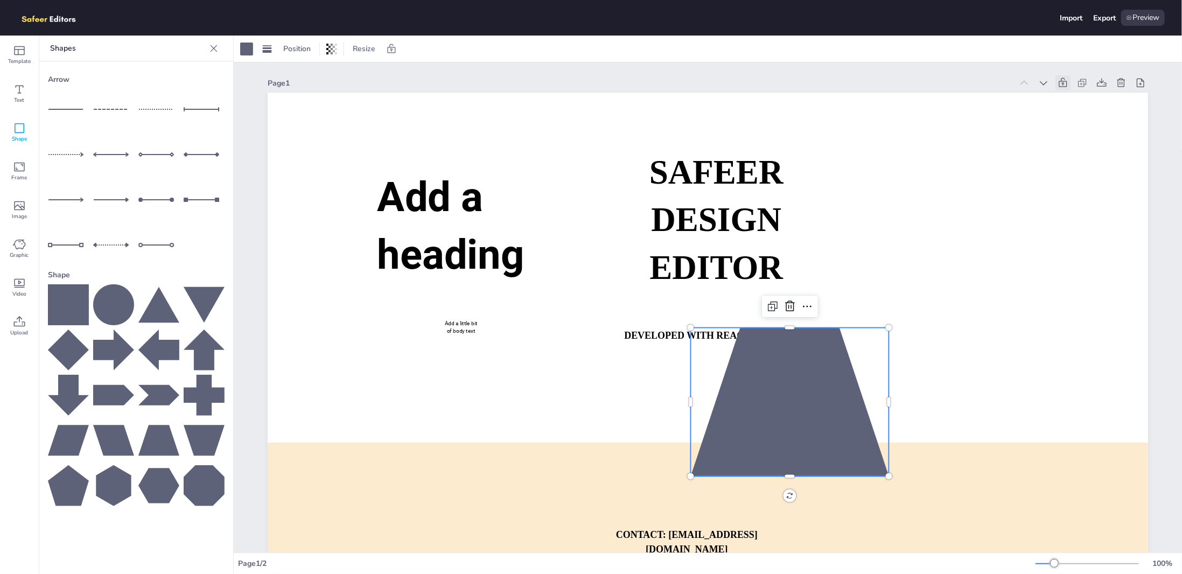
click at [781, 399] on div at bounding box center [790, 402] width 198 height 149
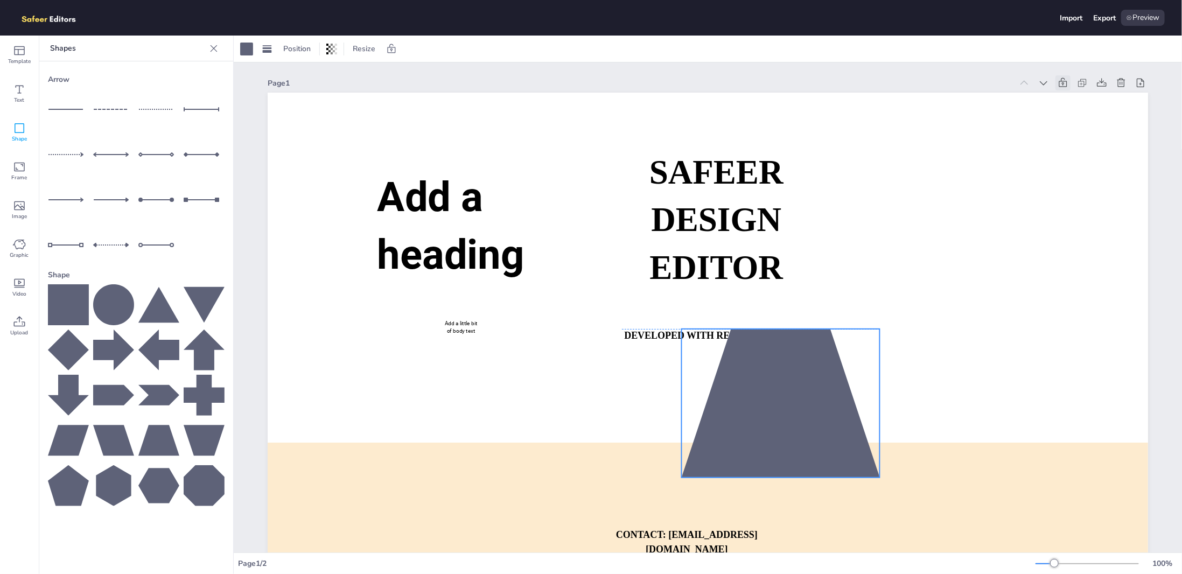
drag, startPoint x: 783, startPoint y: 402, endPoint x: 530, endPoint y: 255, distance: 292.1
click at [682, 329] on div at bounding box center [781, 403] width 198 height 149
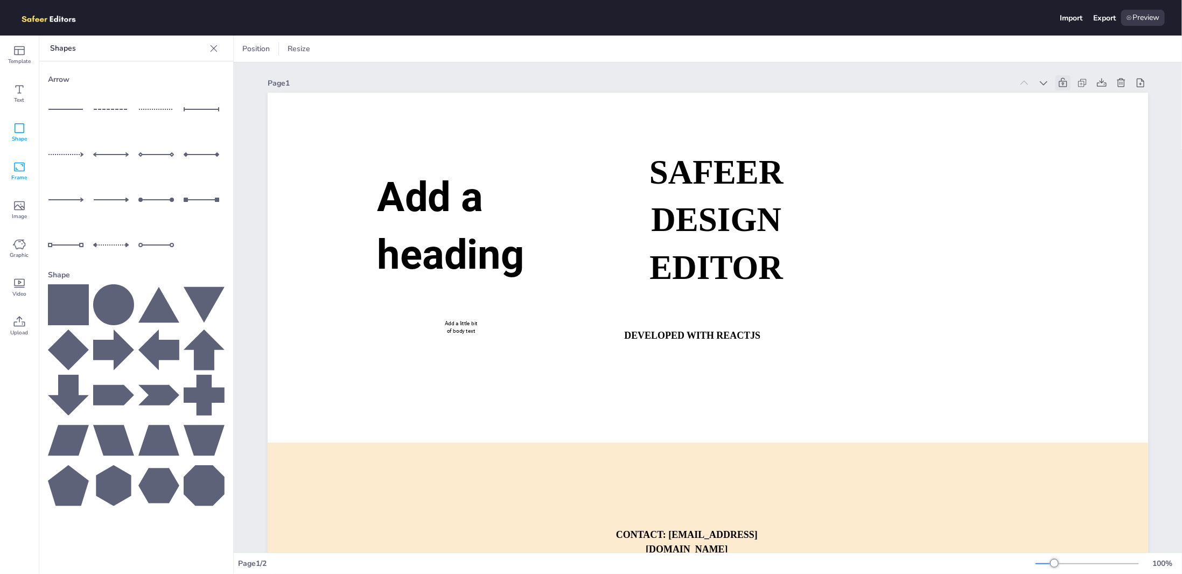
click at [18, 163] on icon at bounding box center [19, 167] width 11 height 9
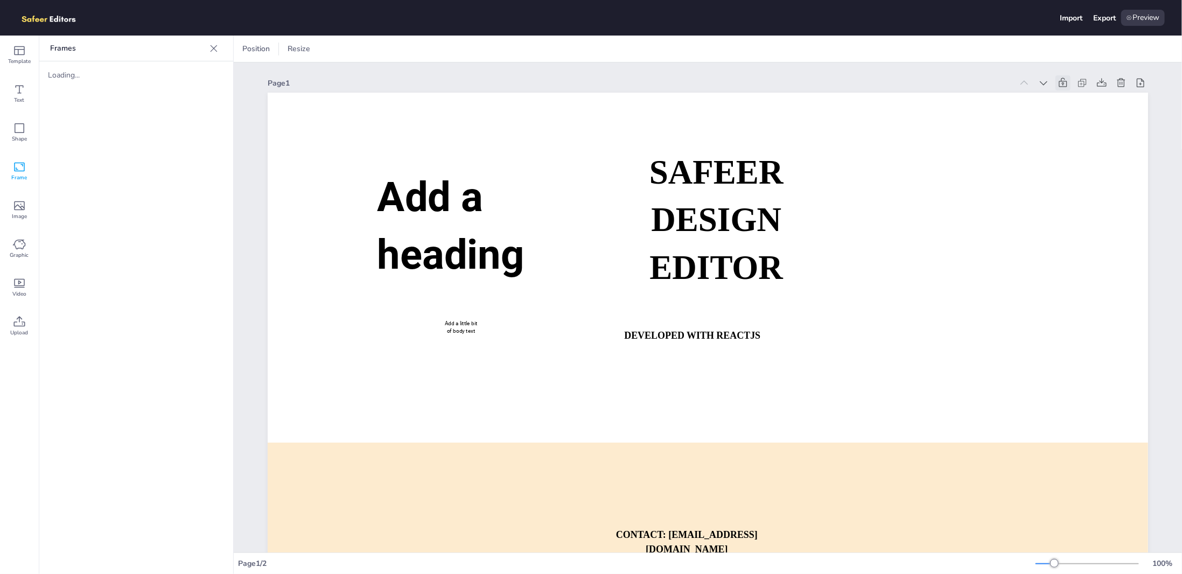
click at [59, 118] on div "Frames Loading..." at bounding box center [136, 305] width 194 height 539
click at [61, 87] on div "Loading..." at bounding box center [136, 74] width 194 height 27
click at [22, 208] on icon at bounding box center [19, 205] width 13 height 13
click at [56, 107] on div "Loading..." at bounding box center [136, 332] width 194 height 464
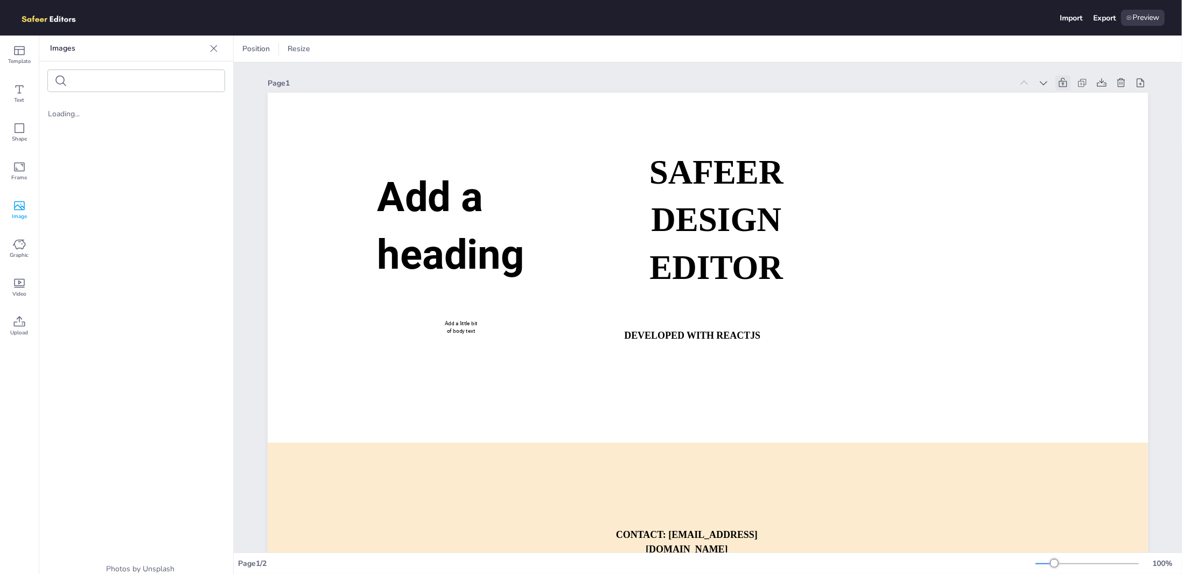
click at [85, 87] on div at bounding box center [136, 81] width 177 height 22
click at [20, 243] on icon at bounding box center [19, 244] width 13 height 13
click at [24, 288] on icon at bounding box center [19, 283] width 13 height 13
click at [25, 329] on span "Upload" at bounding box center [20, 333] width 18 height 9
click at [17, 64] on span "Template" at bounding box center [19, 61] width 23 height 9
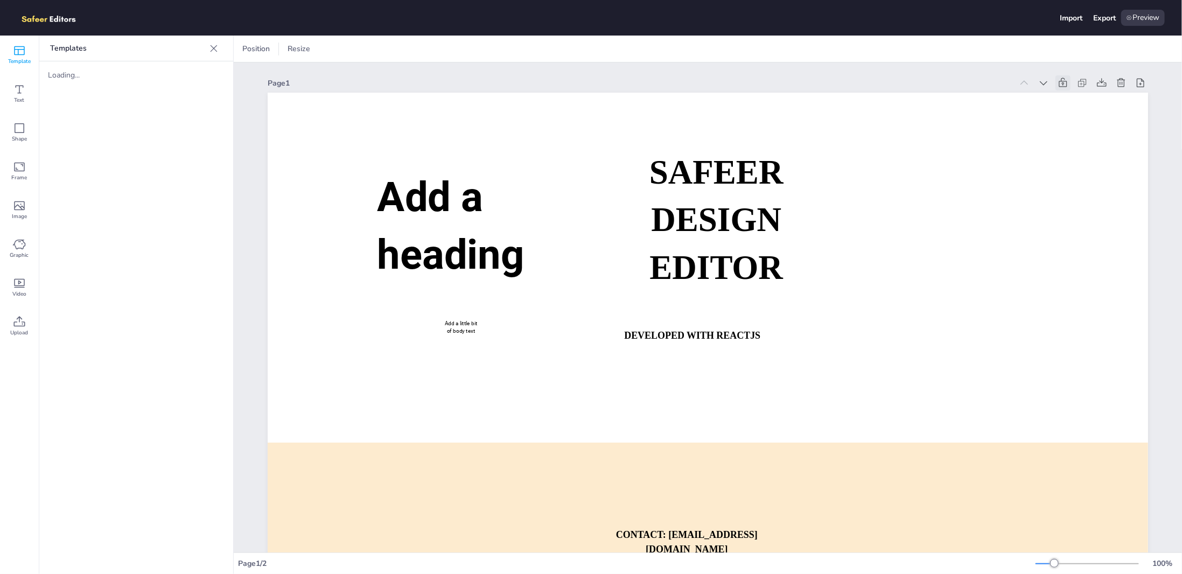
click at [80, 94] on div "Templates Loading..." at bounding box center [136, 305] width 194 height 539
drag, startPoint x: 93, startPoint y: 73, endPoint x: 204, endPoint y: 134, distance: 126.3
click at [204, 134] on div "Templates Loading..." at bounding box center [136, 305] width 194 height 539
